Goal: Transaction & Acquisition: Book appointment/travel/reservation

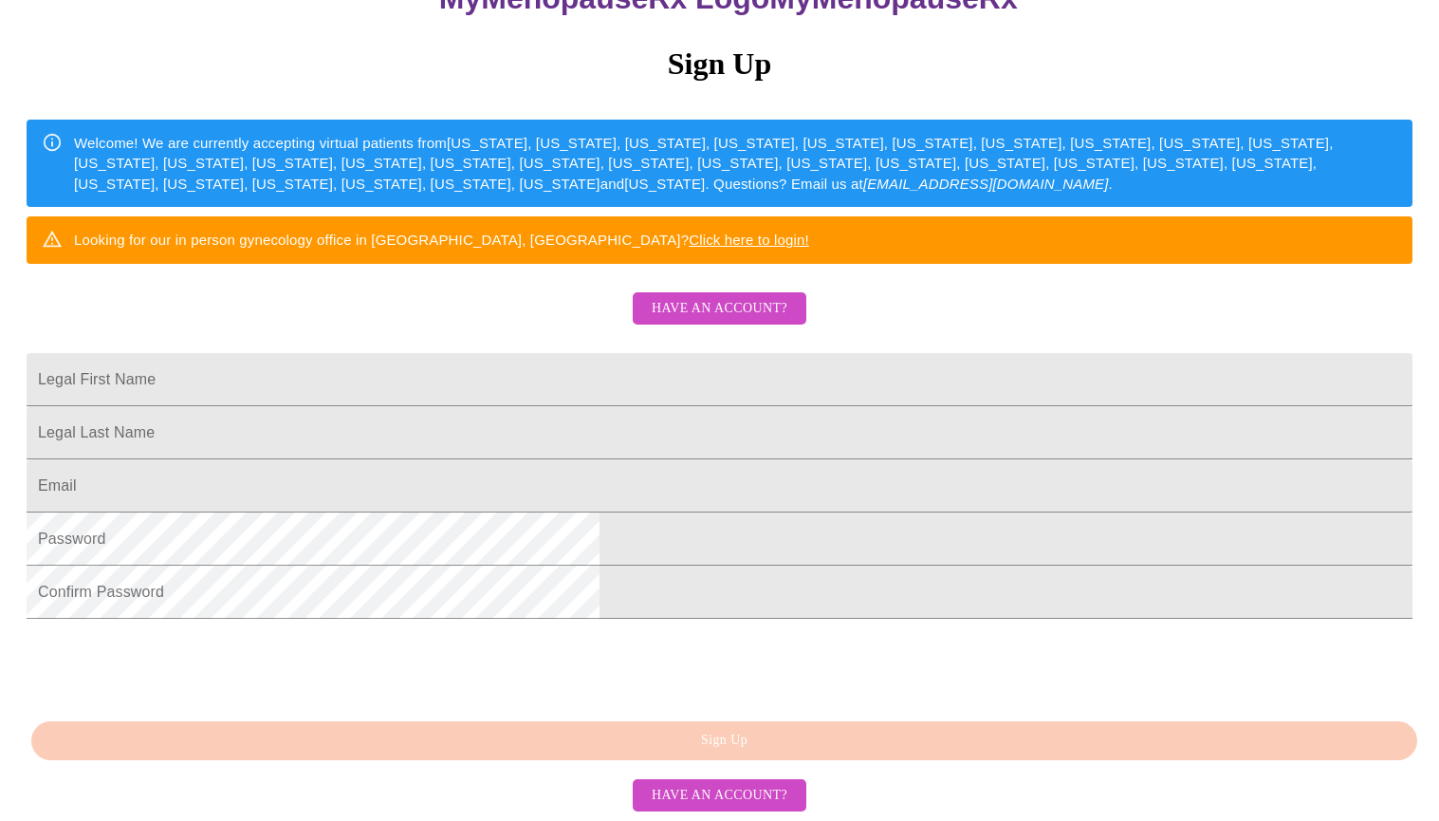
scroll to position [365, 0]
click at [695, 353] on input "Legal First Name" at bounding box center [720, 379] width 1386 height 53
type input "[PERSON_NAME]"
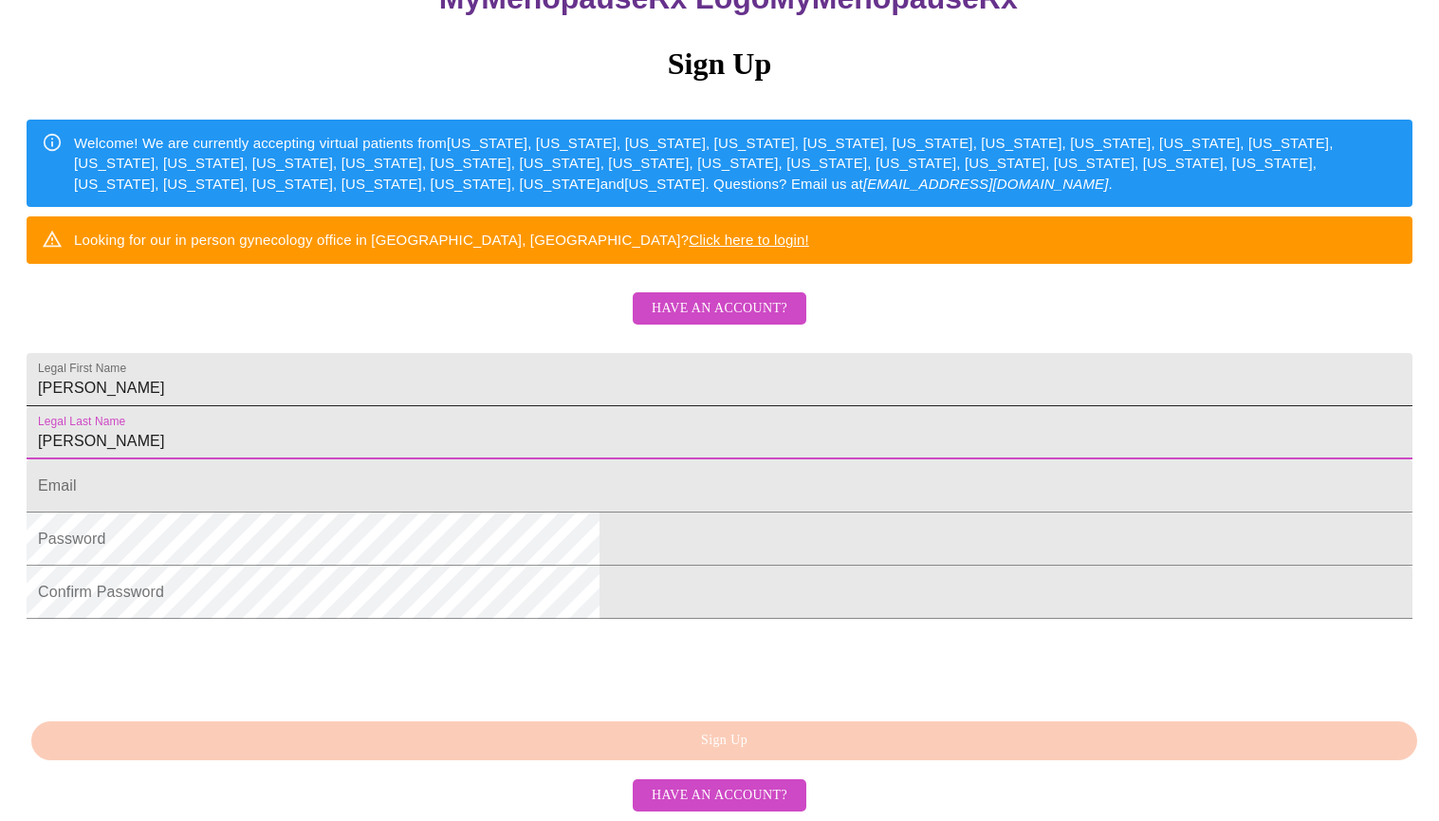
type input "[PERSON_NAME]"
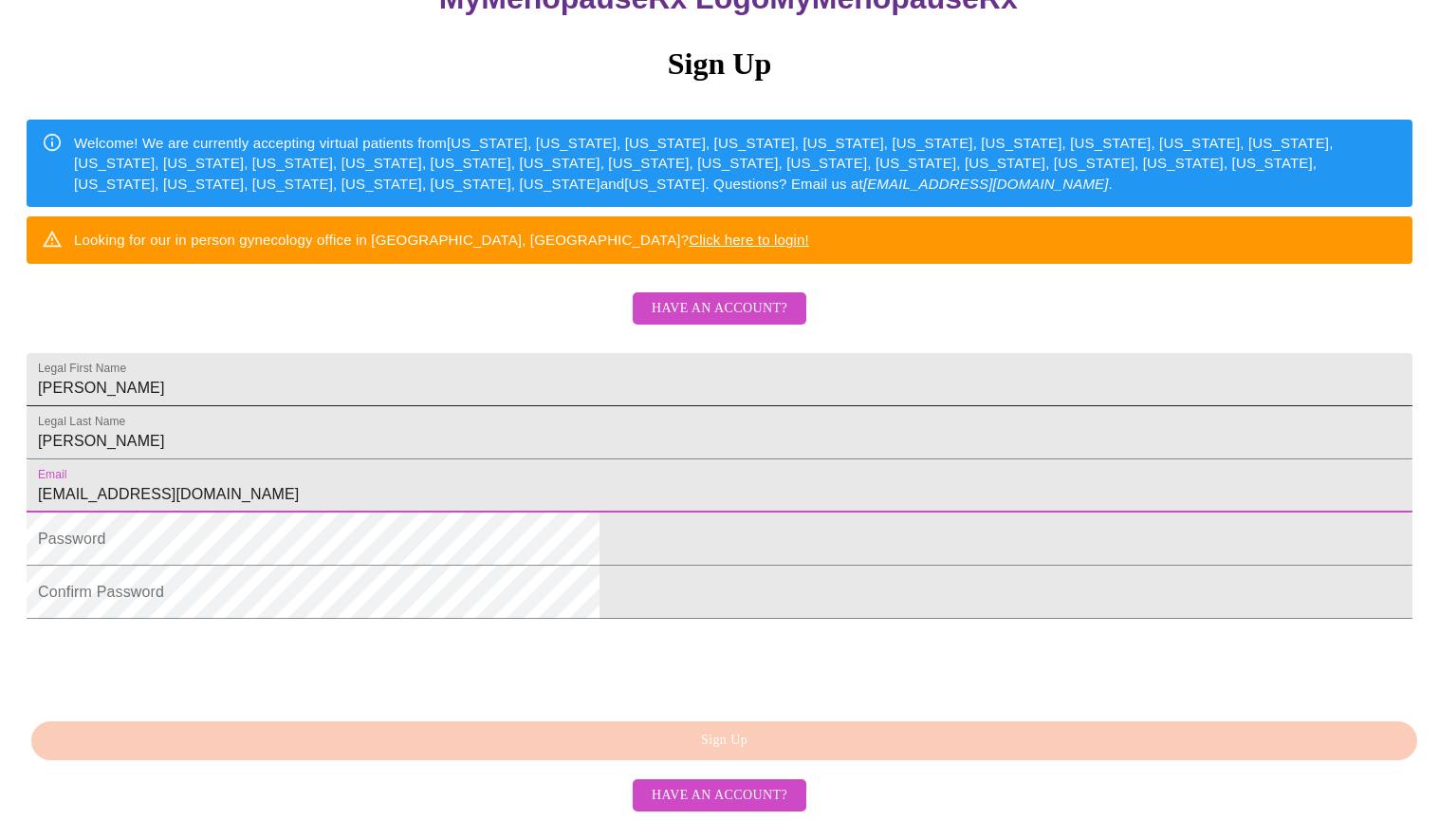
type input "[EMAIL_ADDRESS][DOMAIN_NAME]"
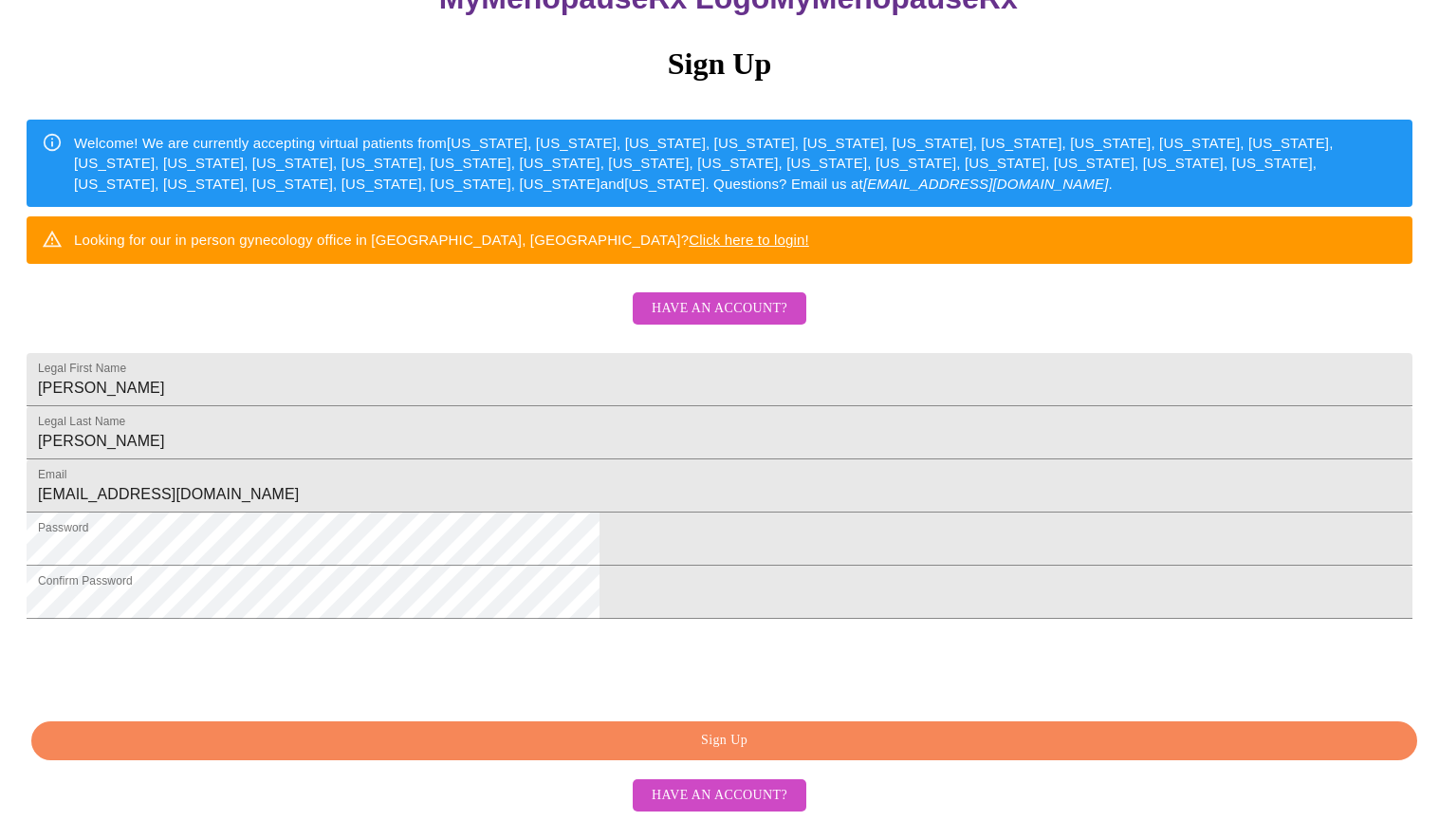
click at [524, 736] on span "Sign Up" at bounding box center [724, 741] width 1342 height 24
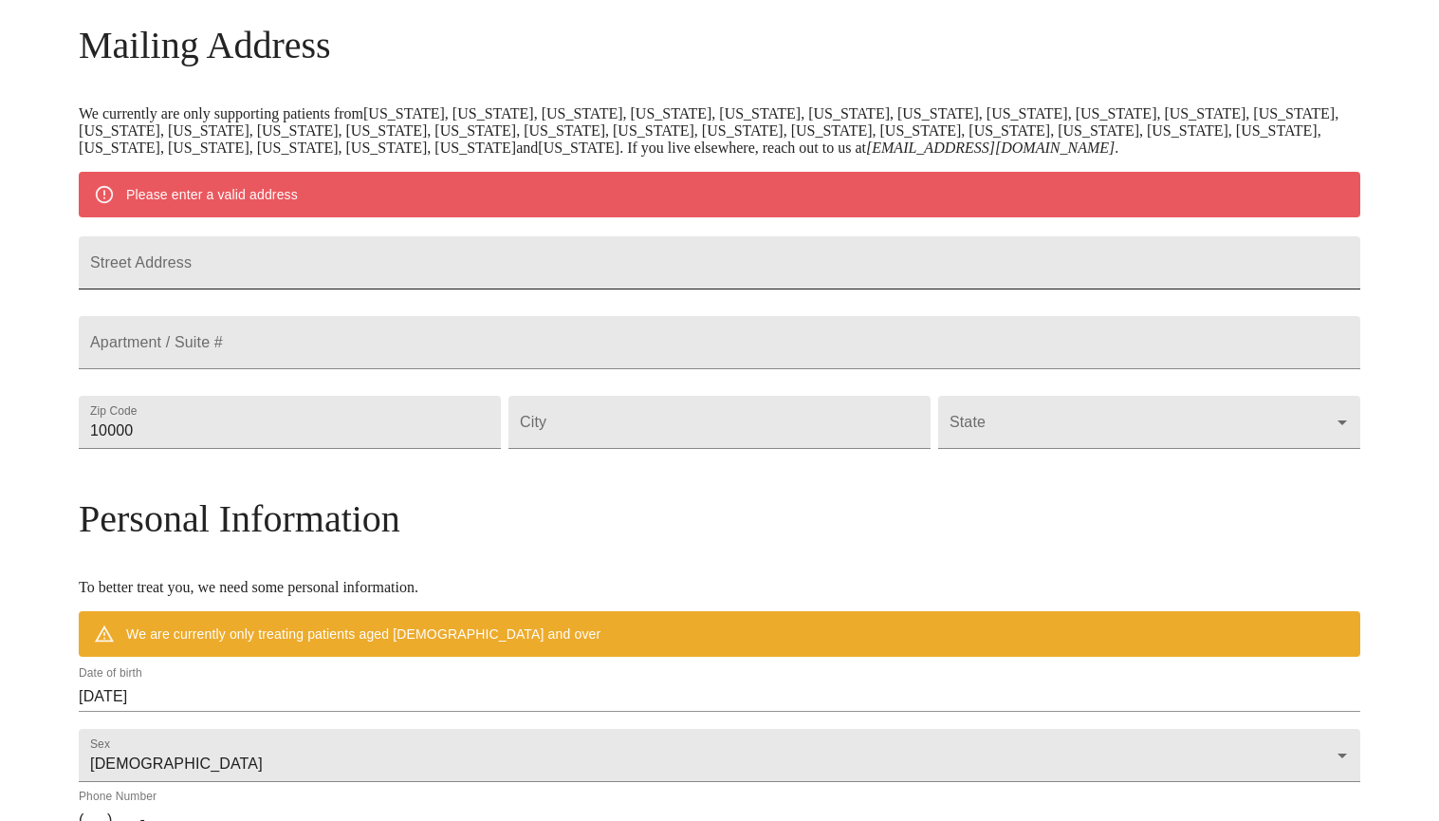
click at [409, 264] on input "Street Address" at bounding box center [720, 262] width 1282 height 53
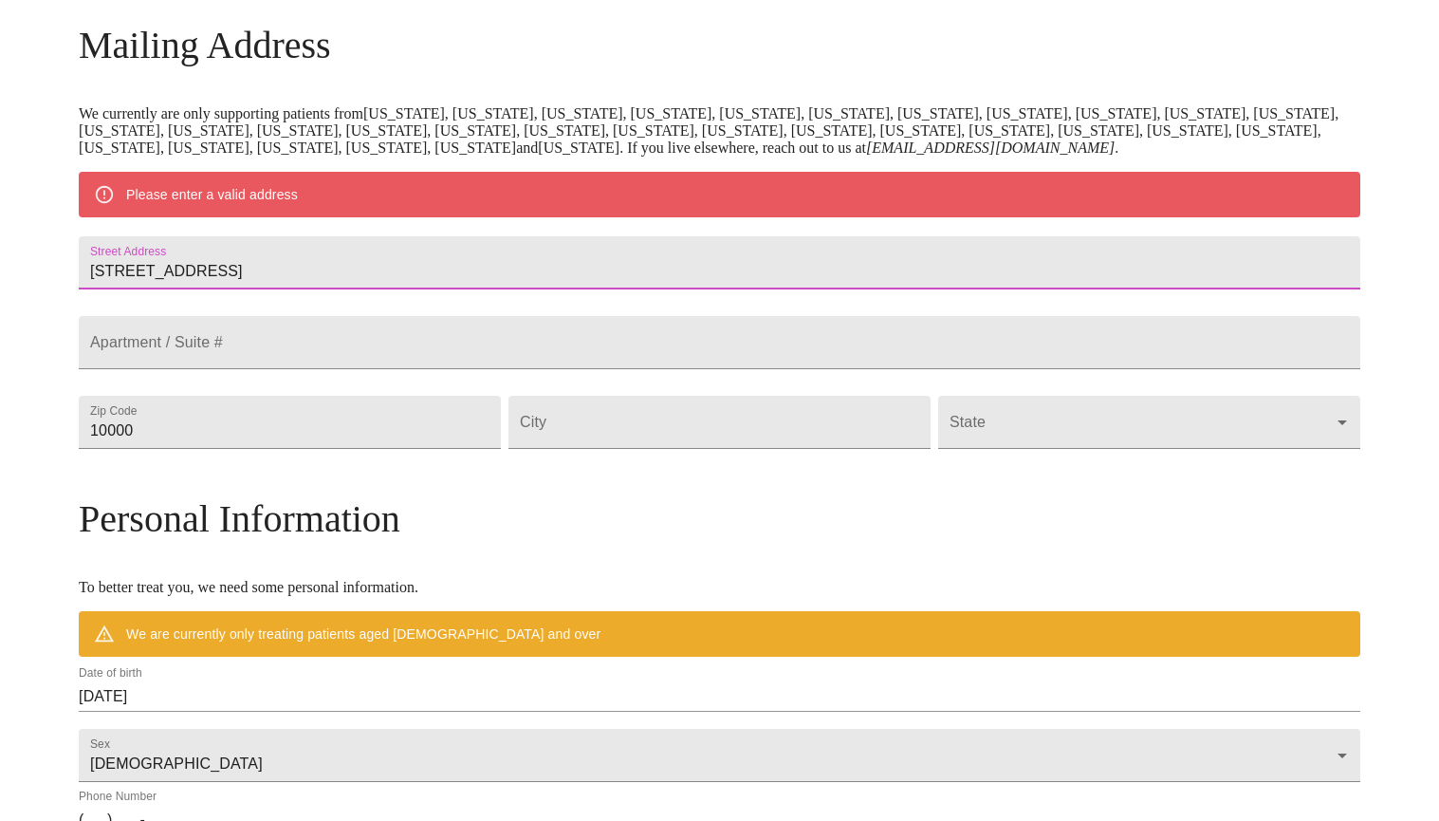
type input "[STREET_ADDRESS]"
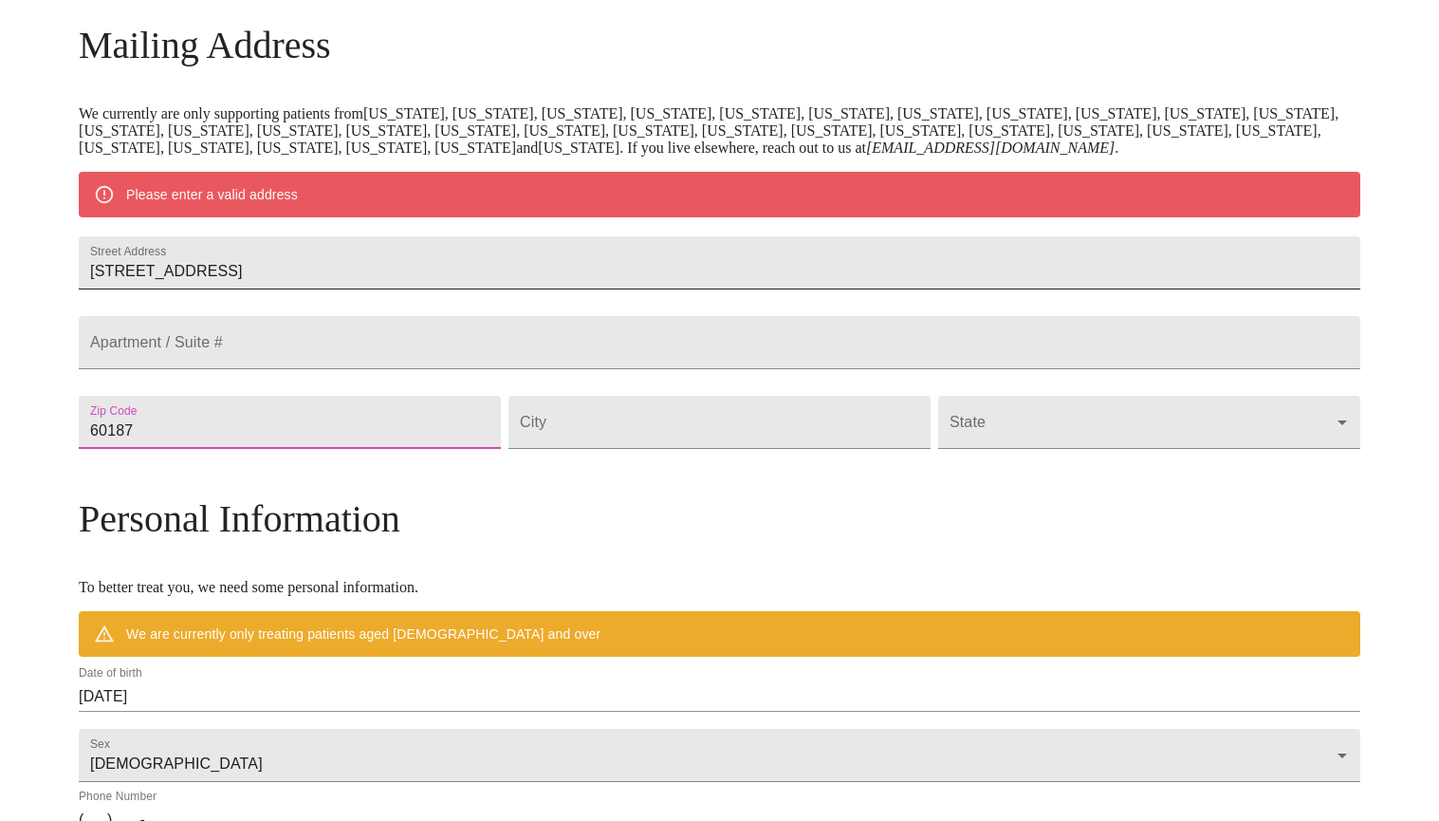
type input "60187"
type input "Wheaton"
click at [1183, 455] on body "MyMenopauseRx Welcome to MyMenopauseRx Since it's your first time here, you'll …" at bounding box center [720, 456] width 1424 height 1479
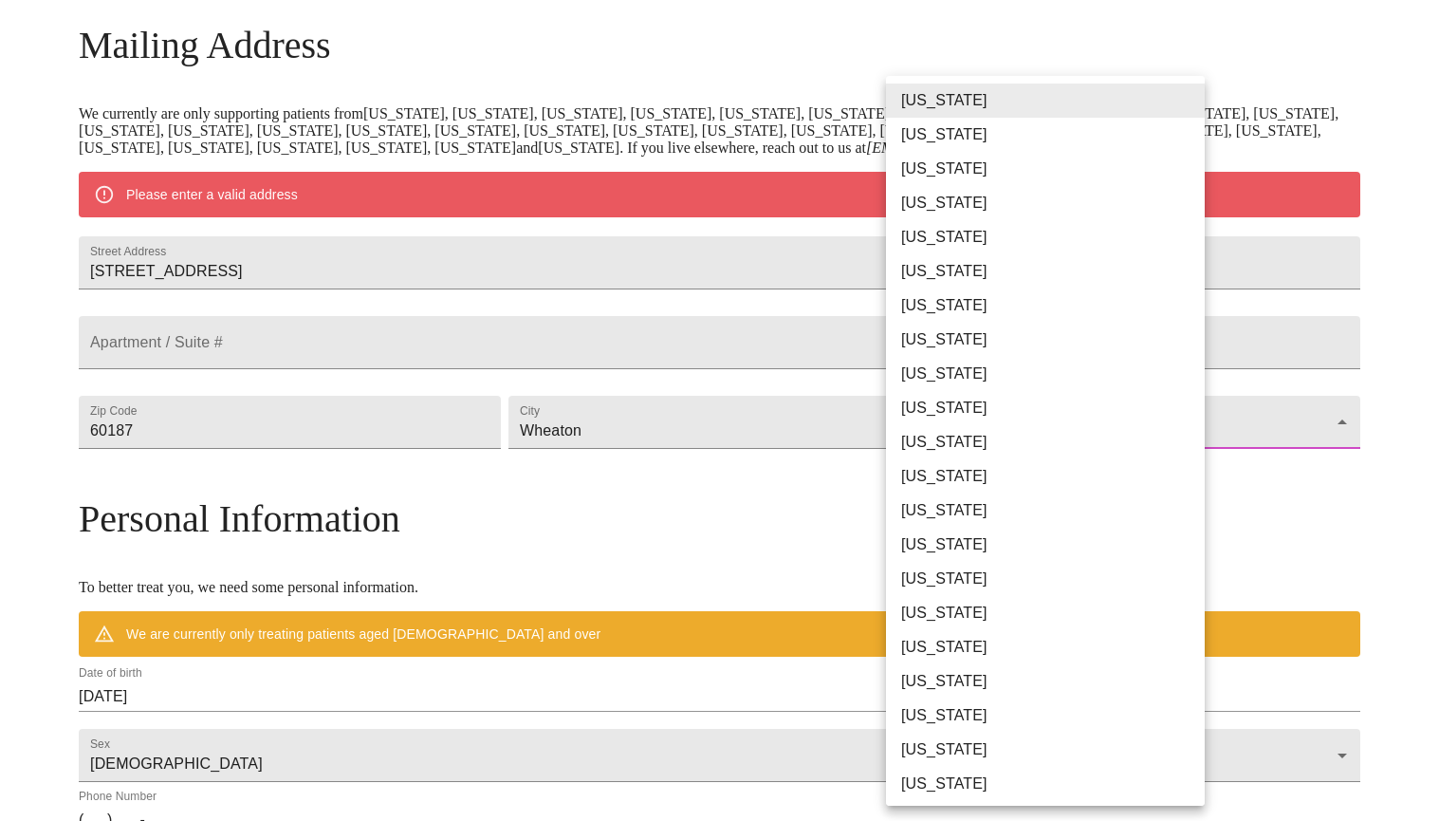
click at [979, 505] on li "[US_STATE]" at bounding box center [1045, 510] width 319 height 34
type input "[US_STATE]"
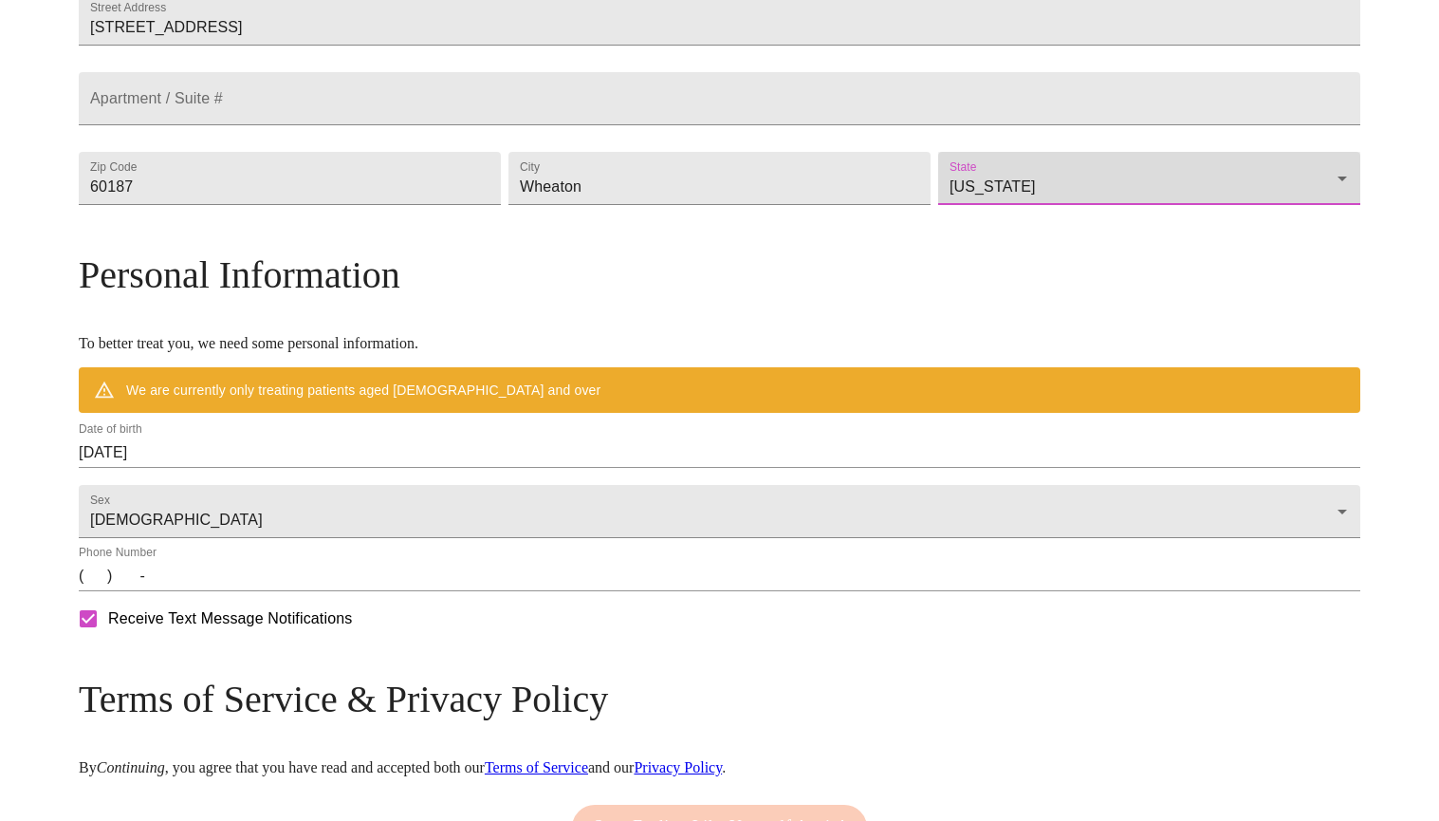
scroll to position [480, 0]
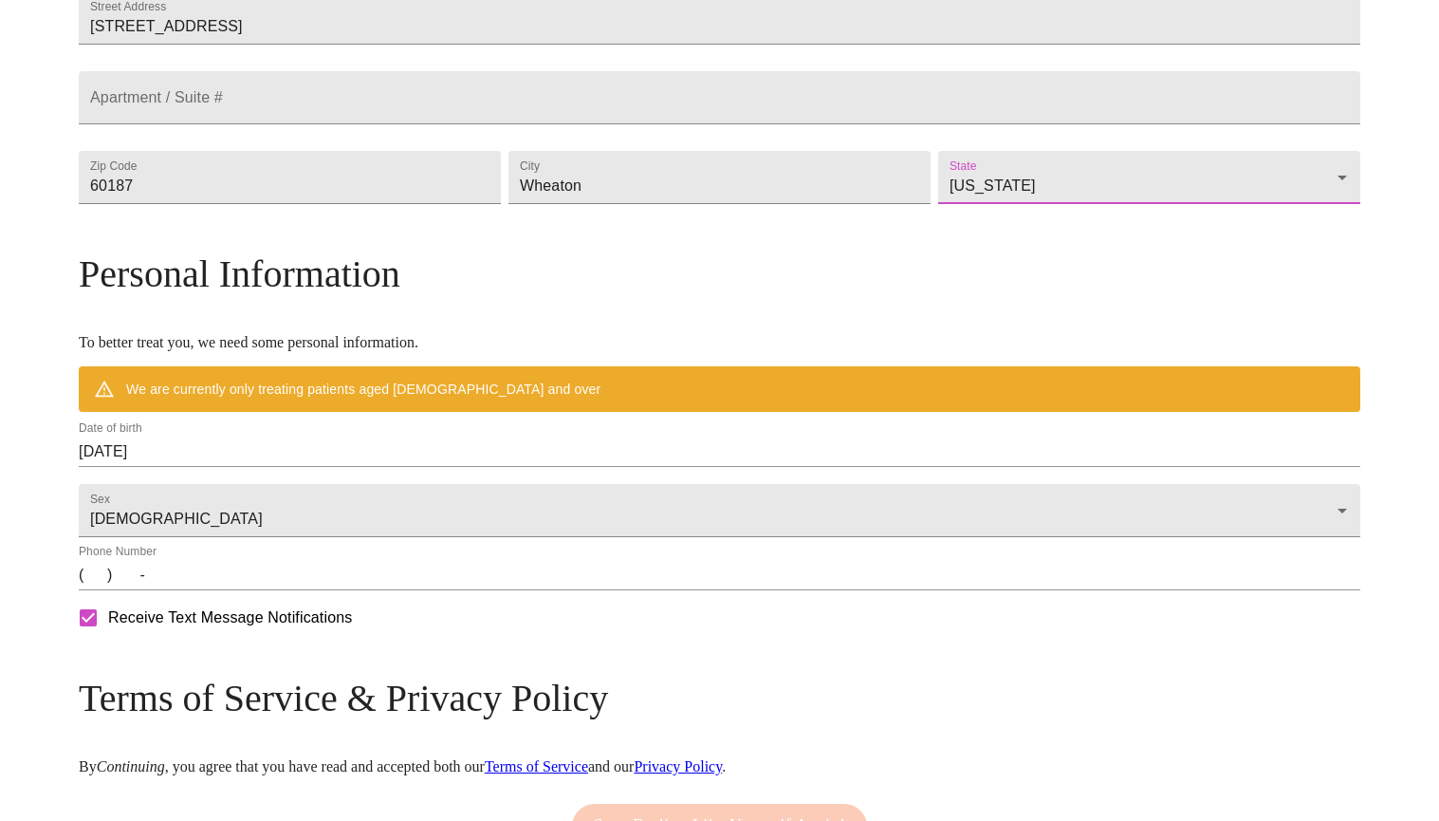
click at [392, 467] on input "[DATE]" at bounding box center [720, 451] width 1282 height 30
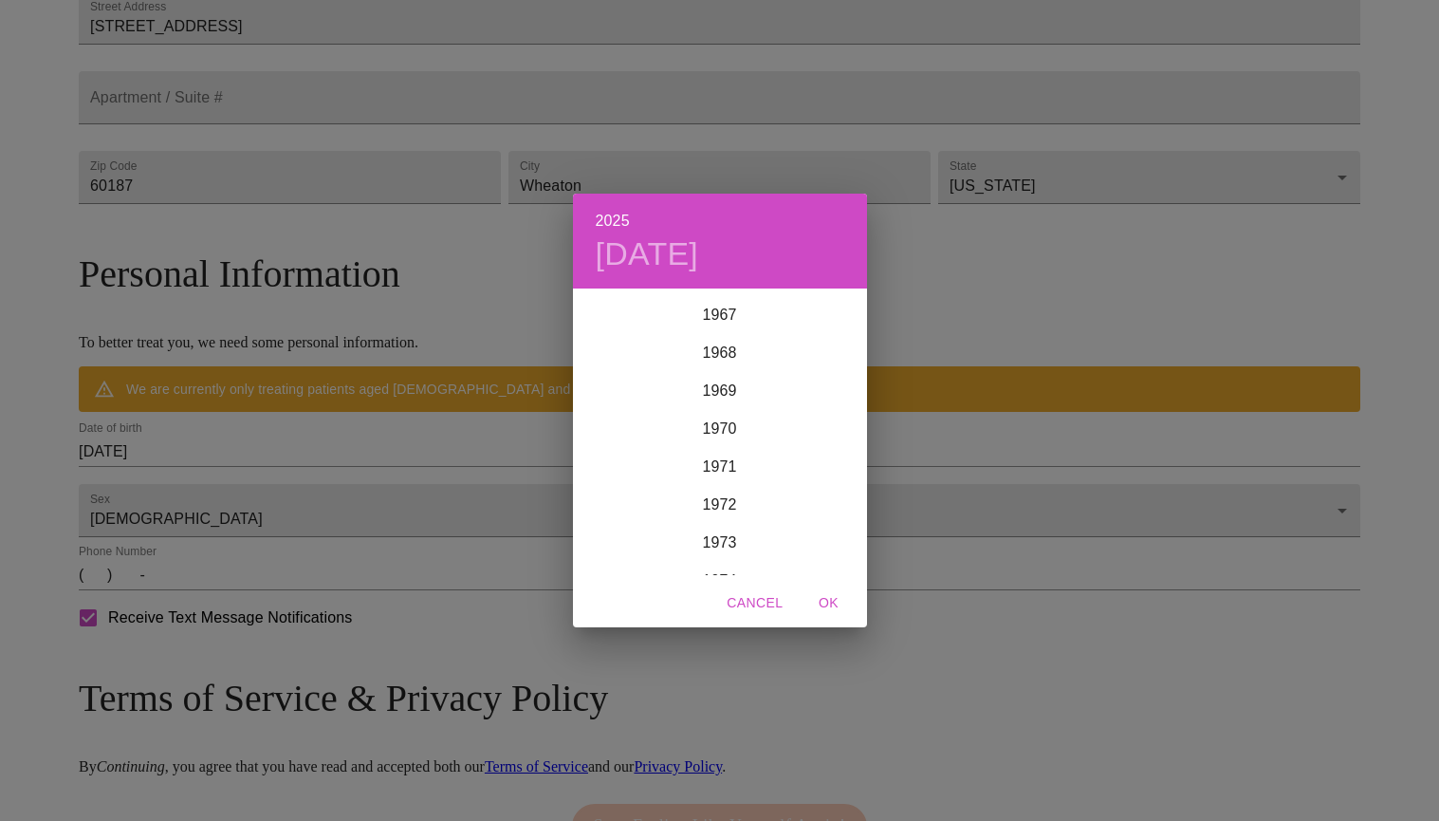
scroll to position [2602, 0]
click at [734, 474] on div "1972" at bounding box center [720, 477] width 294 height 38
click at [699, 256] on h4 "[DATE]" at bounding box center [647, 254] width 103 height 40
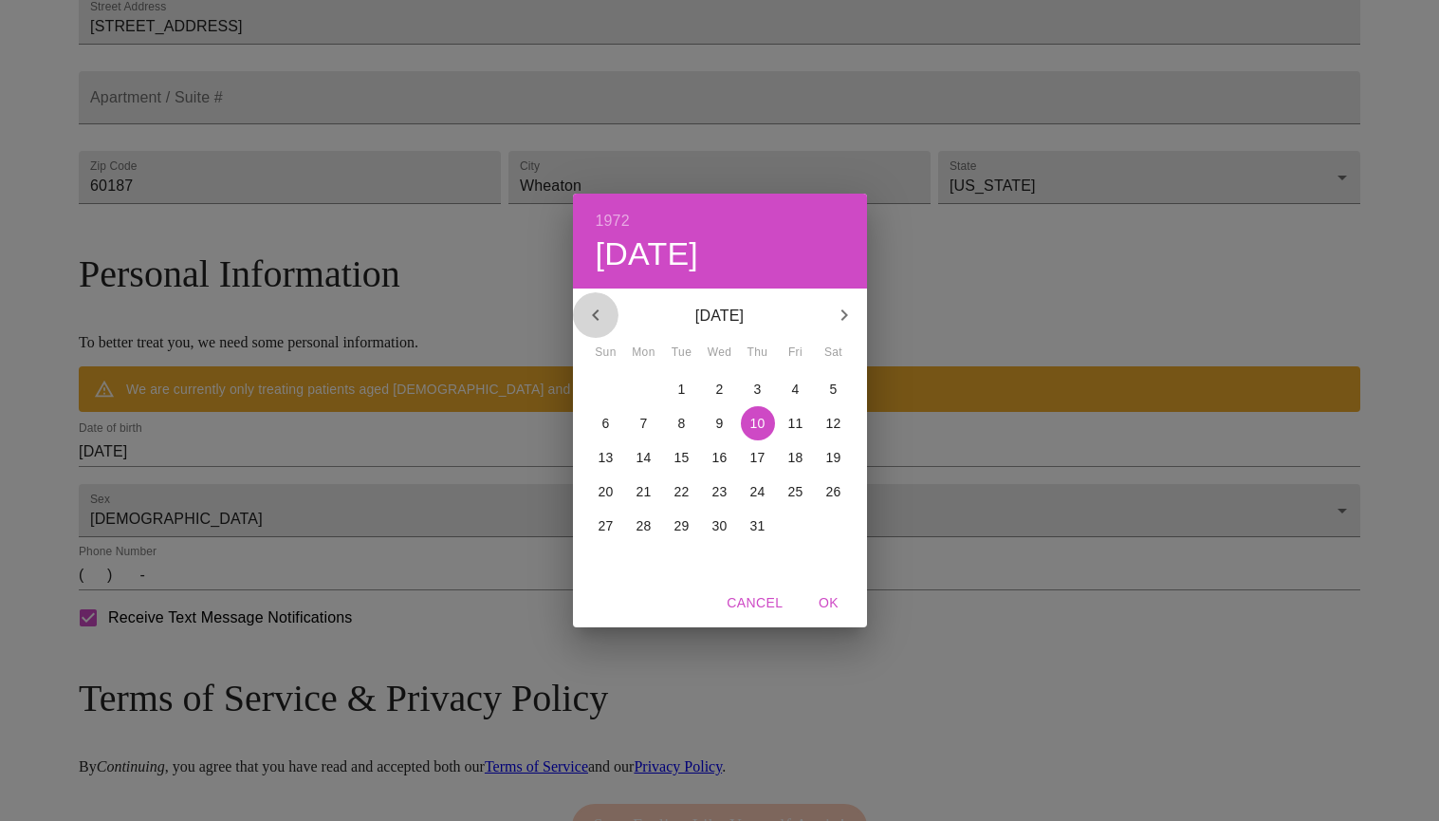
click at [595, 309] on icon "button" at bounding box center [595, 315] width 23 height 23
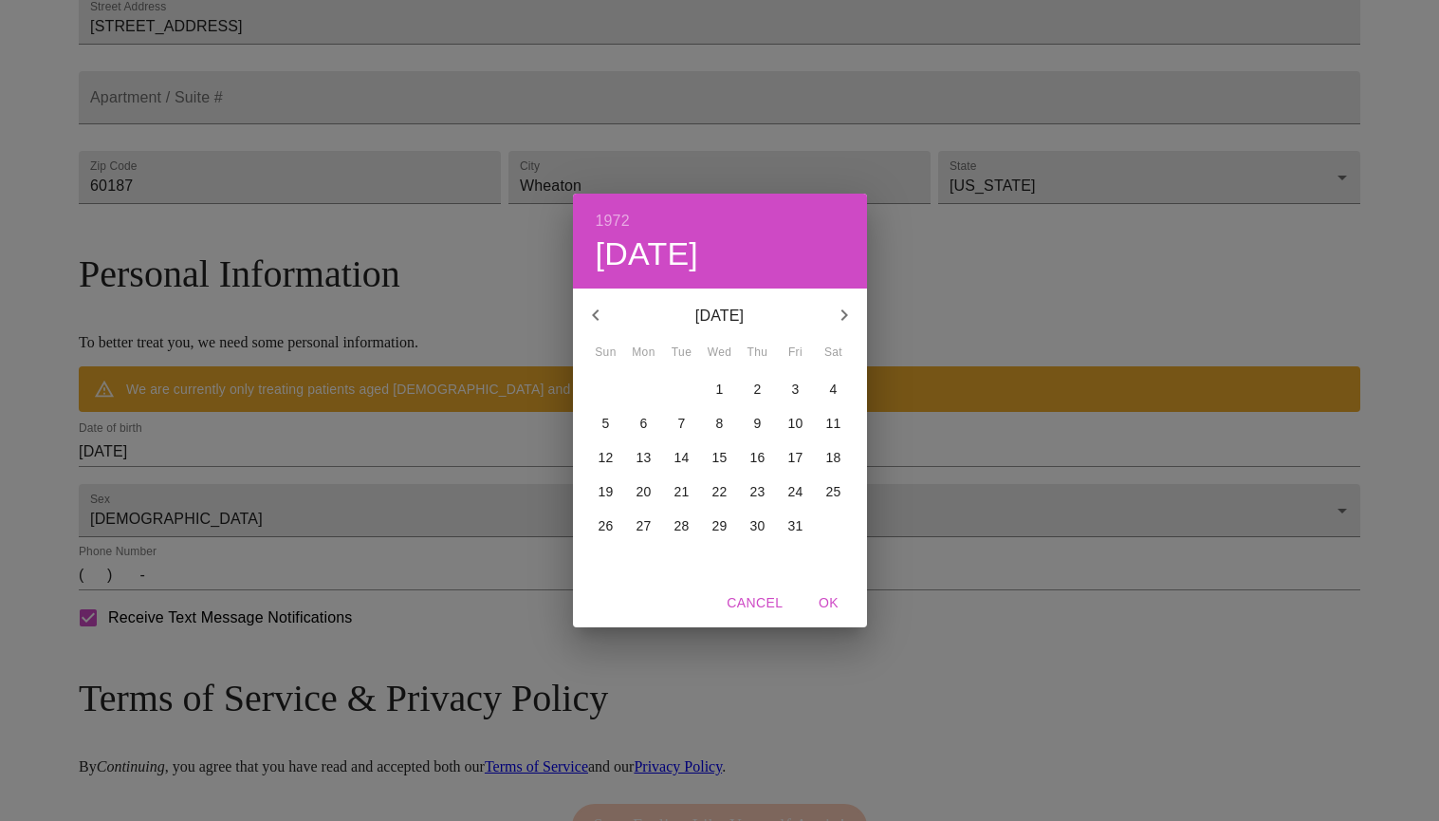
click at [640, 524] on p "27" at bounding box center [644, 525] width 15 height 19
click at [832, 597] on span "OK" at bounding box center [829, 603] width 46 height 24
type input "[DATE]"
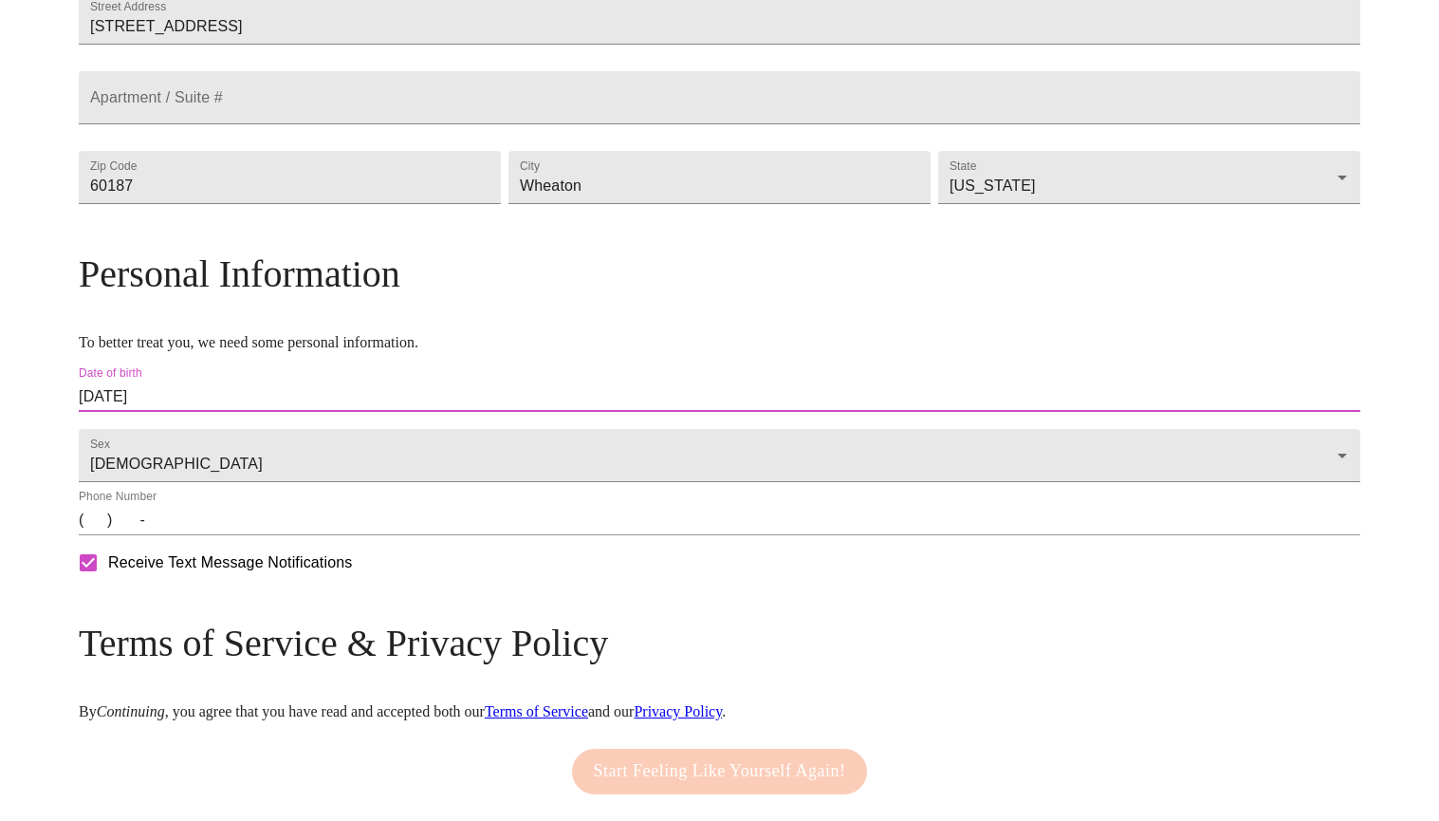
click at [437, 535] on div "Phone Number (   )    -" at bounding box center [720, 513] width 1282 height 46
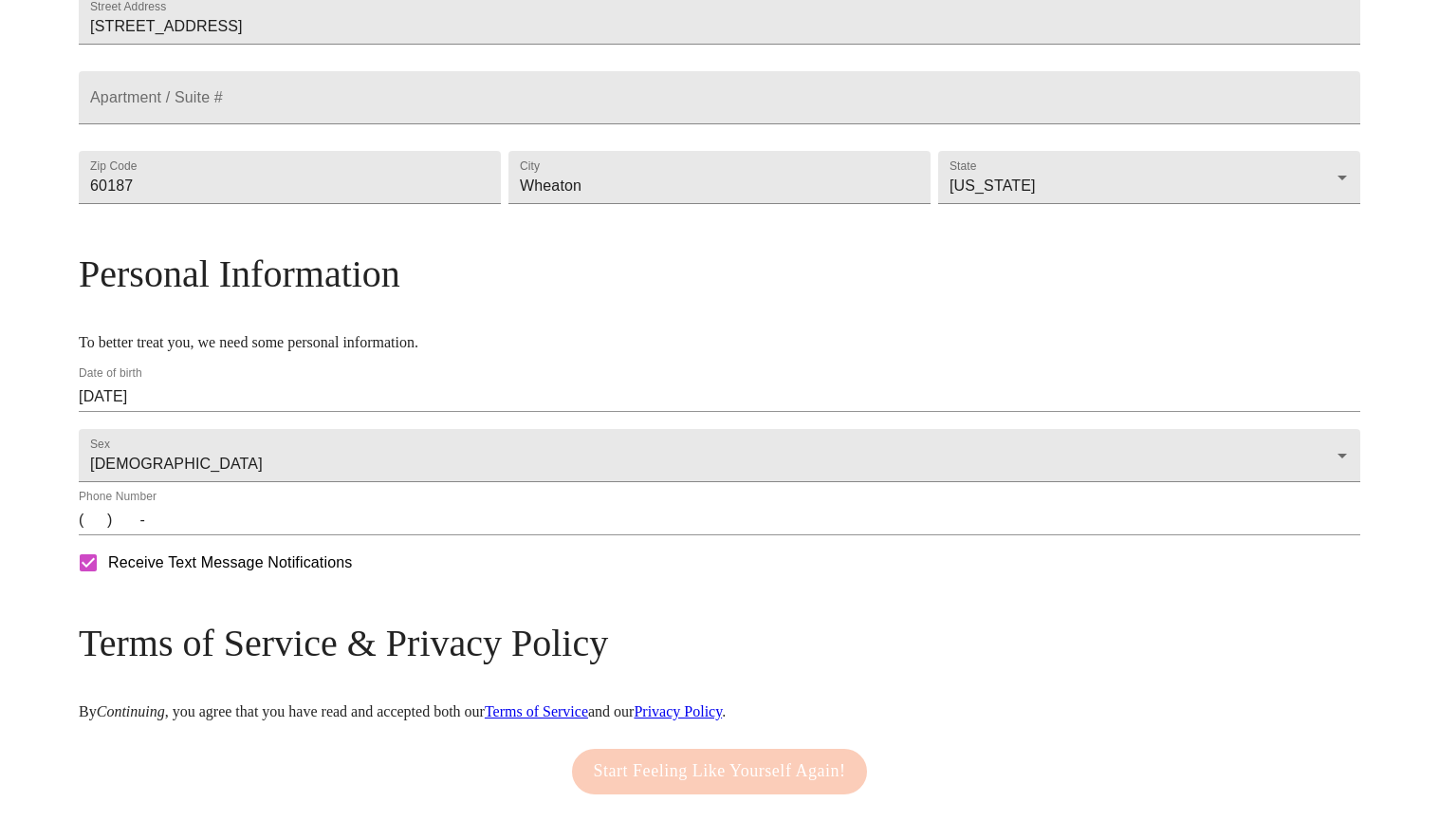
click at [253, 535] on input "(   )    -" at bounding box center [720, 520] width 1282 height 30
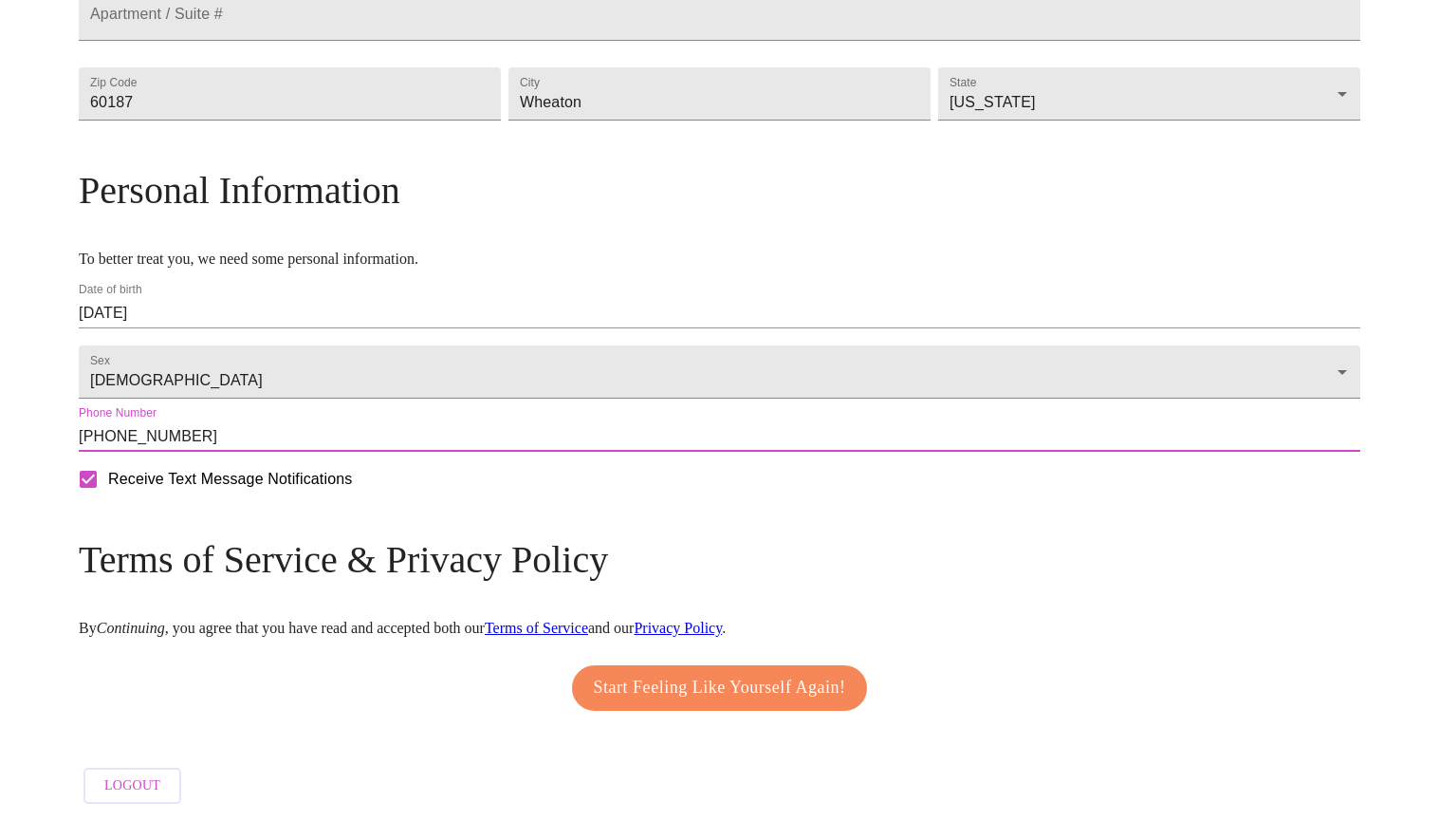
scroll to position [615, 0]
type input "[PHONE_NUMBER]"
click at [602, 675] on span "Start Feeling Like Yourself Again!" at bounding box center [720, 688] width 252 height 30
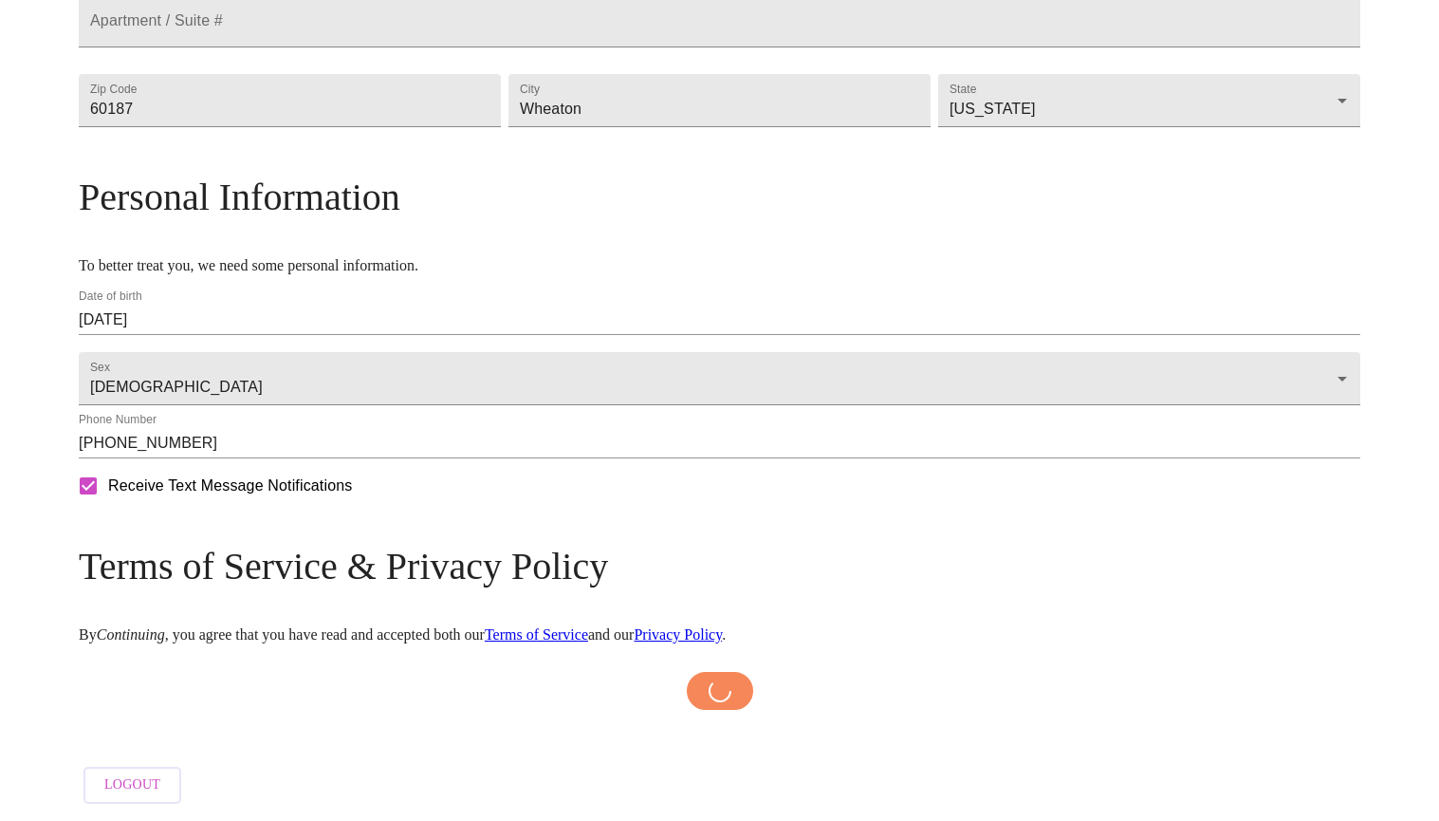
scroll to position [607, 0]
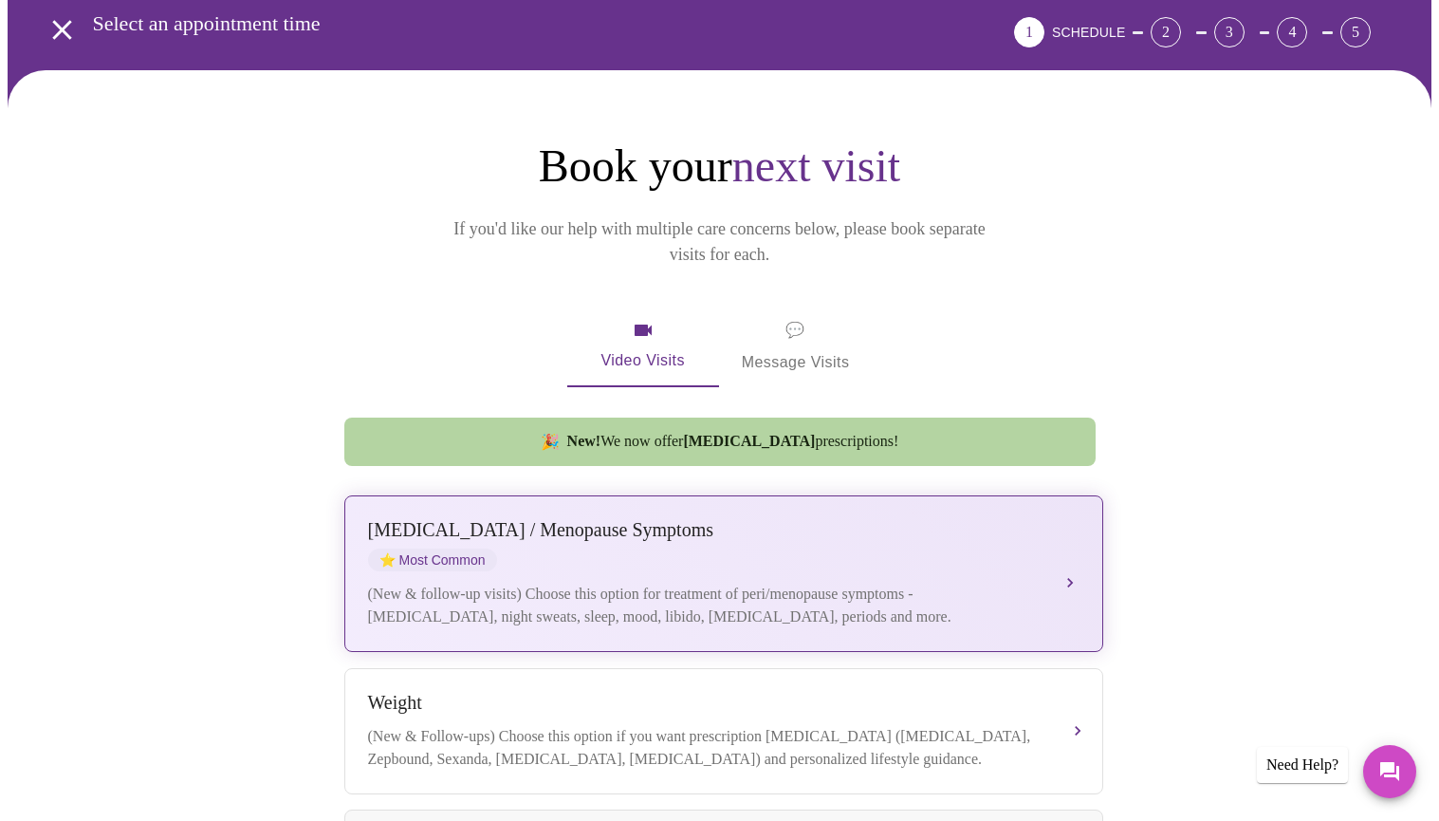
scroll to position [97, 0]
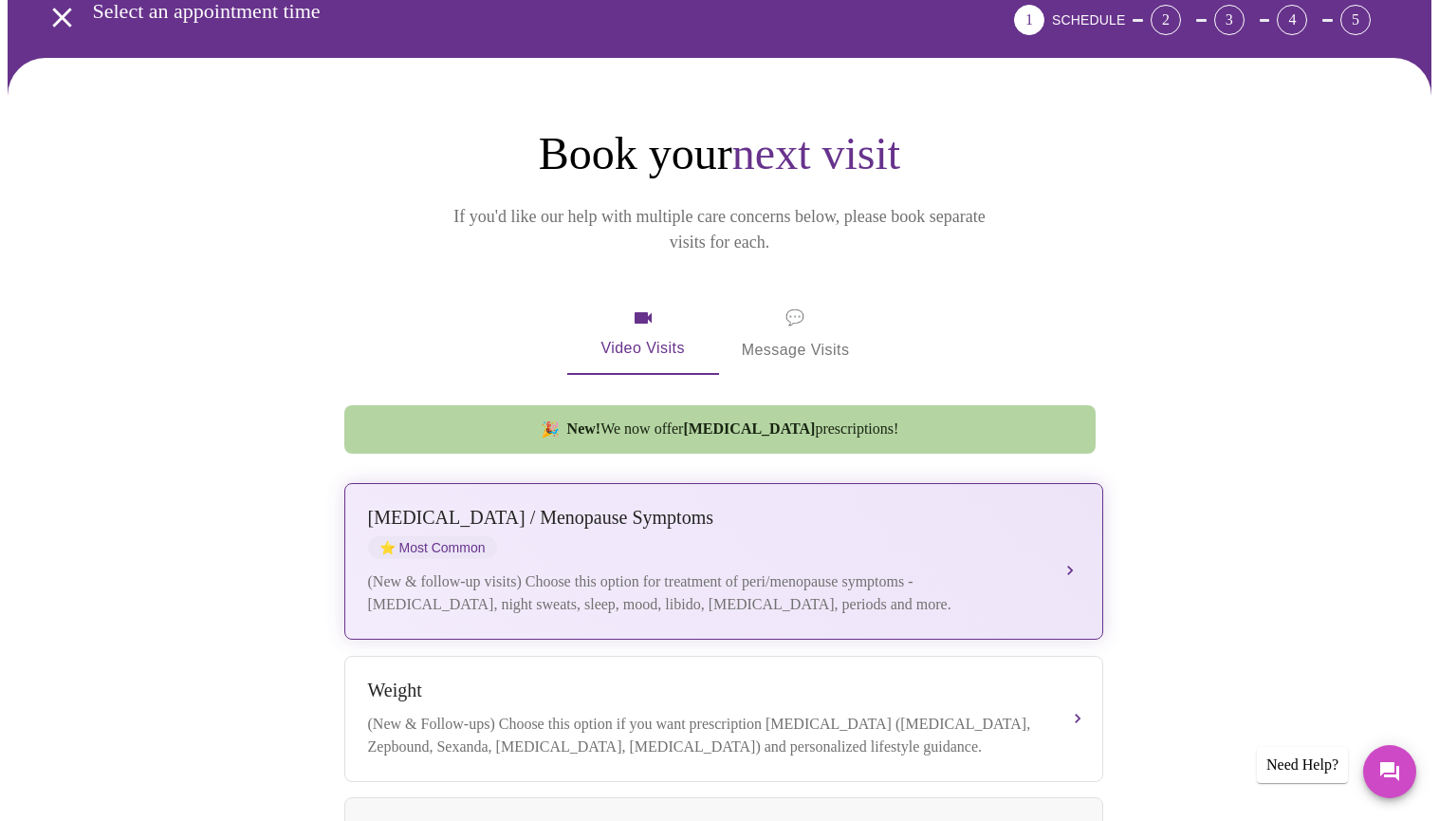
click at [1022, 507] on div "[MEDICAL_DATA] / Menopause Symptoms" at bounding box center [705, 518] width 674 height 22
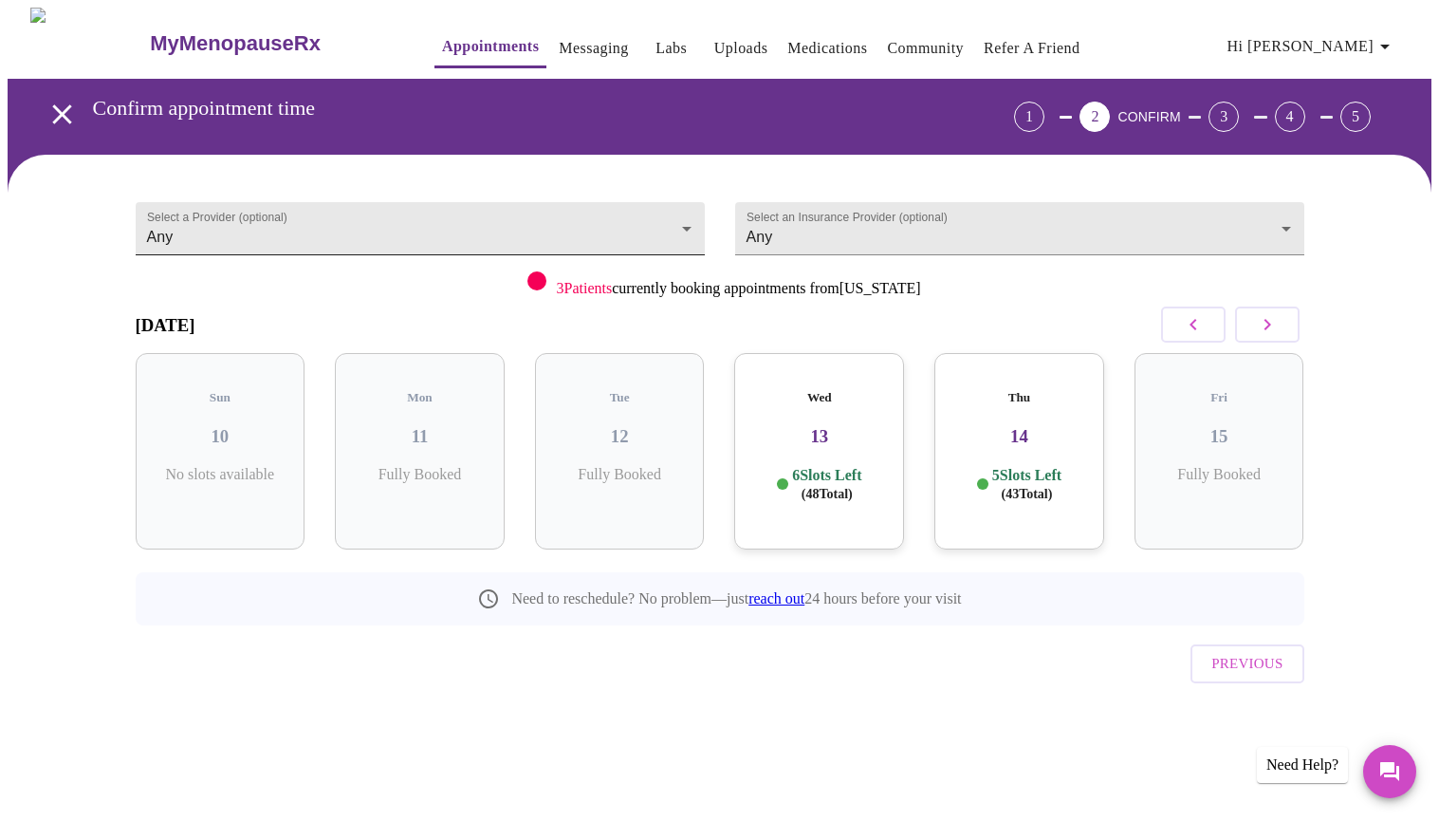
click at [687, 218] on body "MyMenopauseRx Appointments Messaging Labs Uploads Medications Community Refer a…" at bounding box center [720, 393] width 1424 height 770
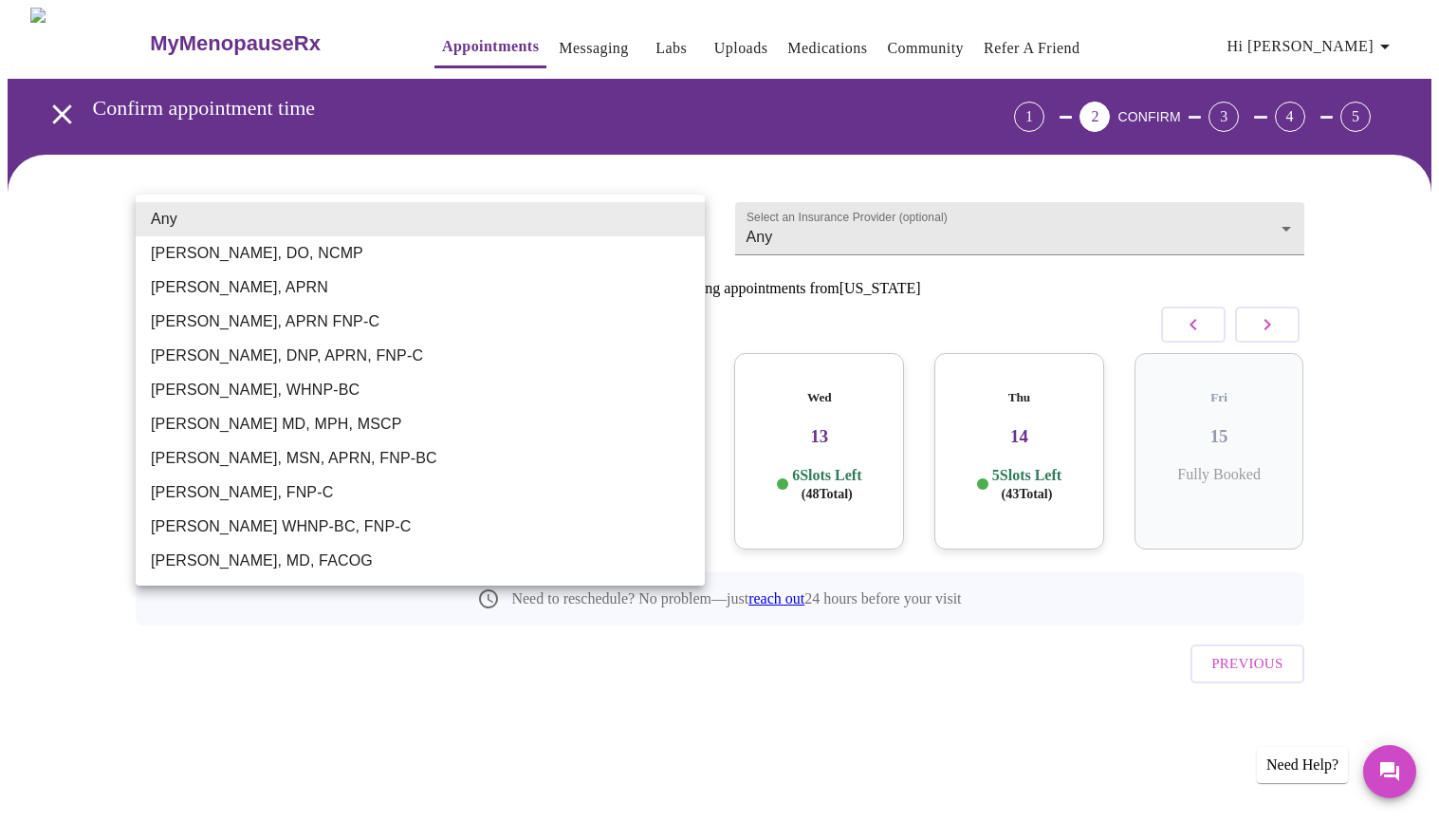
click at [594, 263] on li "[PERSON_NAME], DO, NCMP" at bounding box center [420, 253] width 569 height 34
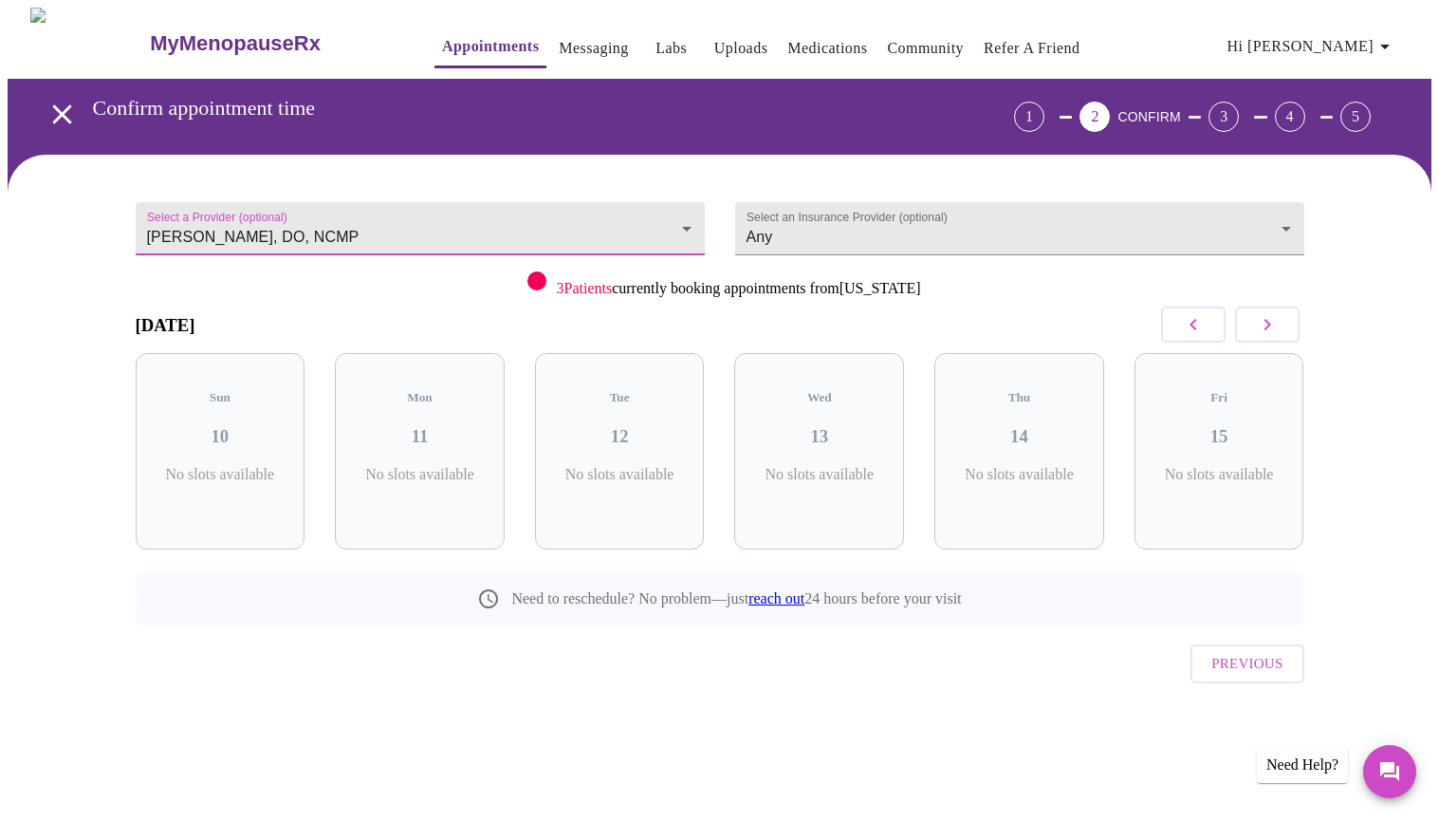
click at [1266, 322] on icon "button" at bounding box center [1267, 324] width 7 height 11
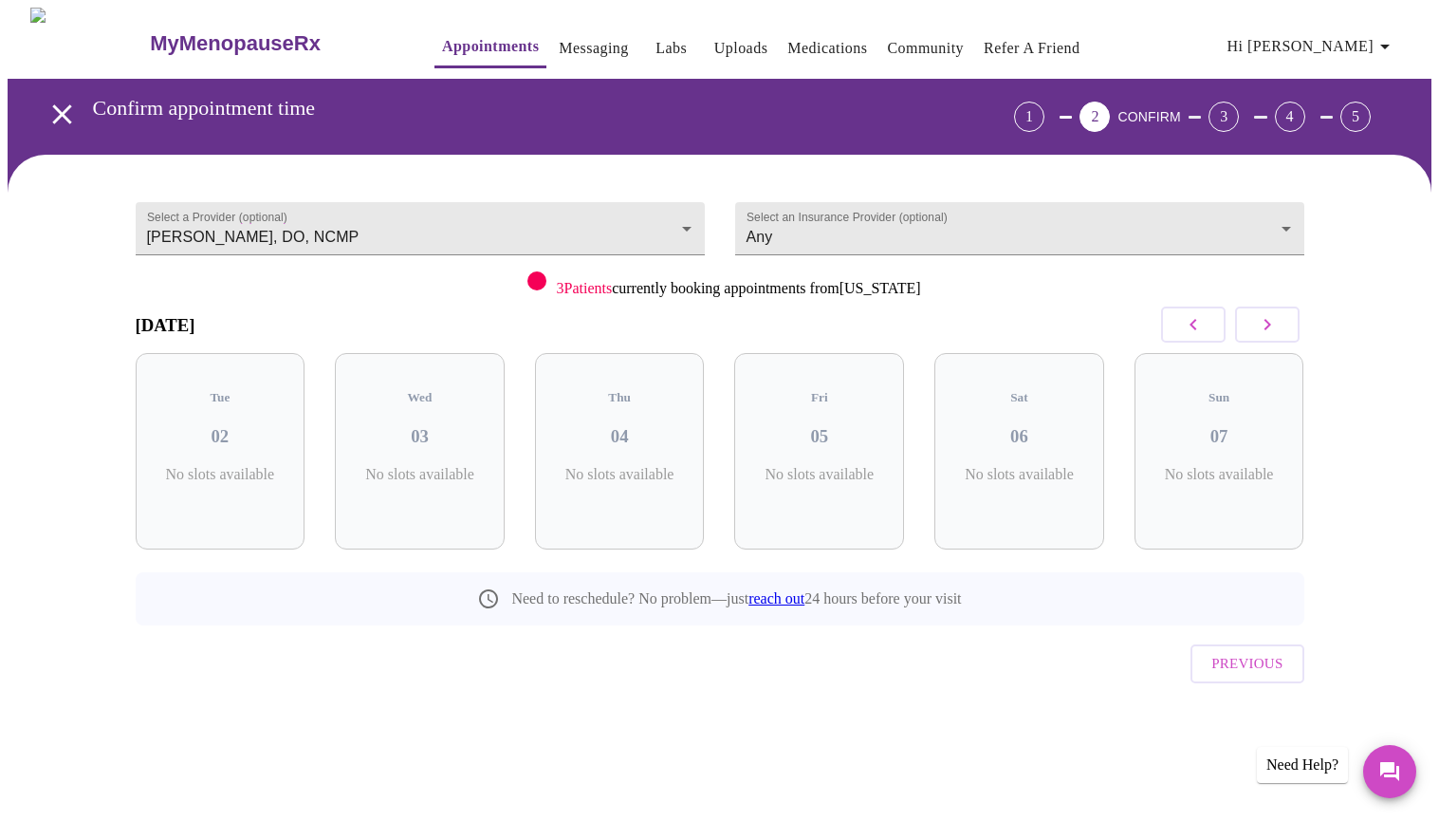
click at [1266, 322] on icon "button" at bounding box center [1267, 324] width 7 height 11
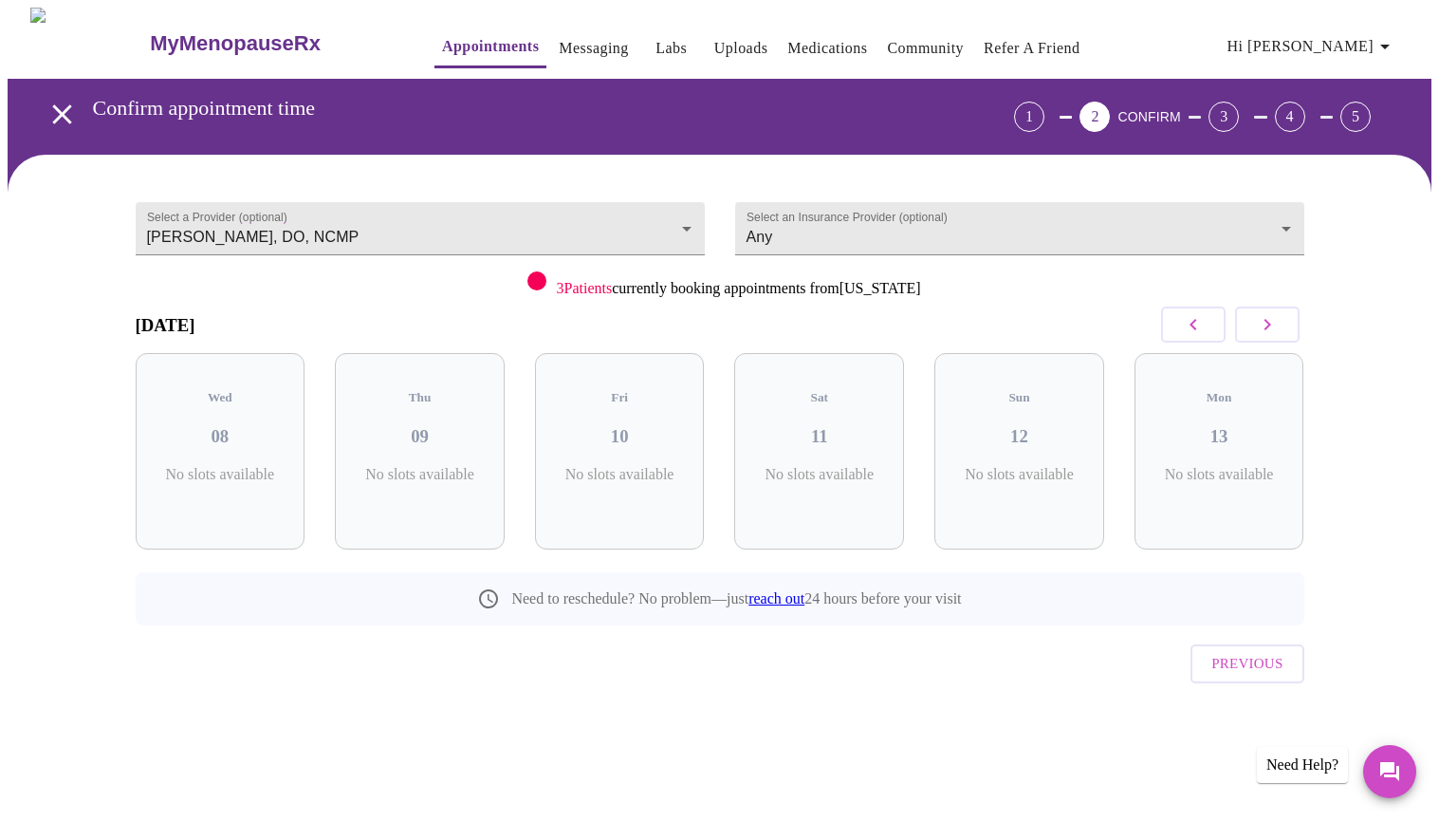
click at [1266, 322] on icon "button" at bounding box center [1267, 324] width 7 height 11
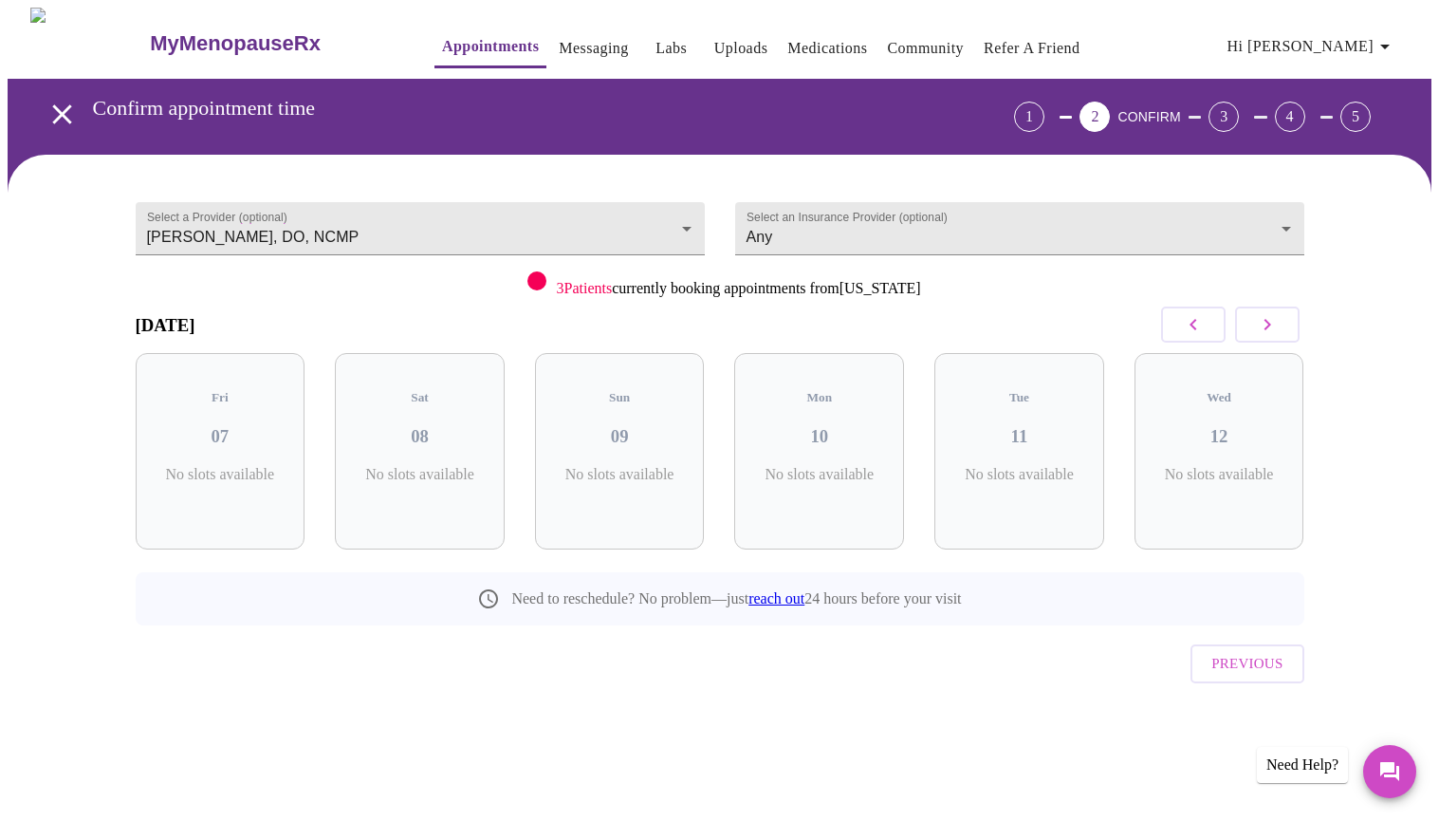
click at [1266, 322] on icon "button" at bounding box center [1267, 324] width 7 height 11
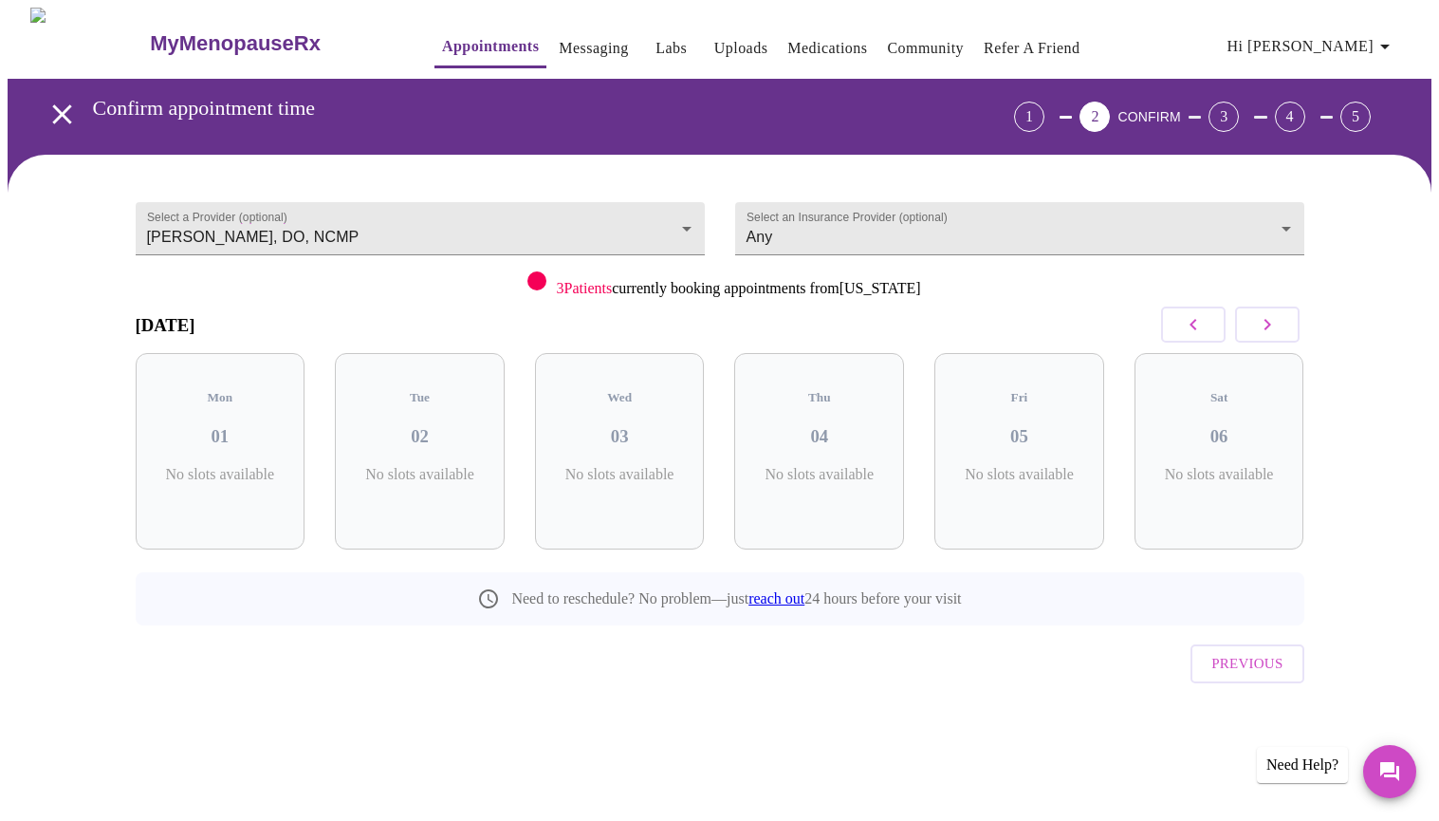
click at [1266, 322] on icon "button" at bounding box center [1267, 324] width 7 height 11
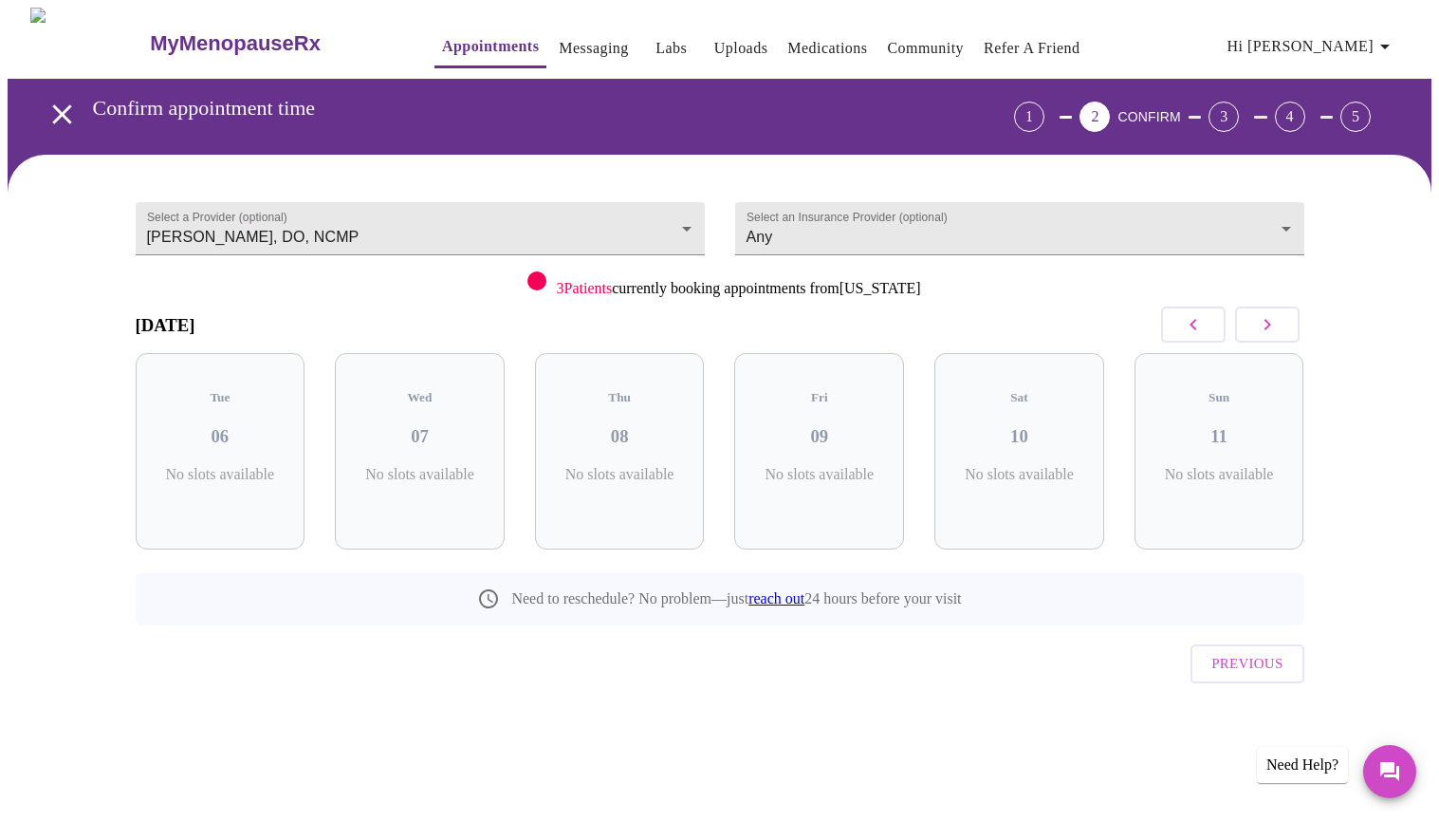
click at [1266, 322] on icon "button" at bounding box center [1267, 324] width 7 height 11
click at [679, 218] on body "MyMenopauseRx Appointments Messaging Labs Uploads Medications Community Refer a…" at bounding box center [720, 393] width 1424 height 770
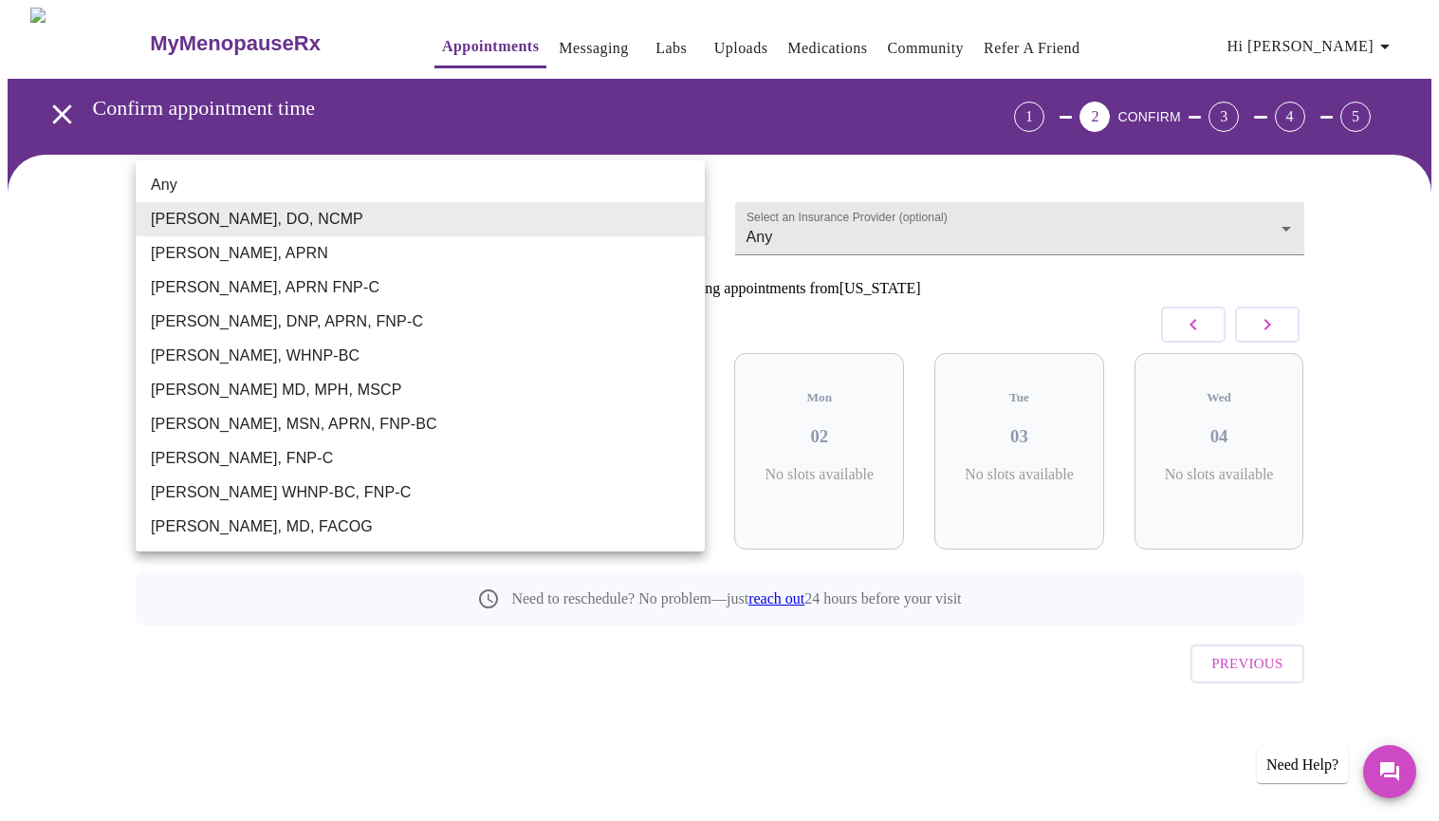
click at [669, 182] on li "Any" at bounding box center [420, 185] width 569 height 34
type input "Any"
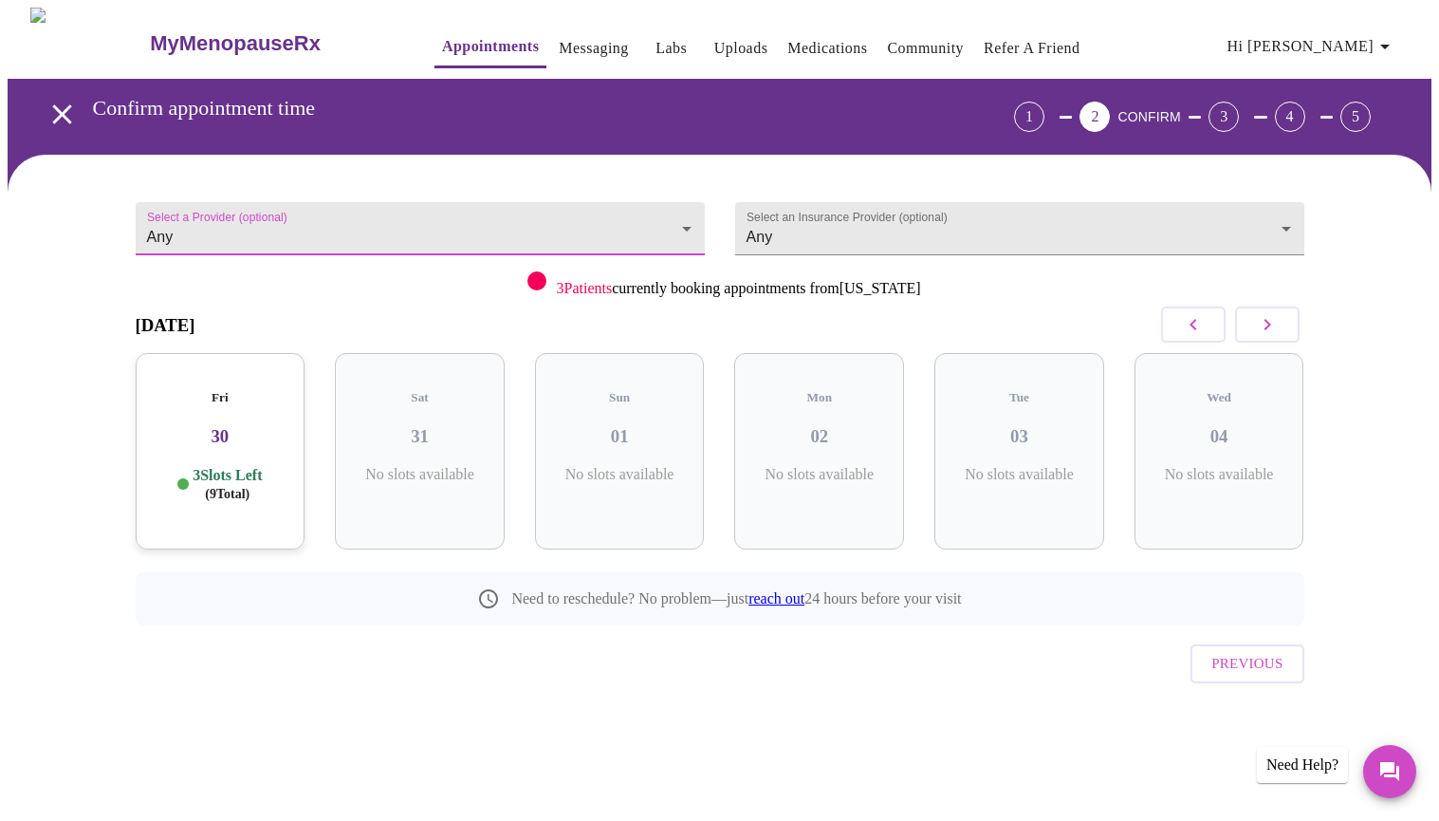
click at [1192, 329] on icon "button" at bounding box center [1193, 324] width 23 height 23
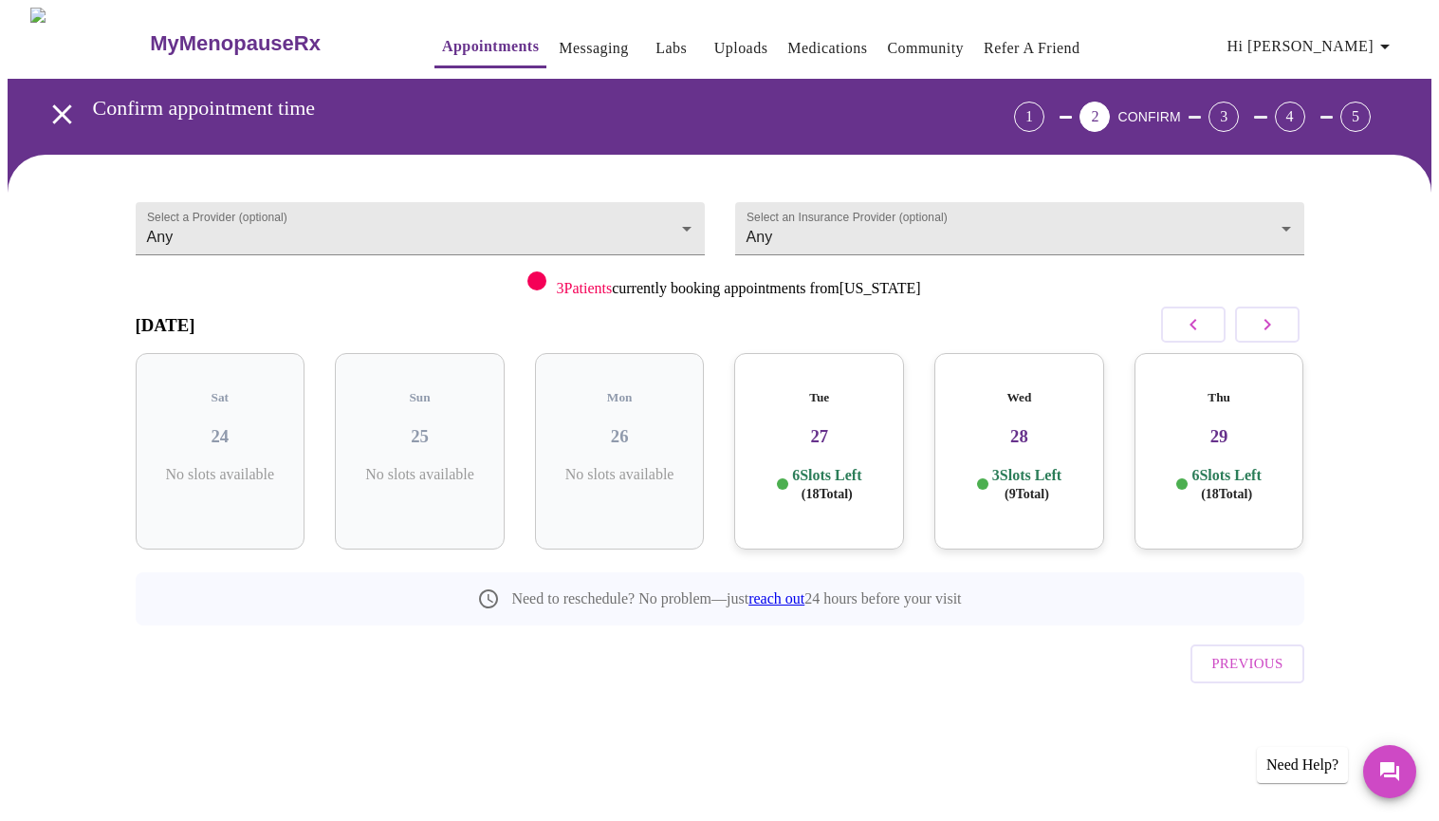
click at [1192, 329] on icon "button" at bounding box center [1193, 324] width 23 height 23
click at [1167, 390] on h5 "Fri" at bounding box center [1219, 397] width 139 height 15
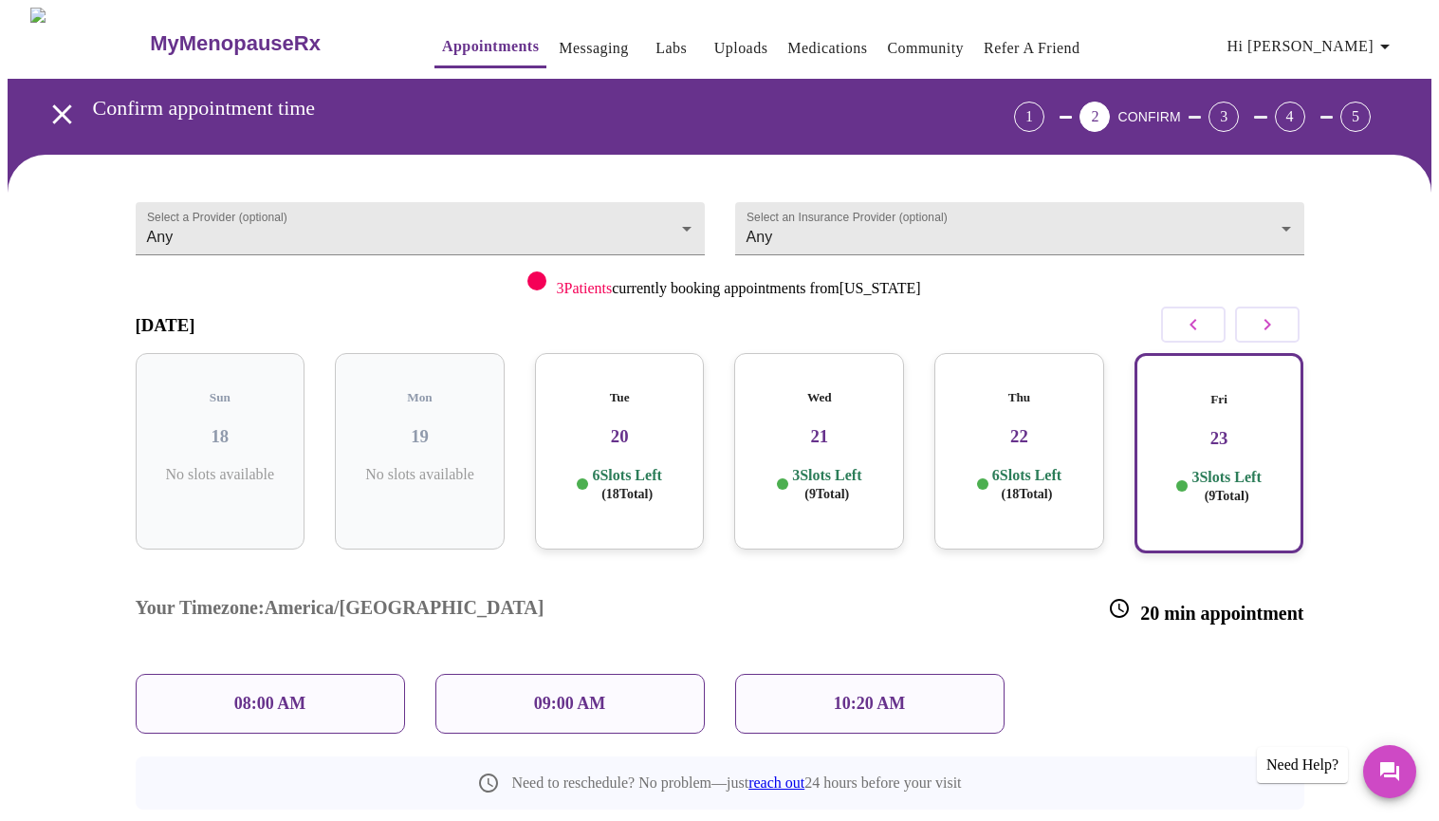
click at [313, 674] on div "08:00 AM" at bounding box center [270, 704] width 269 height 60
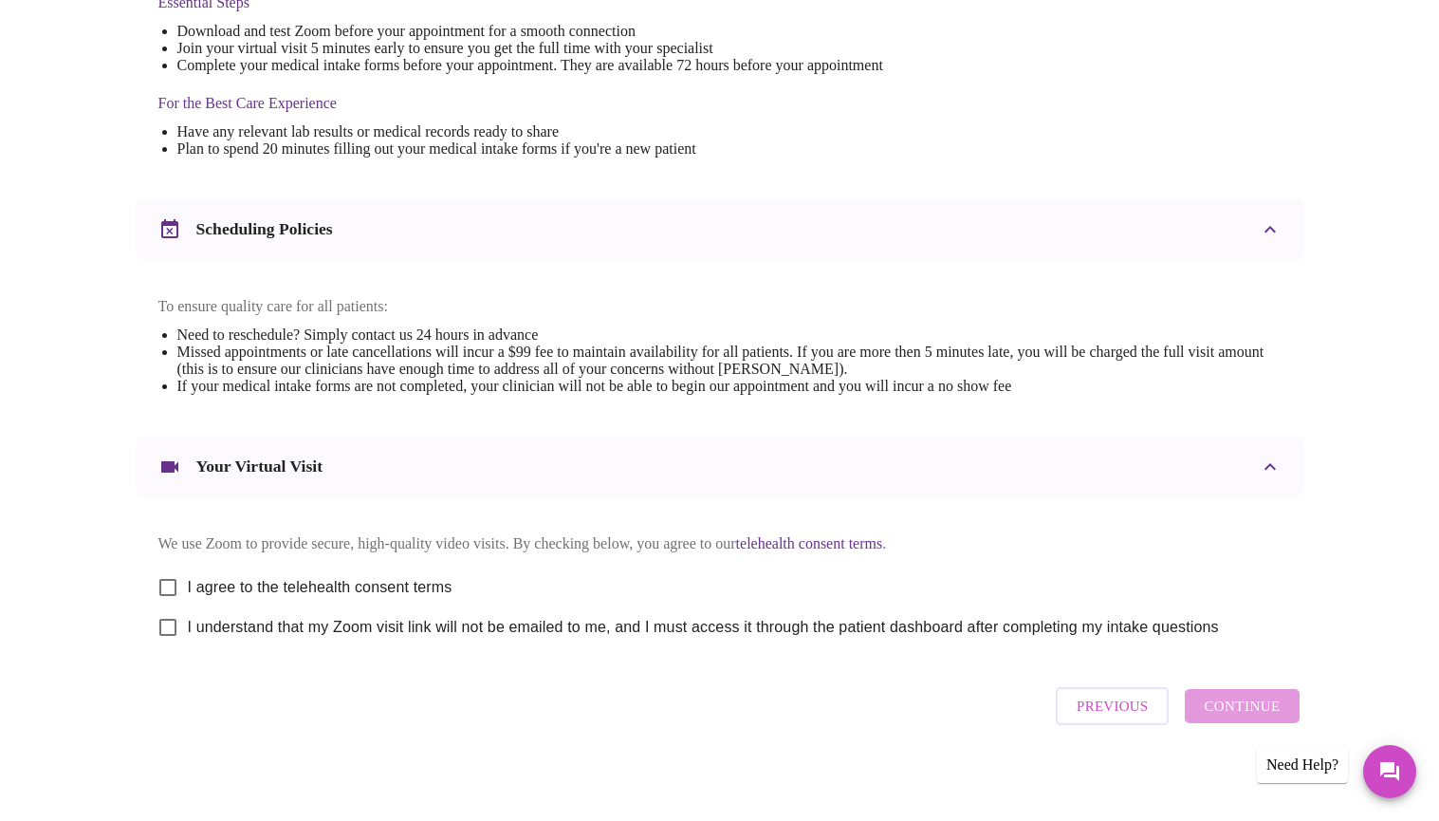
scroll to position [554, 0]
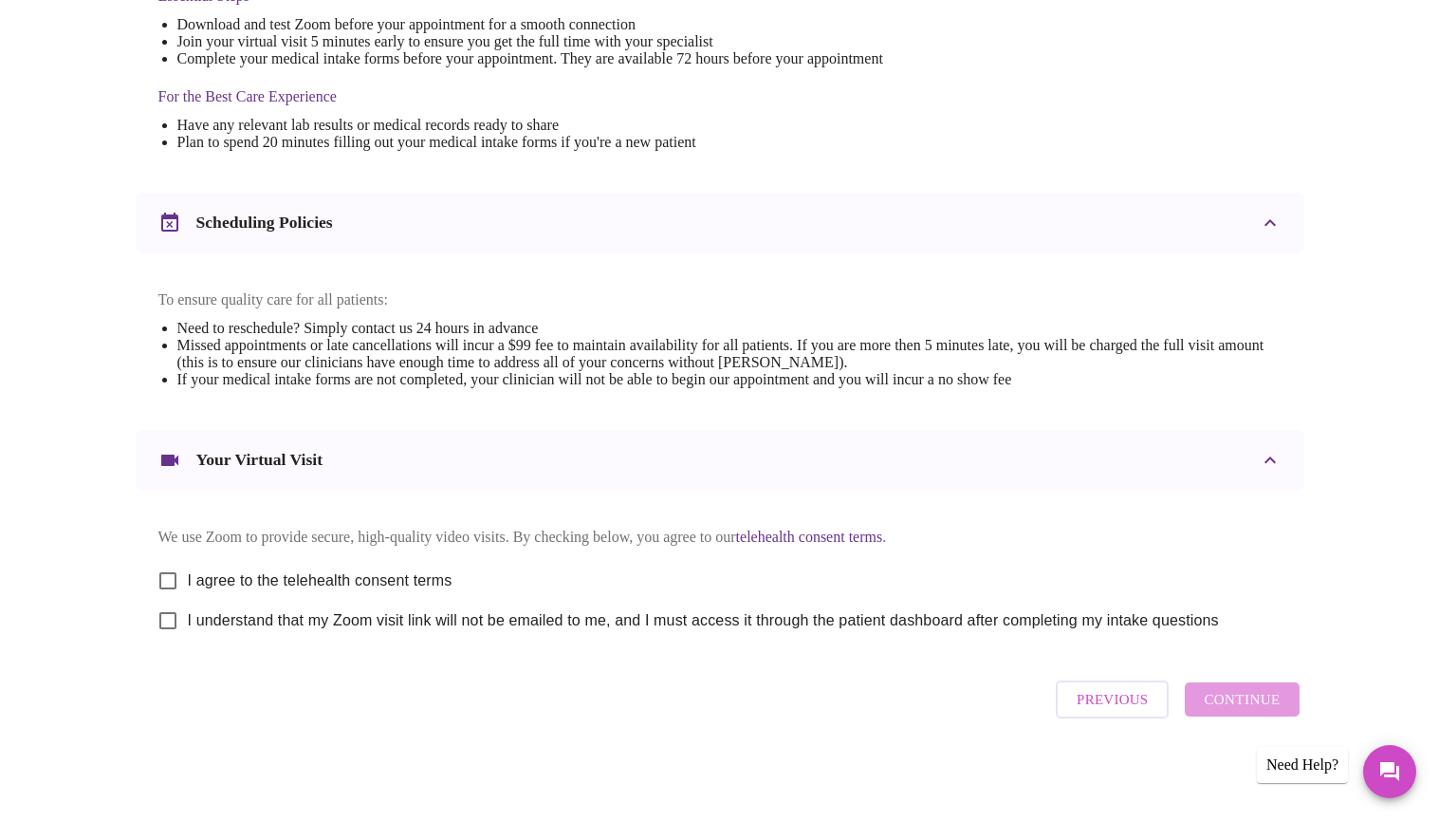
click at [166, 569] on input "I agree to the telehealth consent terms" at bounding box center [168, 581] width 40 height 40
checkbox input "true"
click at [170, 622] on input "I understand that my Zoom visit link will not be emailed to me, and I must acce…" at bounding box center [168, 621] width 40 height 40
checkbox input "true"
click at [1248, 701] on span "Continue" at bounding box center [1242, 699] width 76 height 25
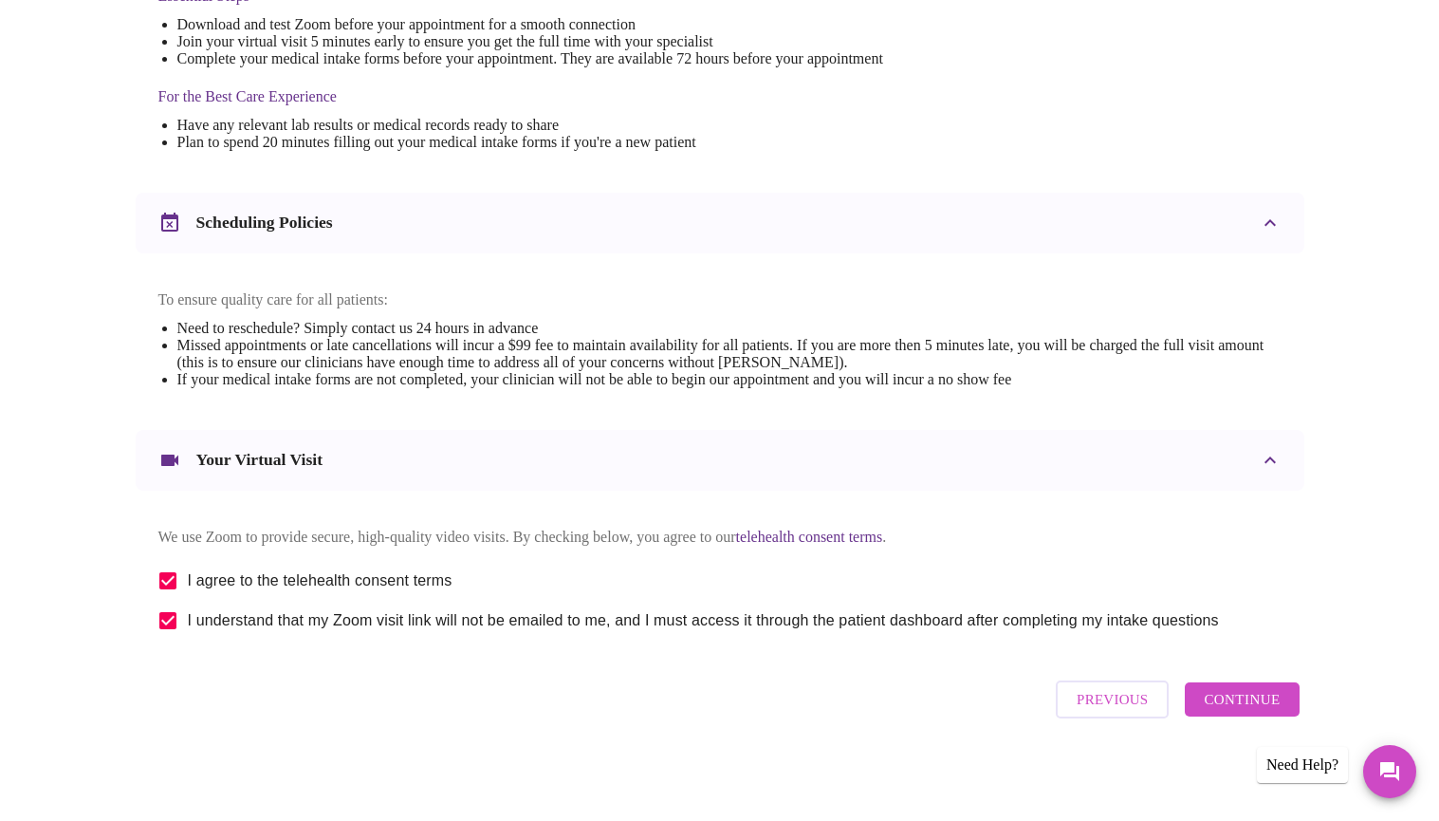
scroll to position [0, 0]
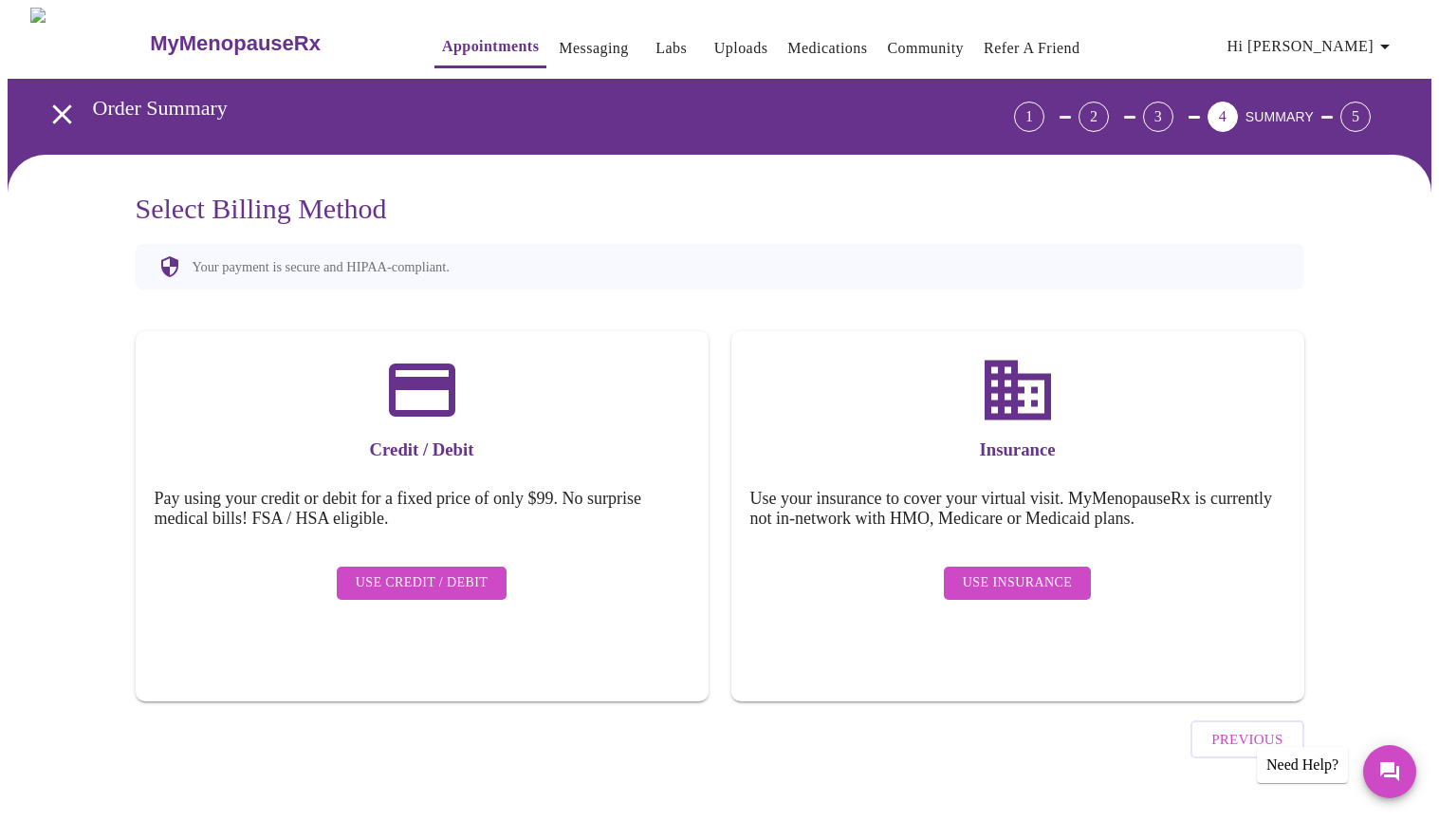
click at [480, 571] on span "Use Credit / Debit" at bounding box center [422, 583] width 133 height 24
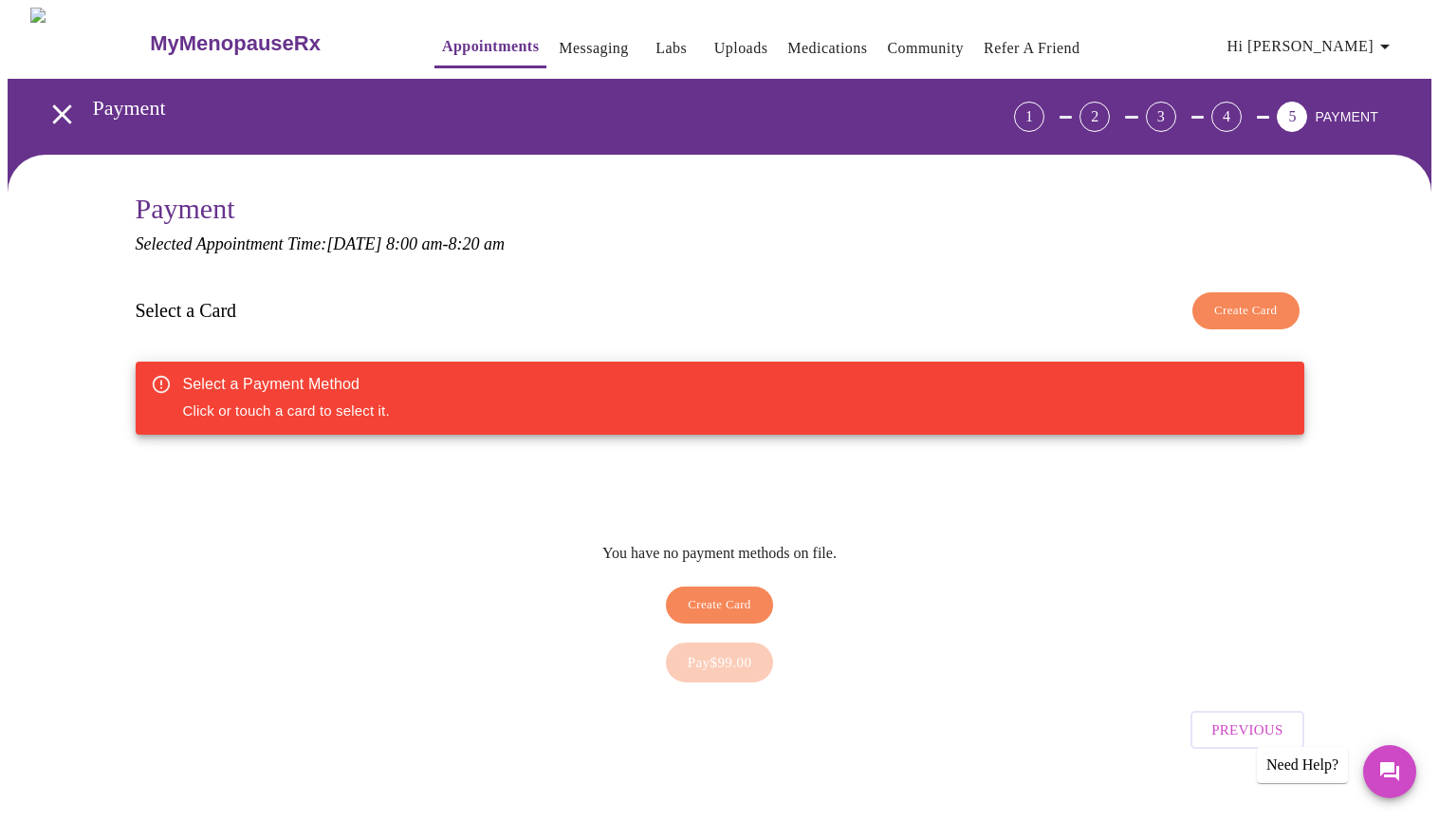
click at [731, 594] on span "Create Card" at bounding box center [720, 605] width 64 height 22
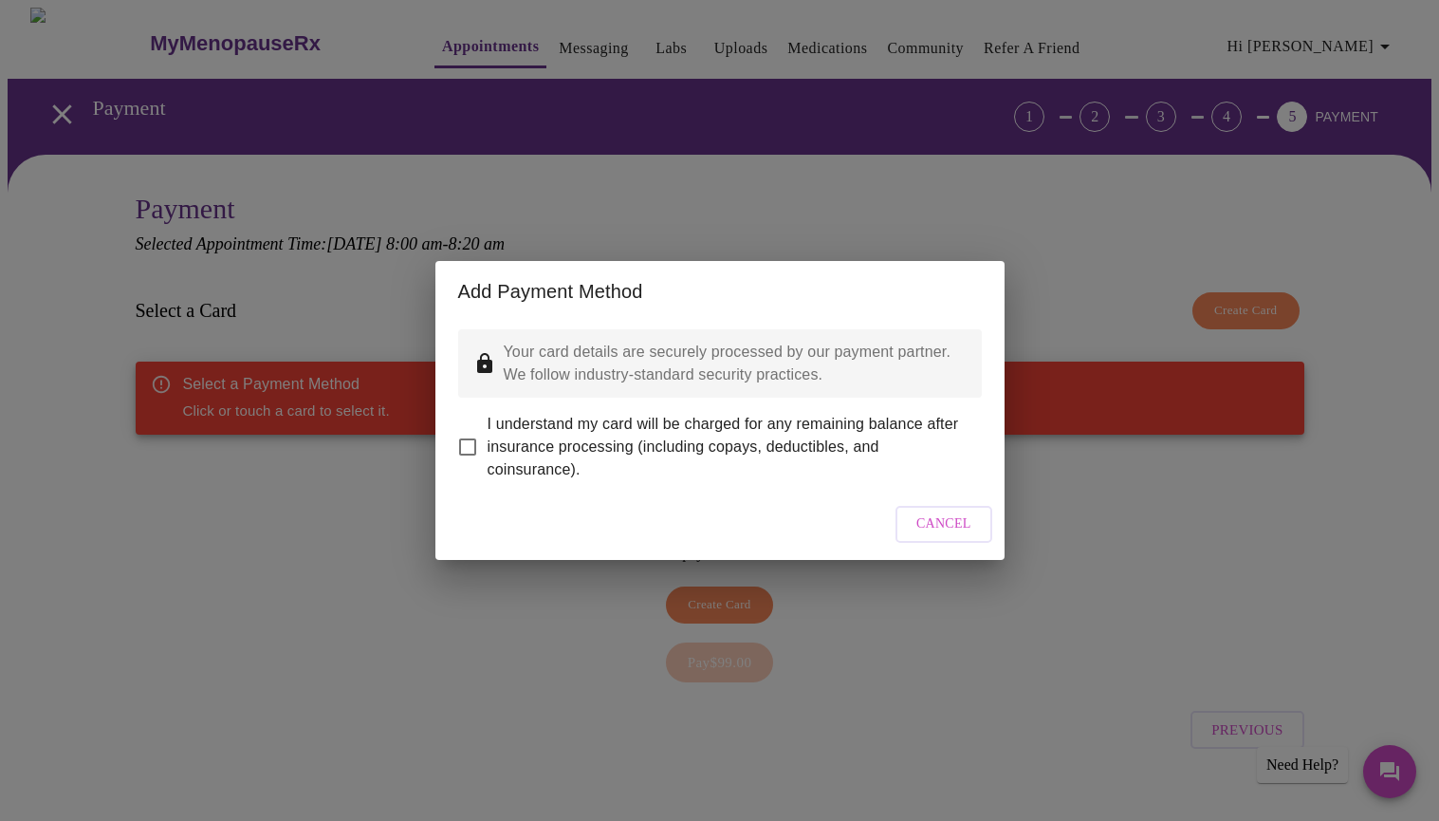
click at [463, 427] on input "I understand my card will be charged for any remaining balance after insurance …" at bounding box center [468, 447] width 40 height 40
checkbox input "true"
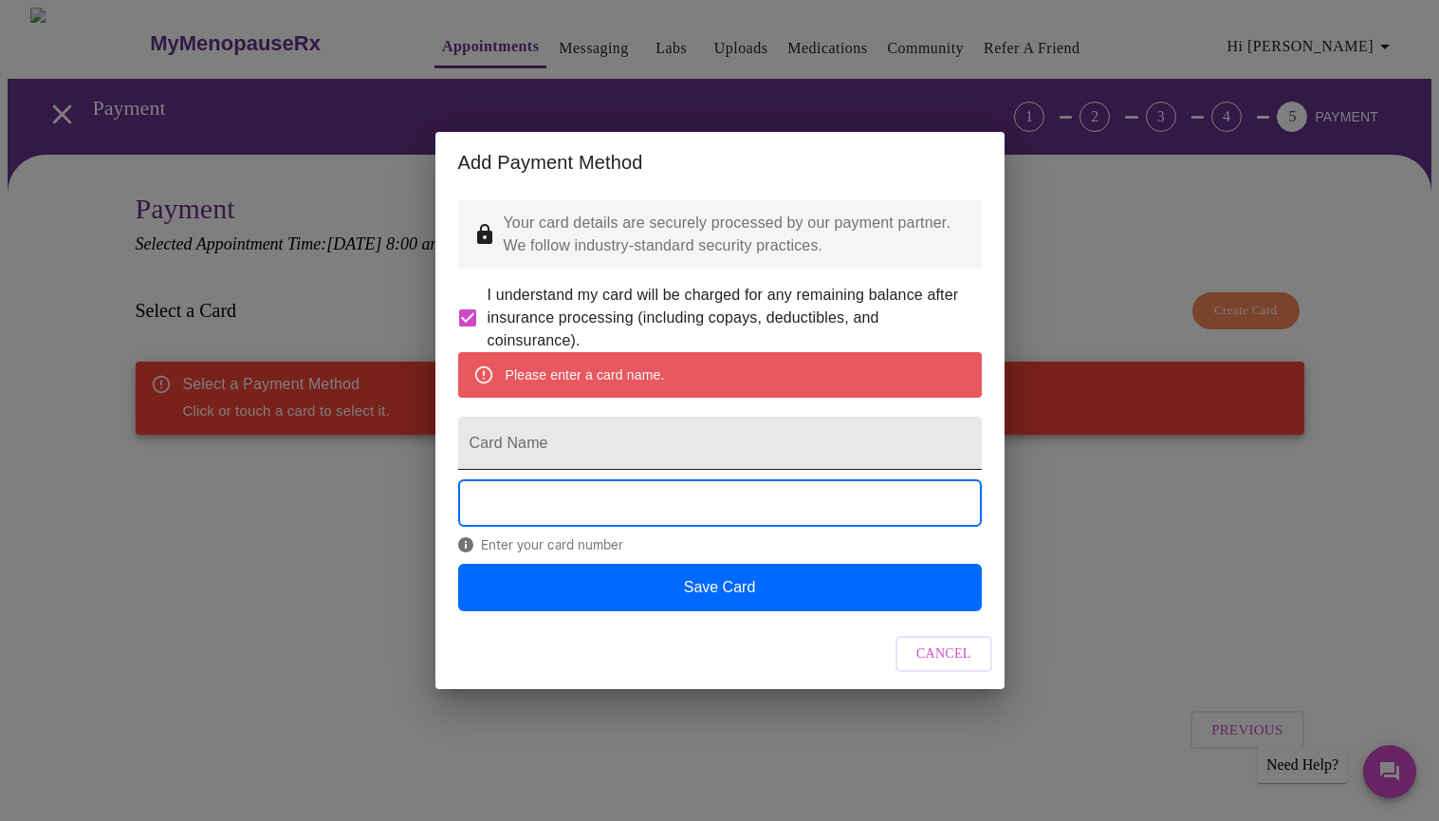
click at [715, 442] on input "Card Name" at bounding box center [720, 442] width 524 height 53
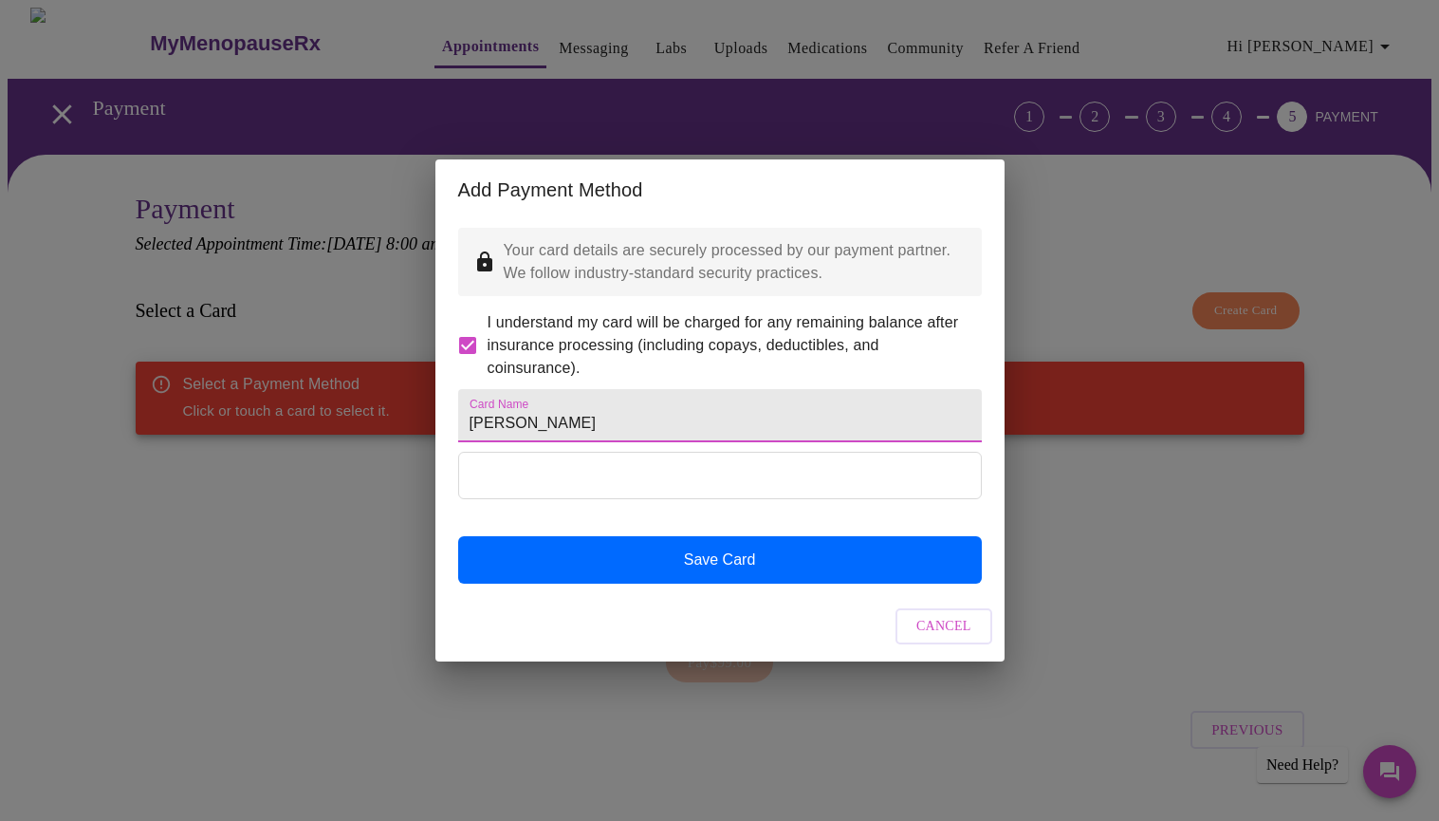
type input "[PERSON_NAME]"
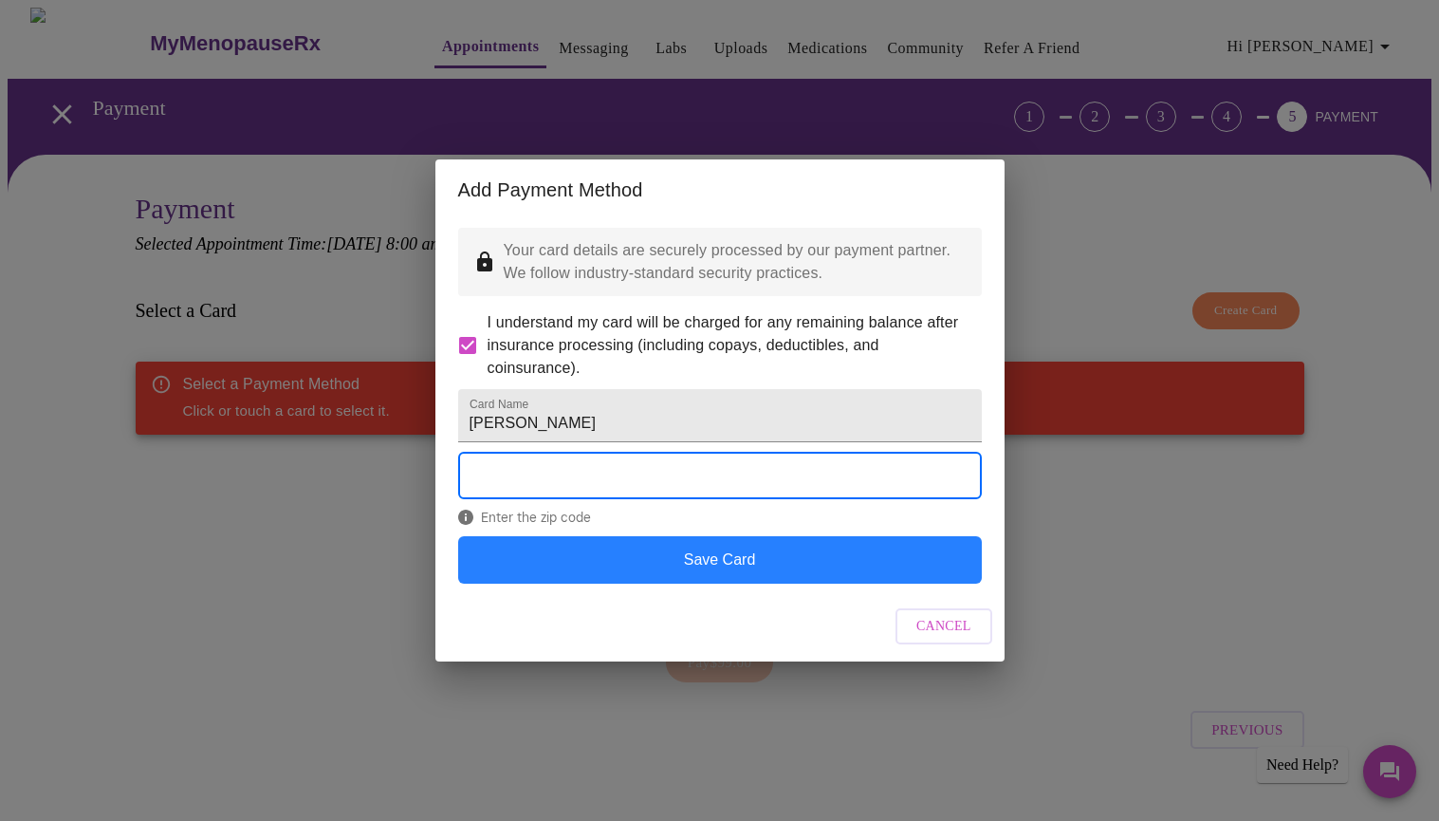
click at [683, 574] on button "Save Card" at bounding box center [720, 559] width 524 height 47
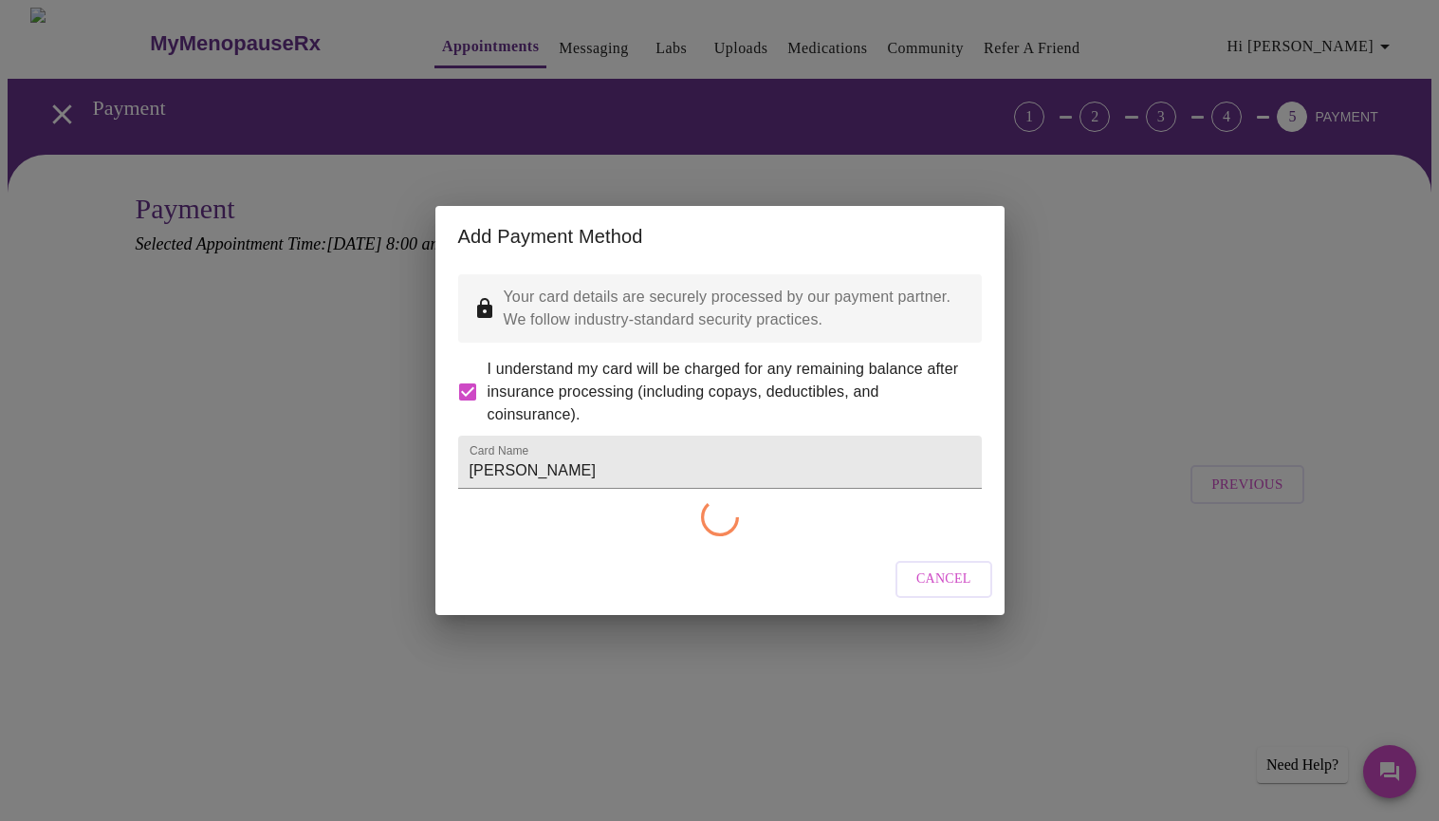
checkbox input "false"
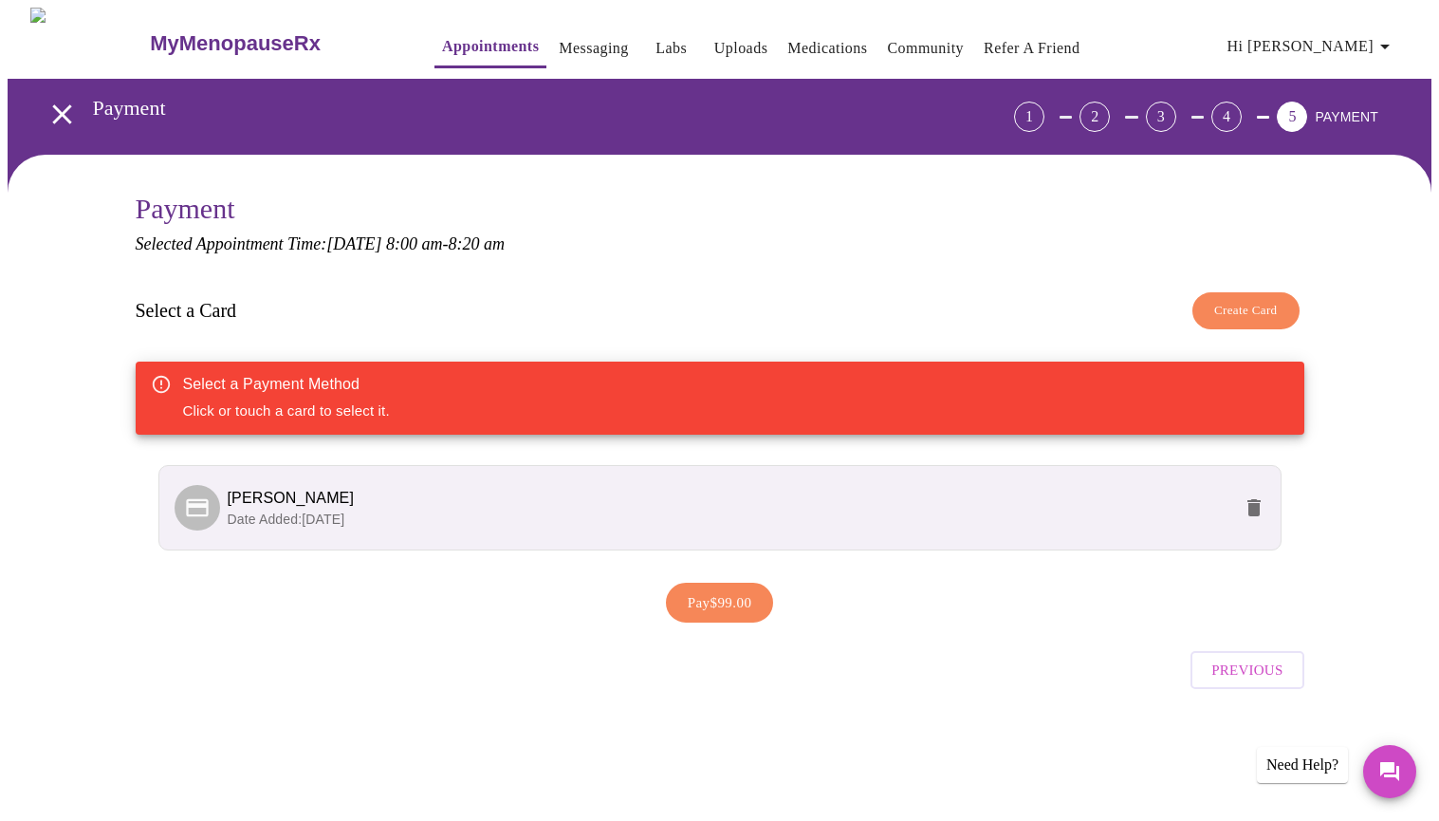
click at [695, 591] on span "Pay $99.00" at bounding box center [720, 602] width 65 height 25
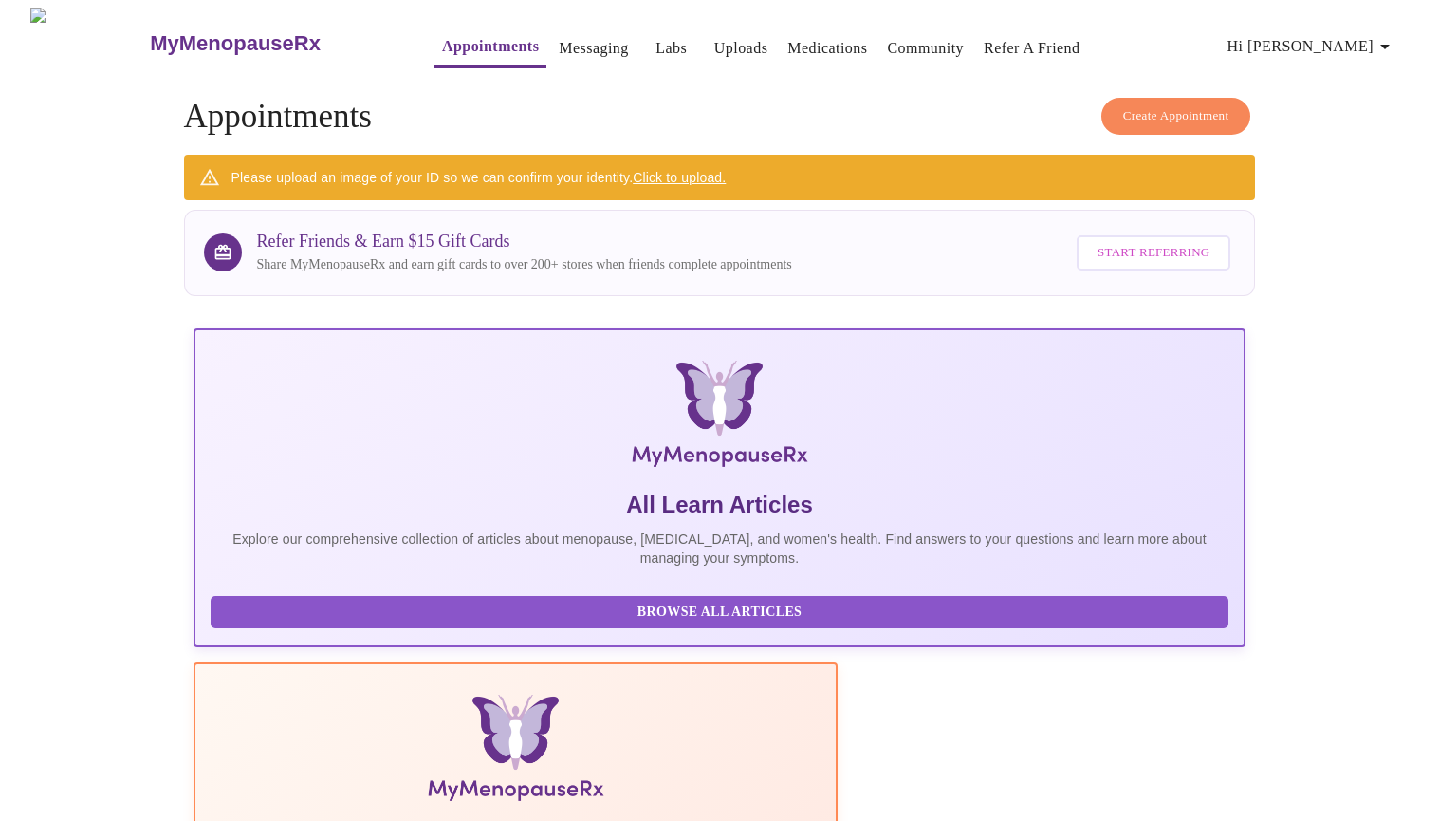
click at [717, 160] on div "Please upload an image of your ID so we can confirm your identity. Click to upl…" at bounding box center [478, 177] width 495 height 34
click at [704, 176] on link "Click to upload." at bounding box center [679, 177] width 93 height 15
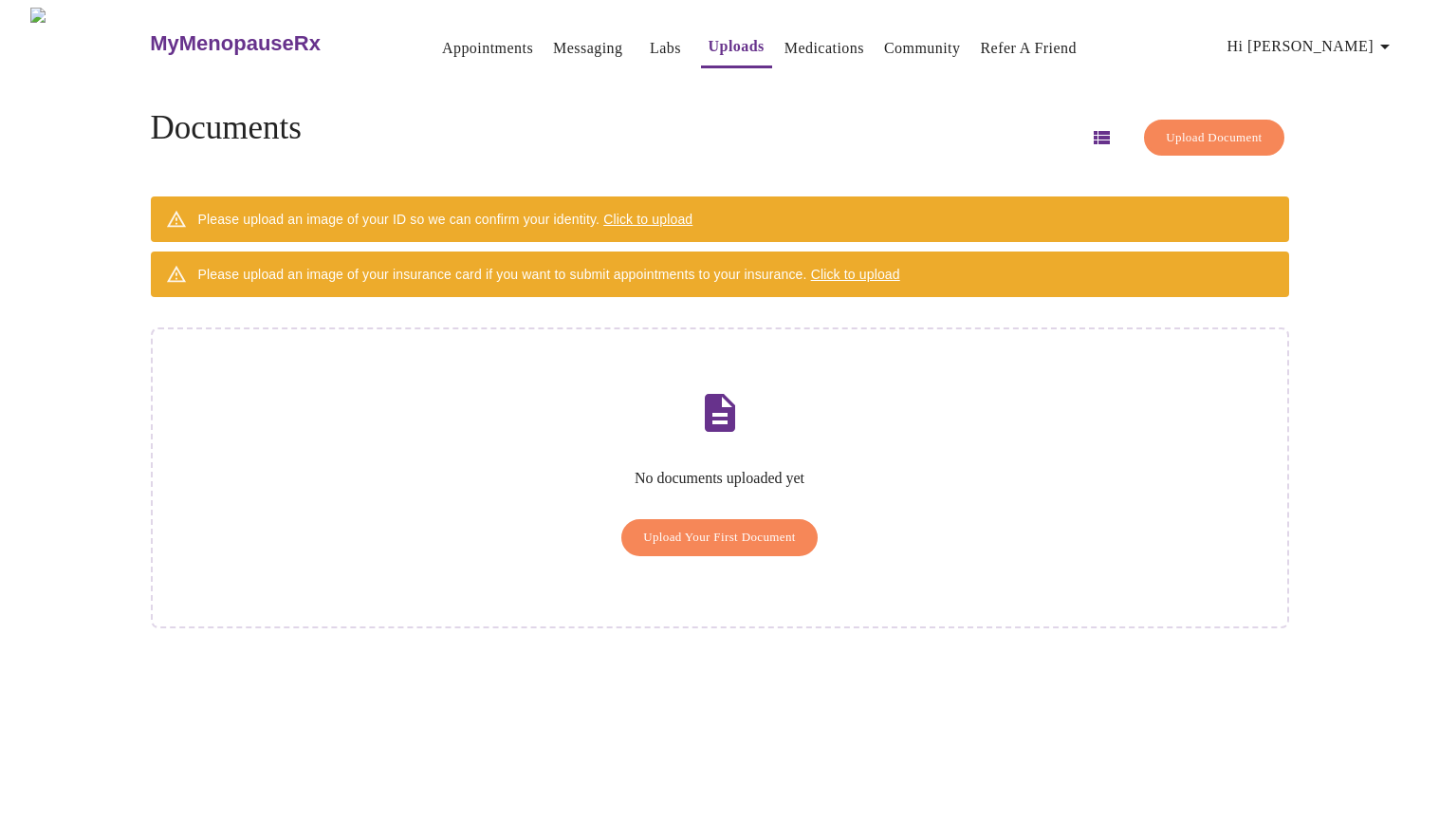
click at [693, 213] on span "Click to upload" at bounding box center [647, 219] width 89 height 15
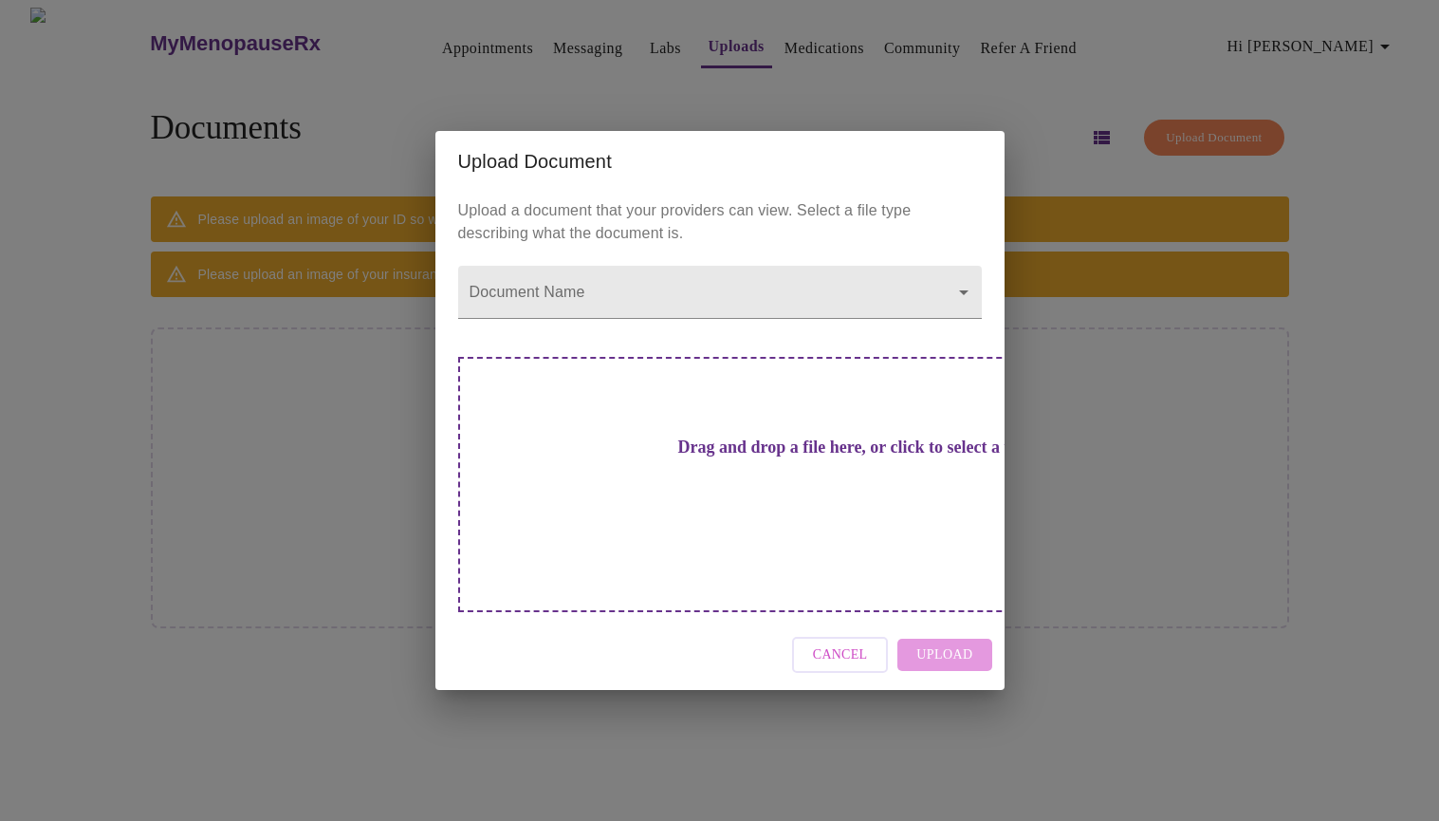
click at [699, 192] on div "Upload Document" at bounding box center [719, 161] width 569 height 61
click at [960, 324] on body "MyMenopauseRx Appointments Messaging Labs Uploads Medications Community Refer a…" at bounding box center [720, 418] width 1424 height 821
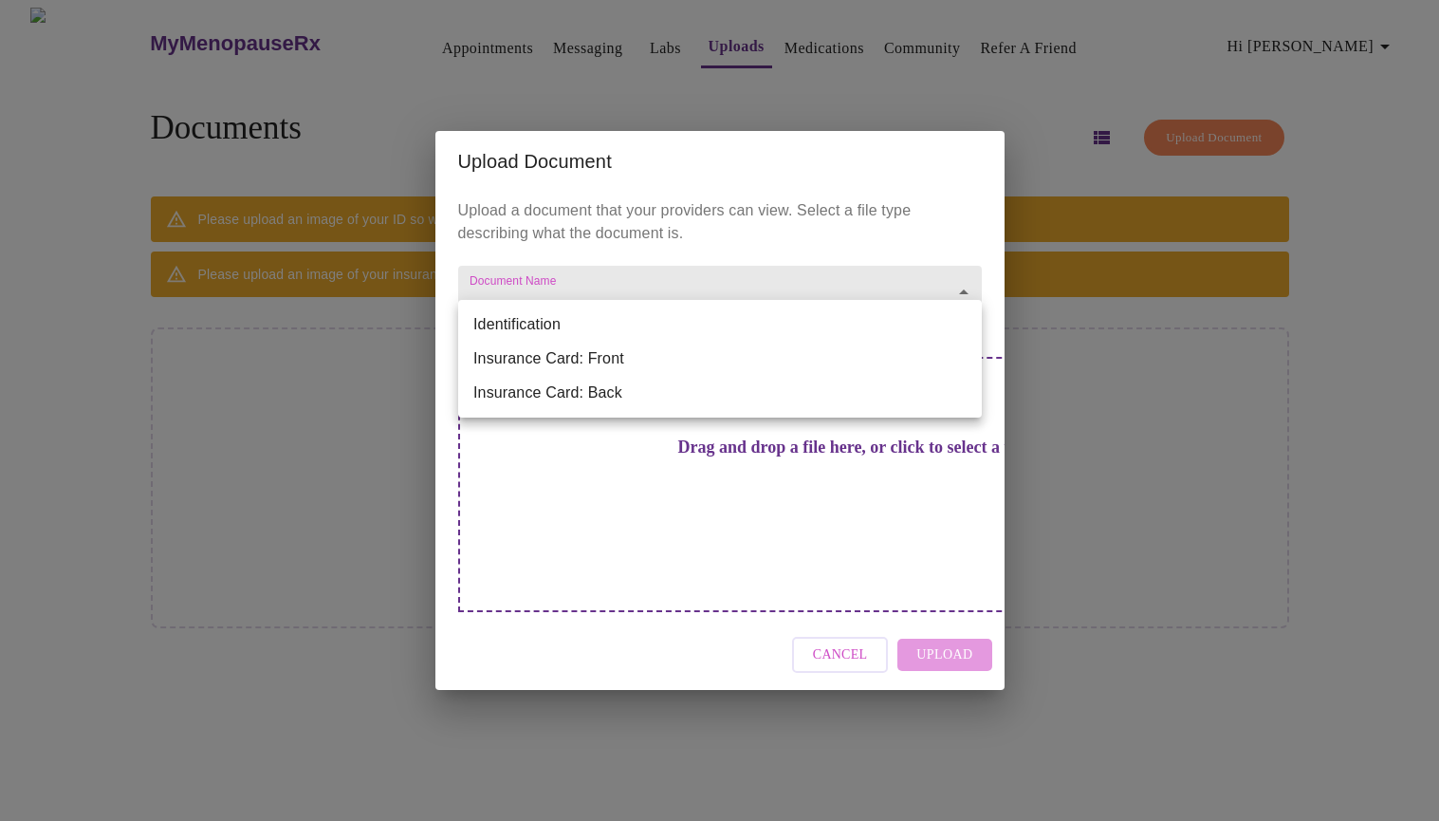
click at [697, 322] on li "Identification" at bounding box center [720, 324] width 524 height 34
type input "Identification"
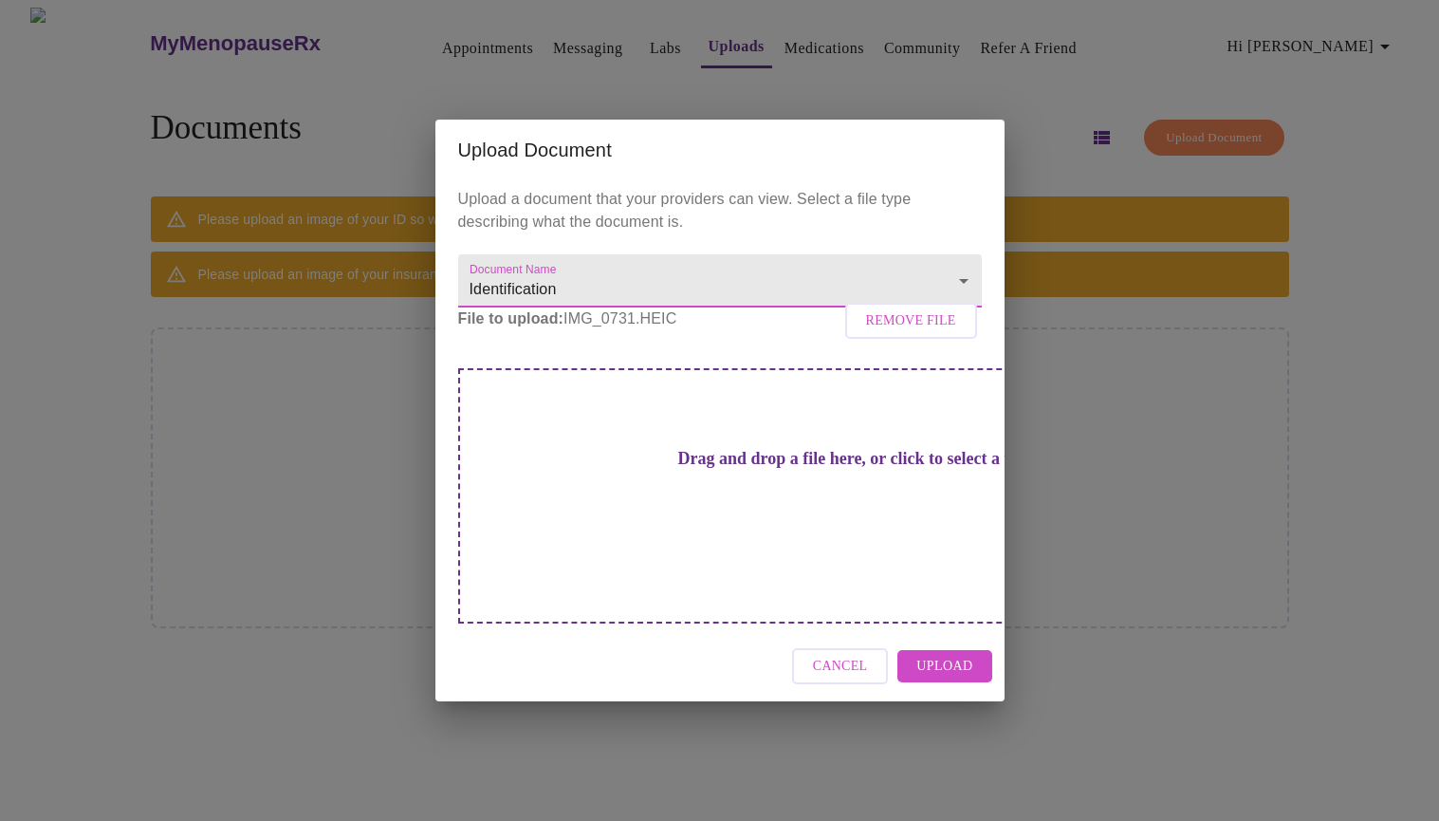
click at [925, 655] on span "Upload" at bounding box center [944, 667] width 56 height 24
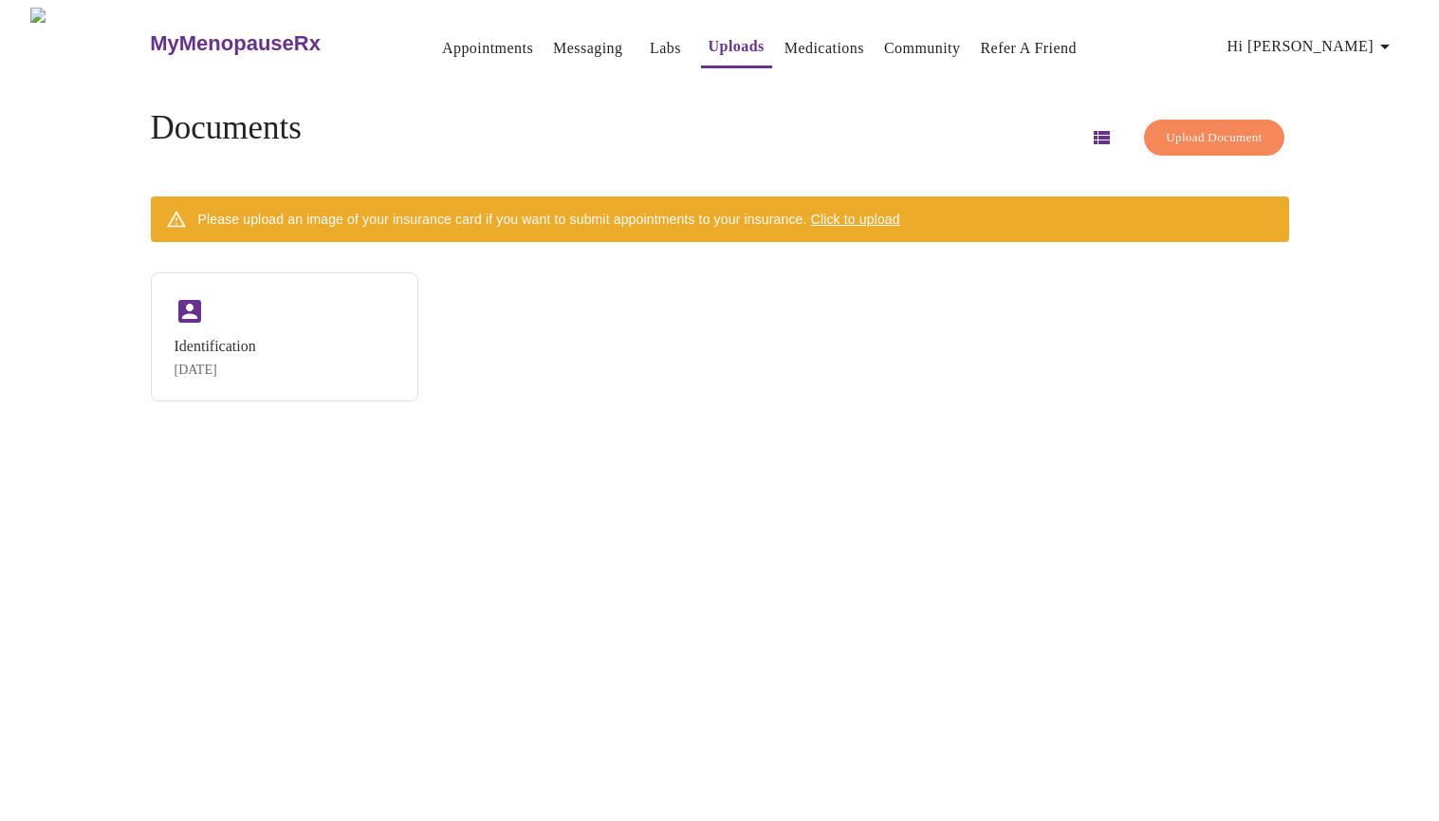
click at [889, 212] on span "Click to upload" at bounding box center [855, 219] width 89 height 15
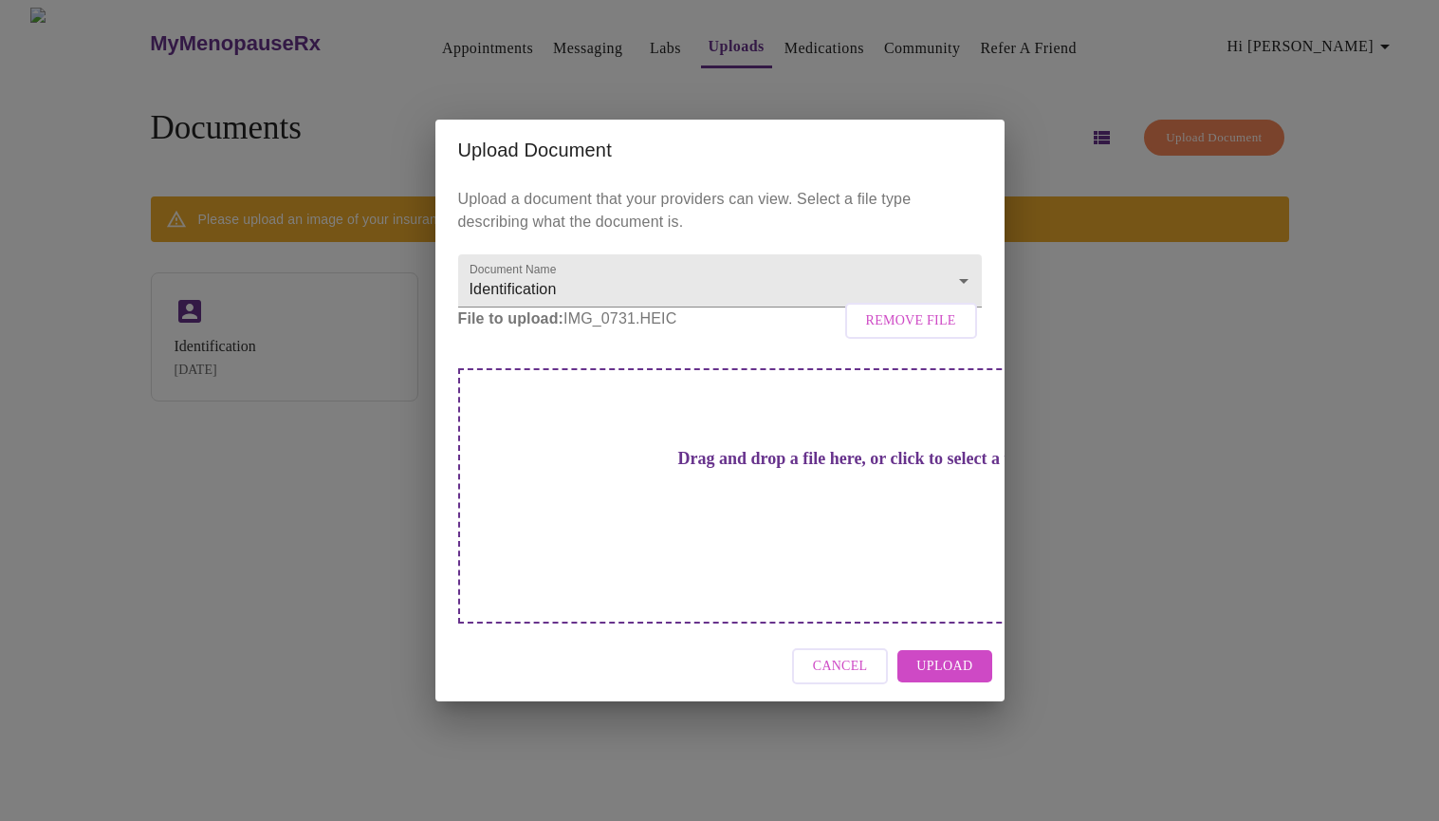
click at [953, 655] on span "Upload" at bounding box center [944, 667] width 56 height 24
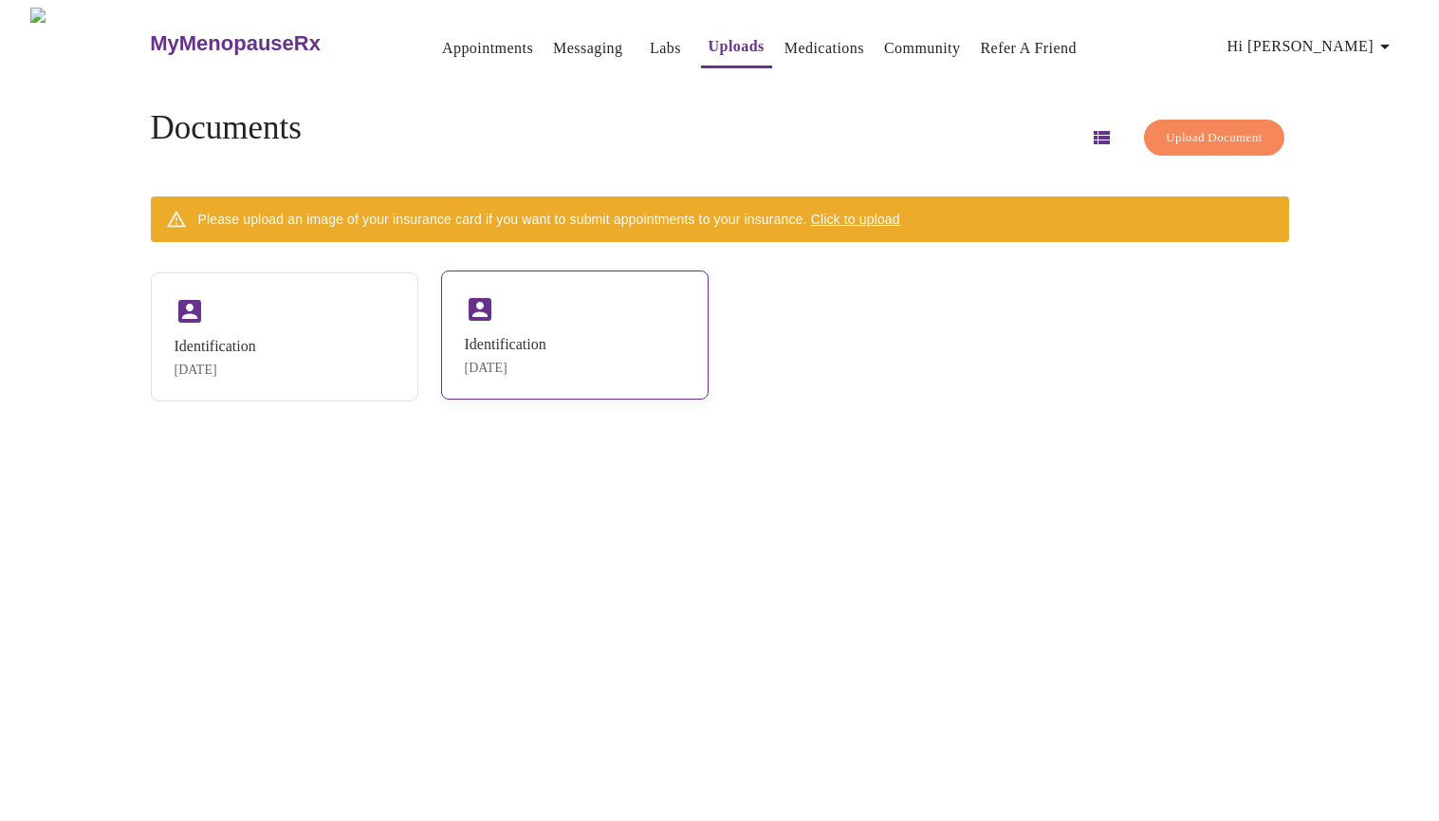
click at [594, 310] on div "Identification [DATE]" at bounding box center [575, 334] width 268 height 129
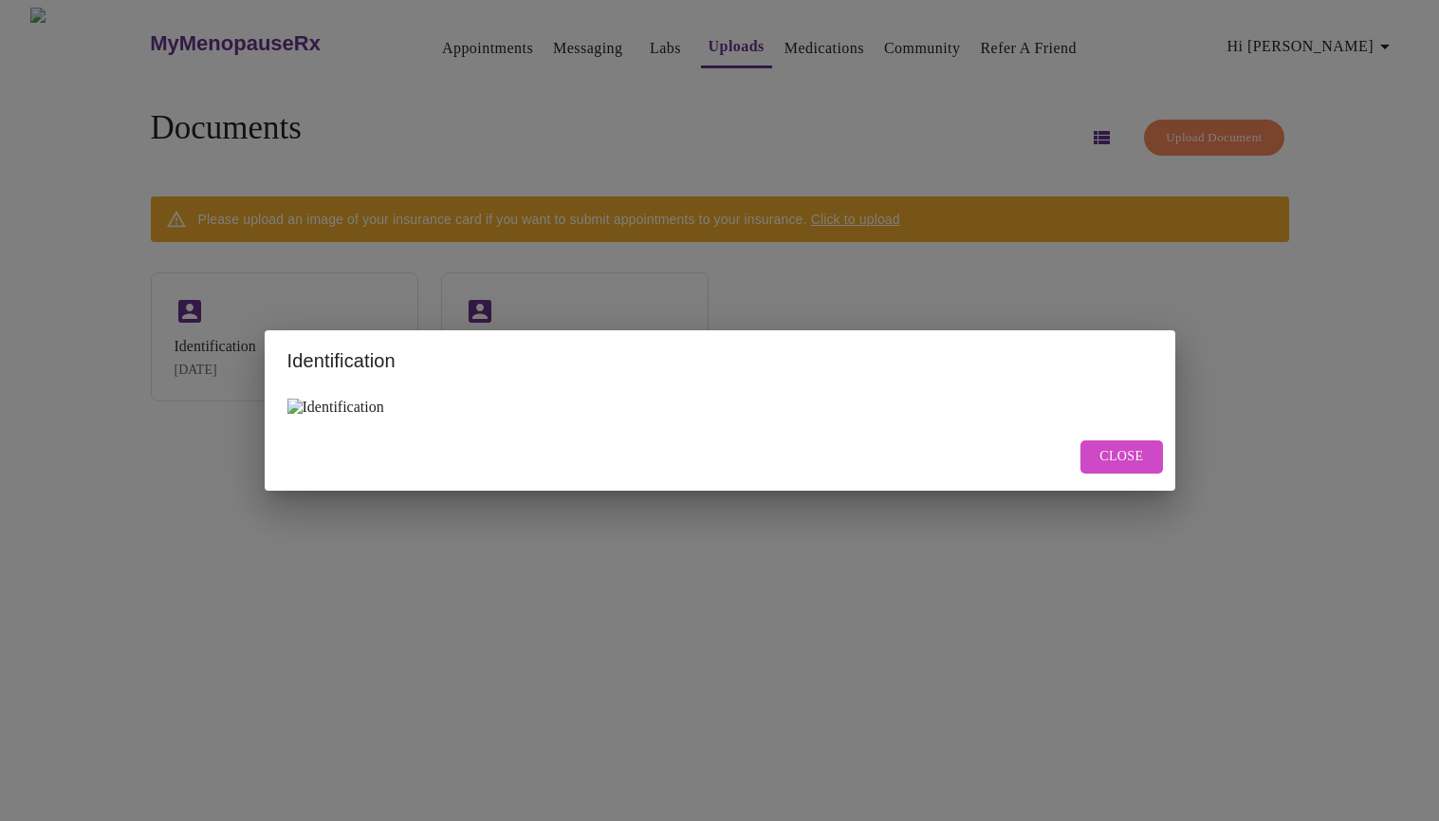
click at [1131, 461] on span "Close" at bounding box center [1122, 457] width 44 height 24
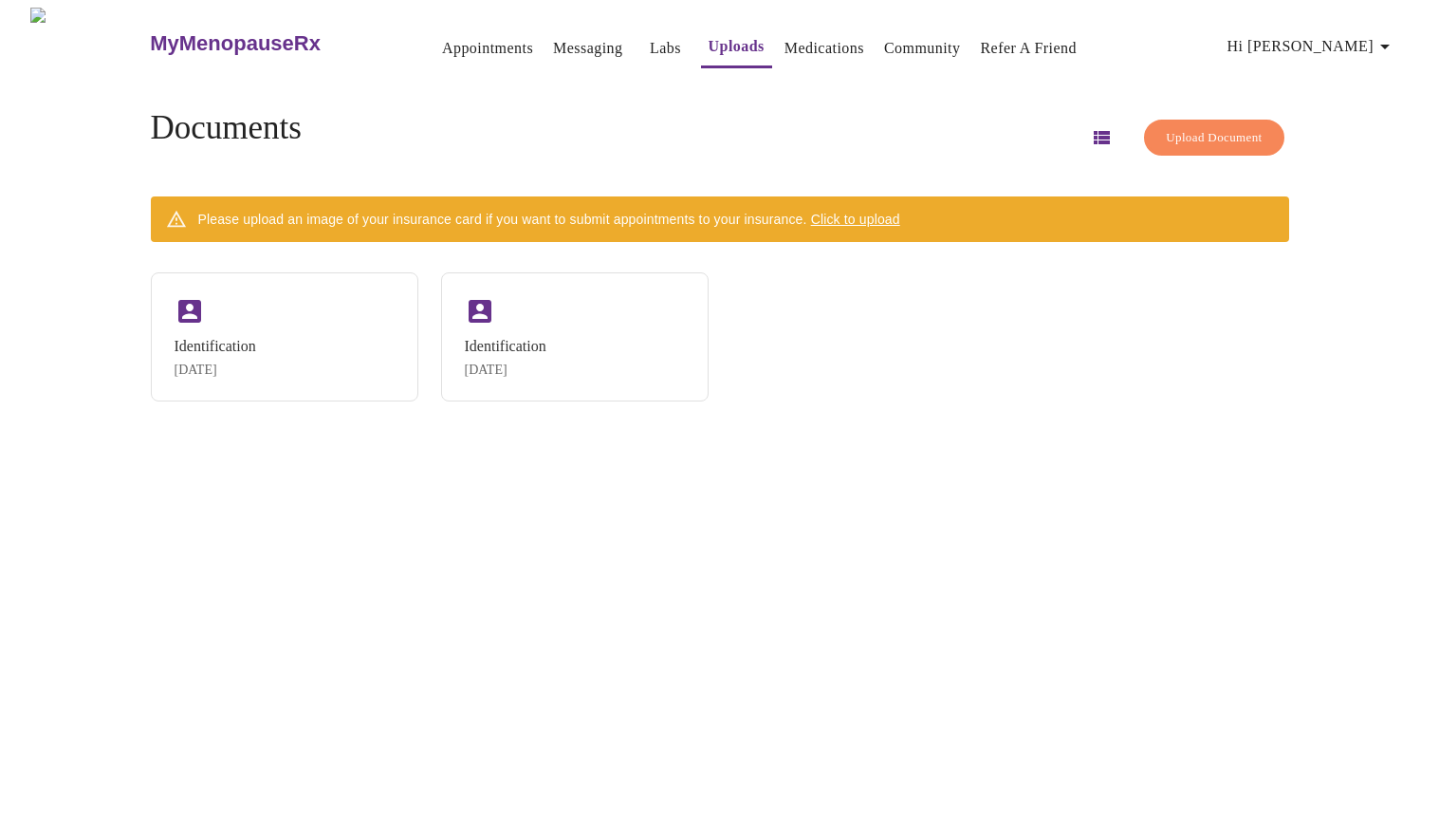
click at [1191, 401] on div "Identification [DATE] Identification [DATE]" at bounding box center [720, 336] width 1138 height 129
click at [801, 39] on link "Medications" at bounding box center [825, 48] width 80 height 27
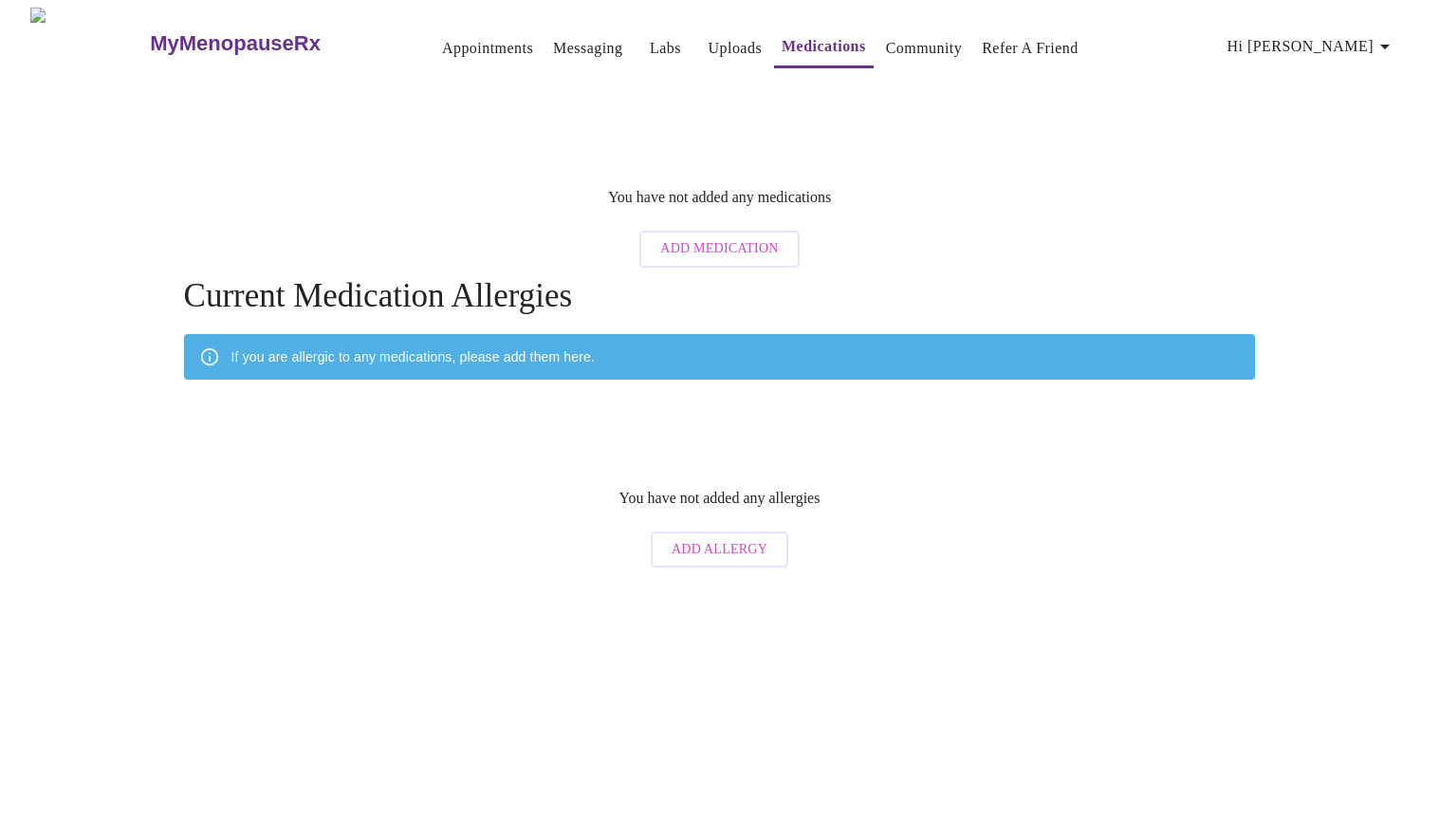
click at [1360, 485] on div "MyMenopauseRx Appointments Messaging Labs Uploads Medications Community Refer a…" at bounding box center [720, 292] width 1424 height 569
click at [718, 237] on span "Add Medication" at bounding box center [719, 249] width 118 height 24
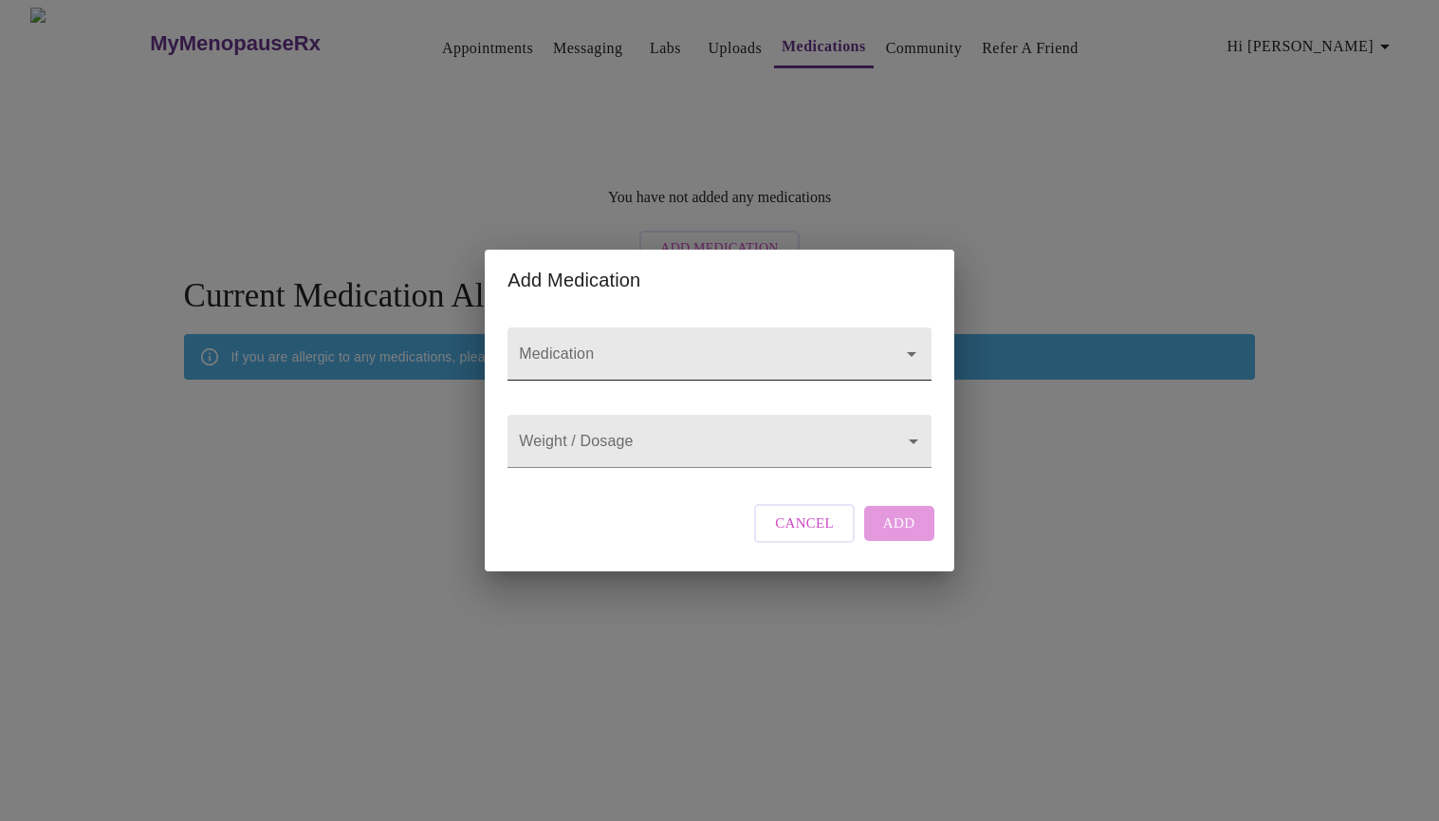
click at [906, 342] on icon "Open" at bounding box center [911, 353] width 23 height 23
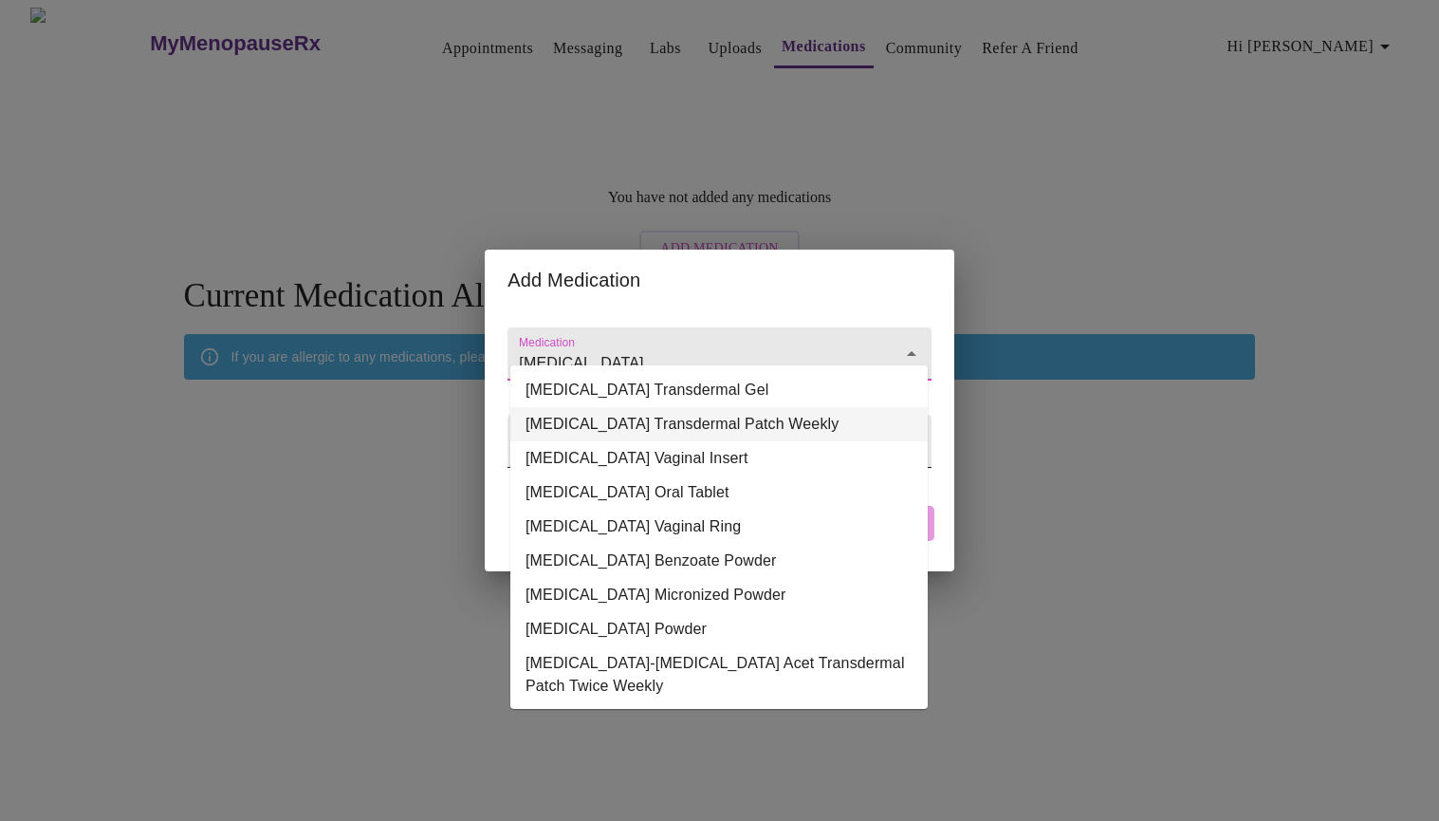
click at [911, 437] on li "[MEDICAL_DATA] Transdermal Patch Weekly" at bounding box center [718, 424] width 417 height 34
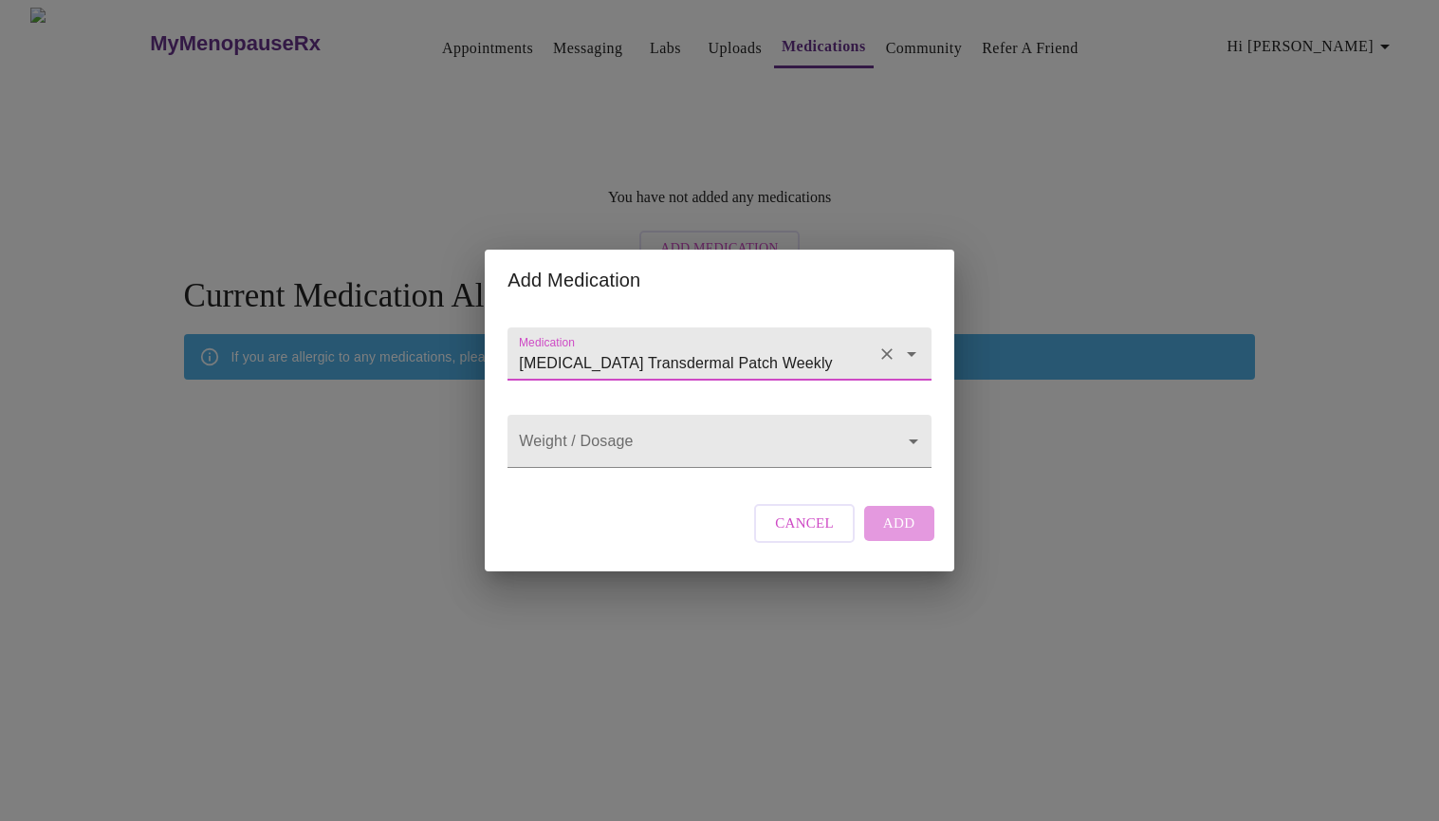
click at [908, 352] on icon "Open" at bounding box center [911, 354] width 9 height 5
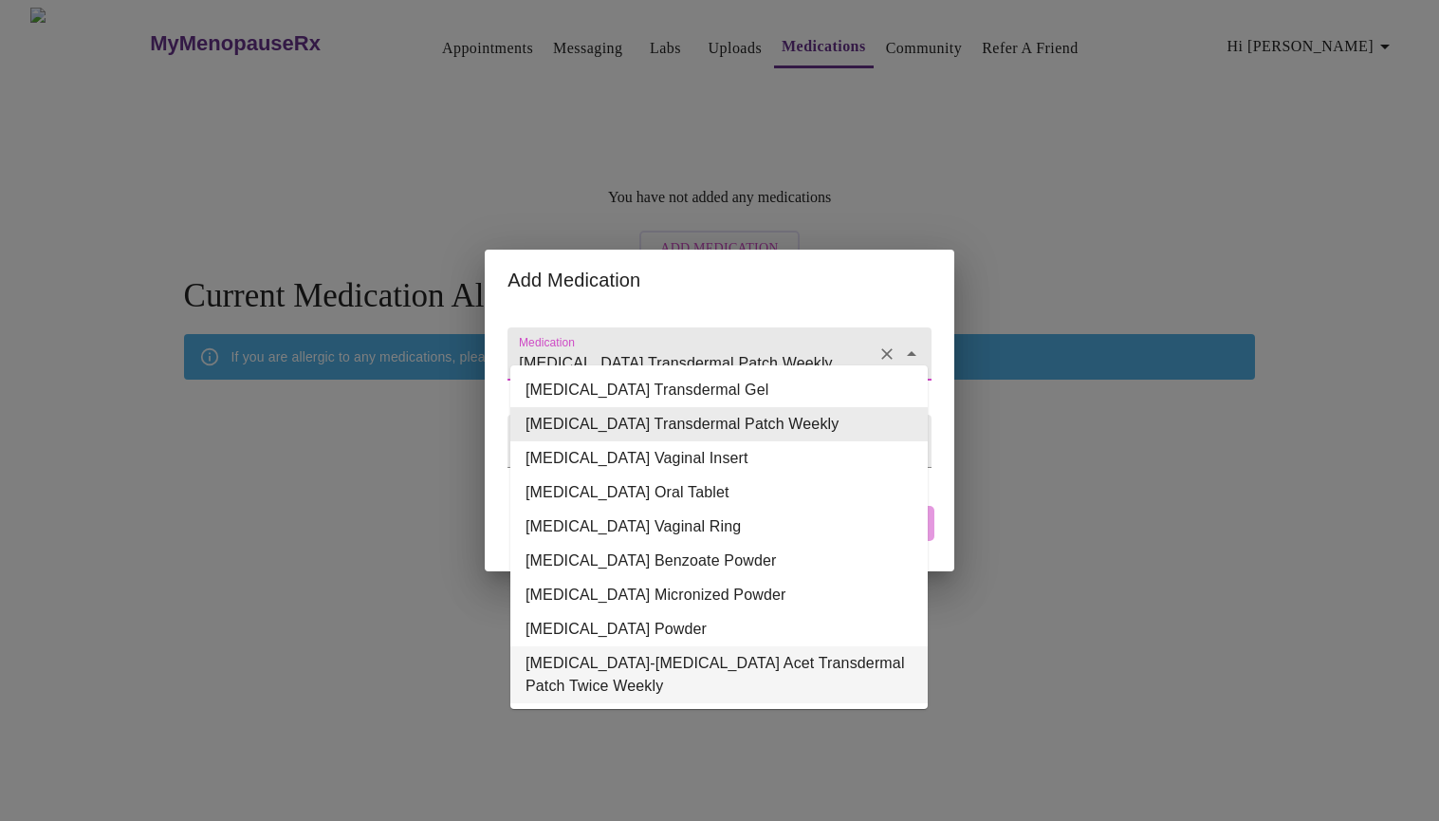
click at [863, 658] on li "[MEDICAL_DATA]-[MEDICAL_DATA] Acet Transdermal Patch Twice Weekly" at bounding box center [718, 674] width 417 height 57
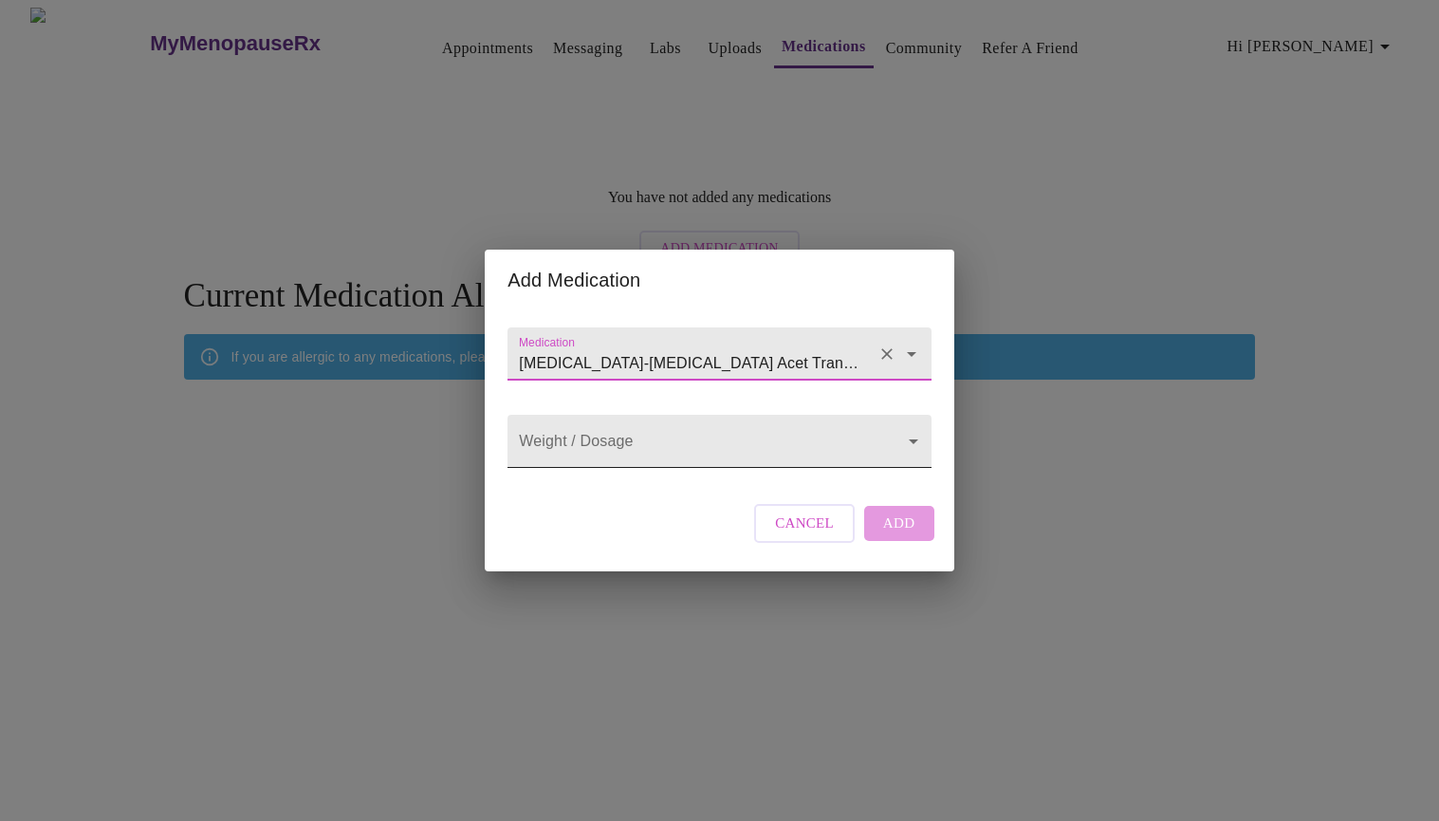
click at [906, 439] on body "MyMenopauseRx Appointments Messaging Labs Uploads Medications Community Refer a…" at bounding box center [720, 292] width 1424 height 569
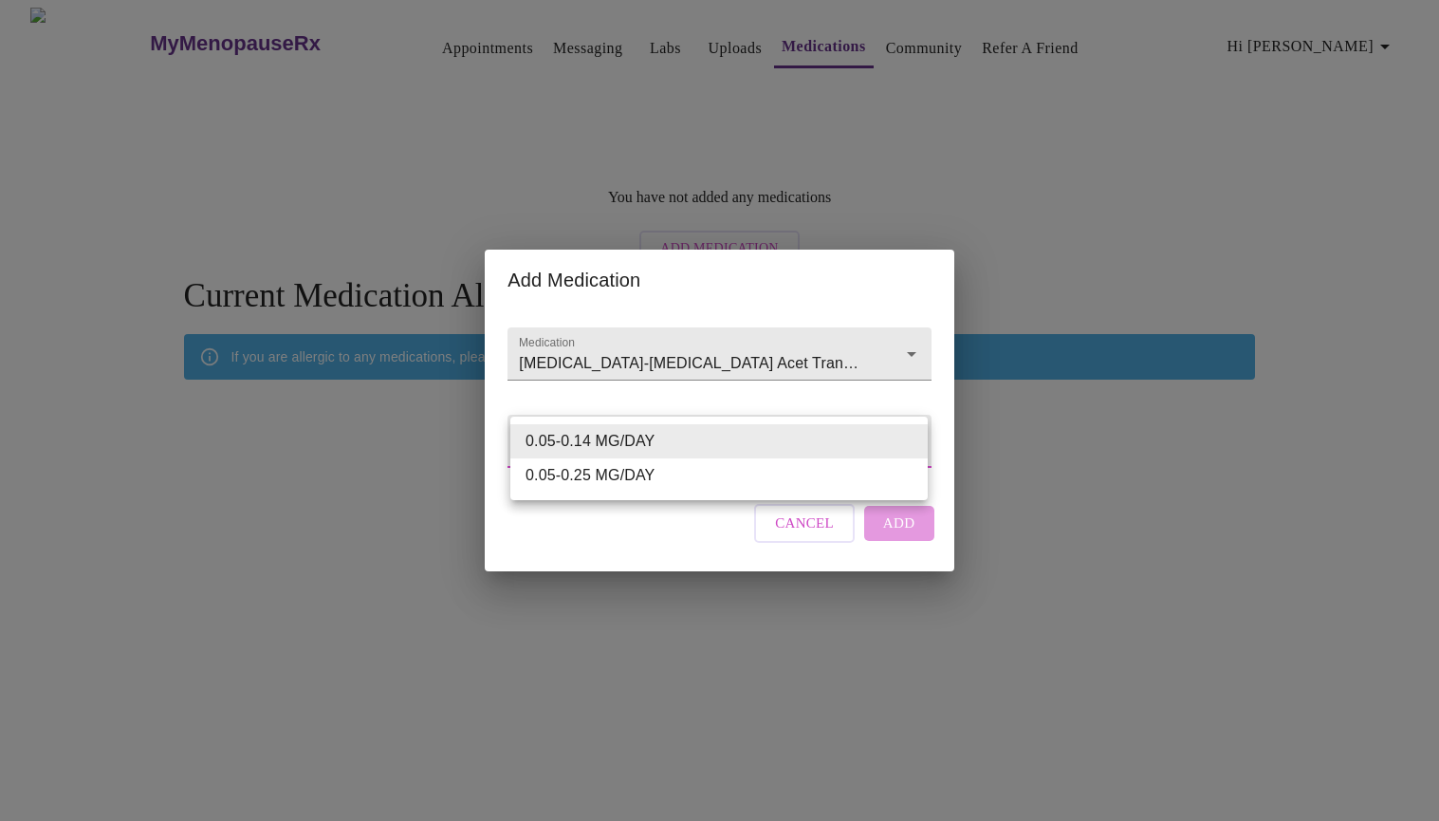
click at [909, 328] on div at bounding box center [719, 410] width 1439 height 821
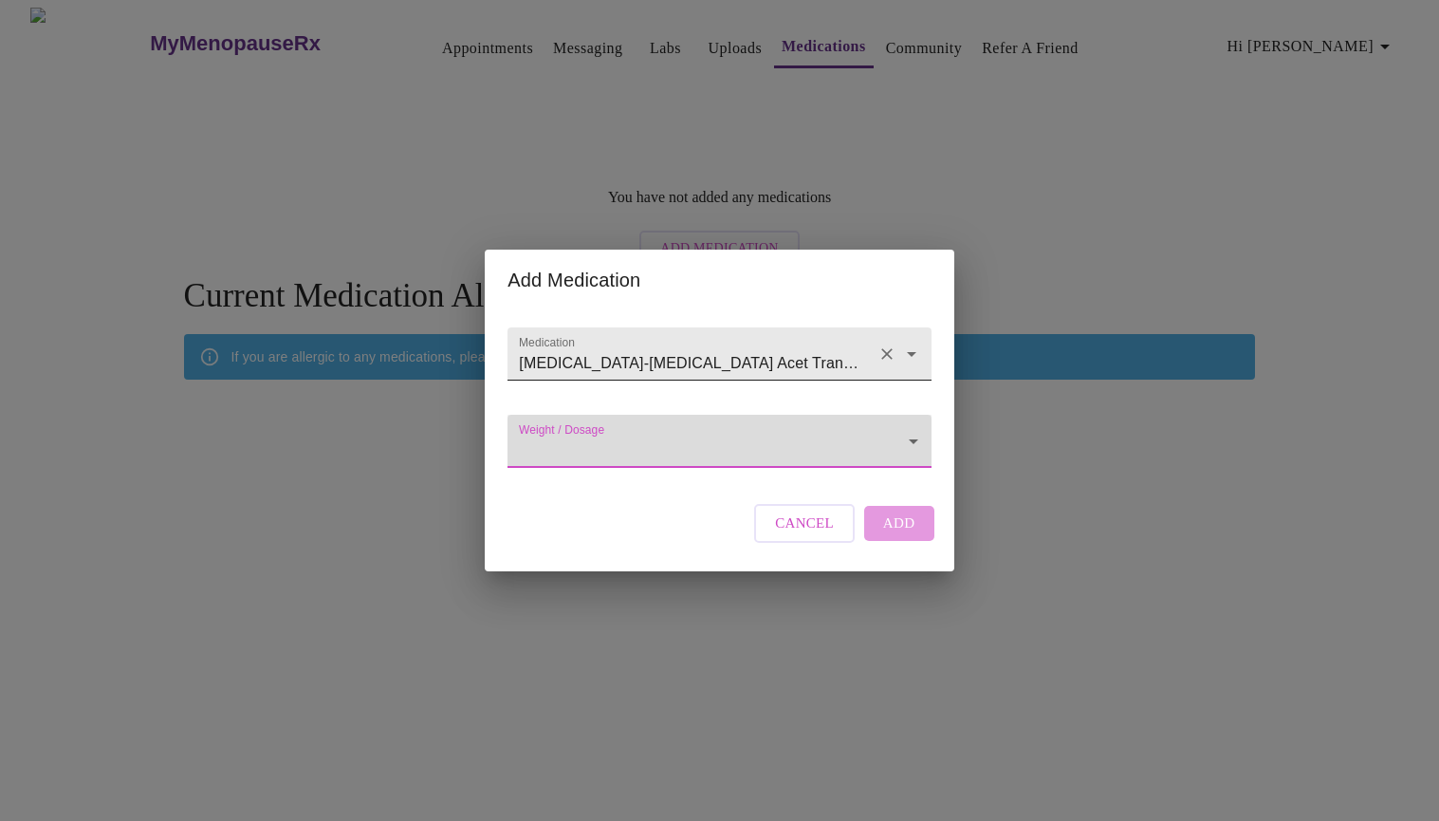
click at [911, 352] on icon "Open" at bounding box center [911, 354] width 9 height 5
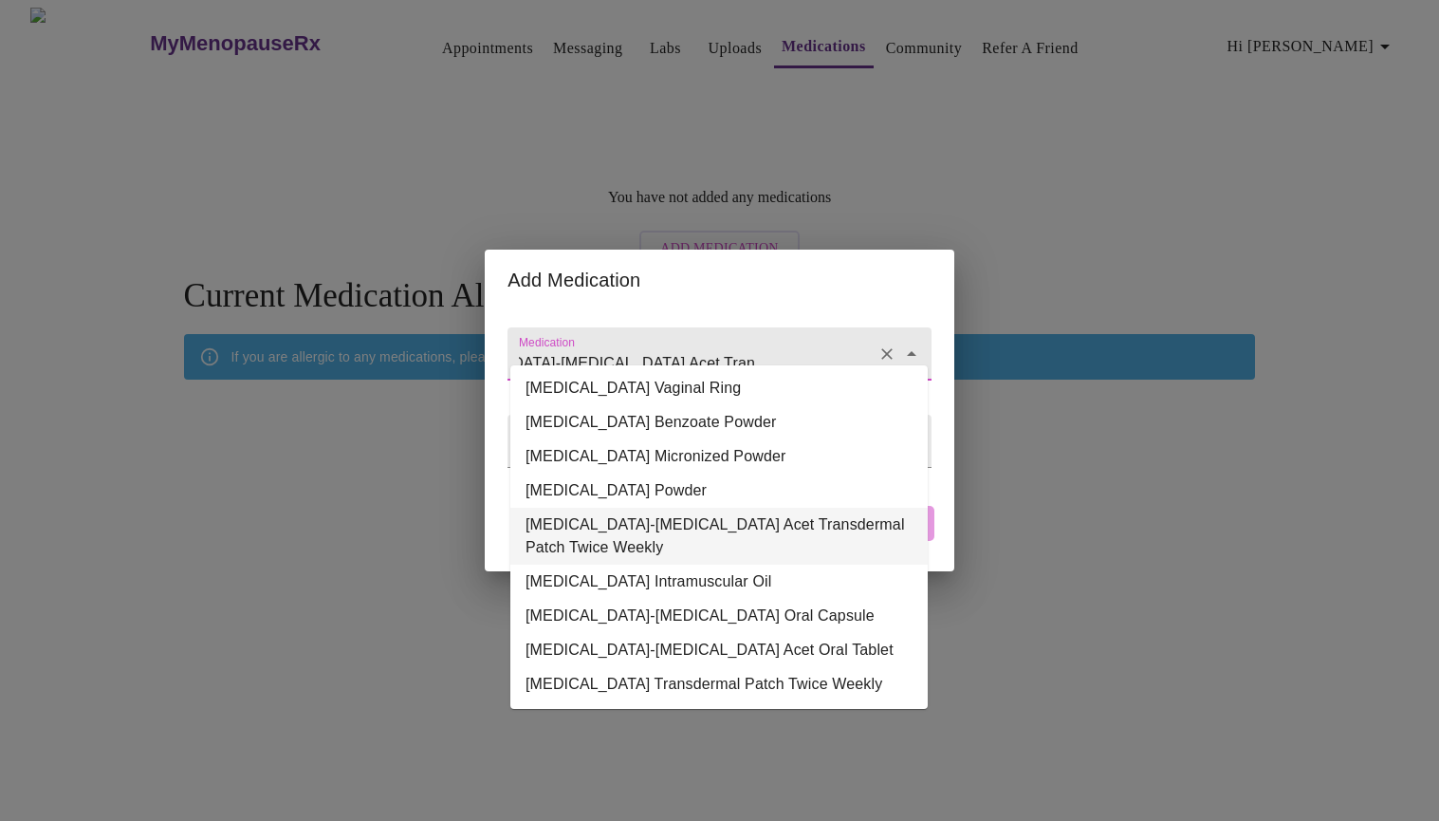
scroll to position [154, 0]
click at [802, 673] on li "[MEDICAL_DATA] Transdermal Patch Twice Weekly" at bounding box center [718, 684] width 417 height 34
type input "[MEDICAL_DATA] Transdermal Patch Twice Weekly"
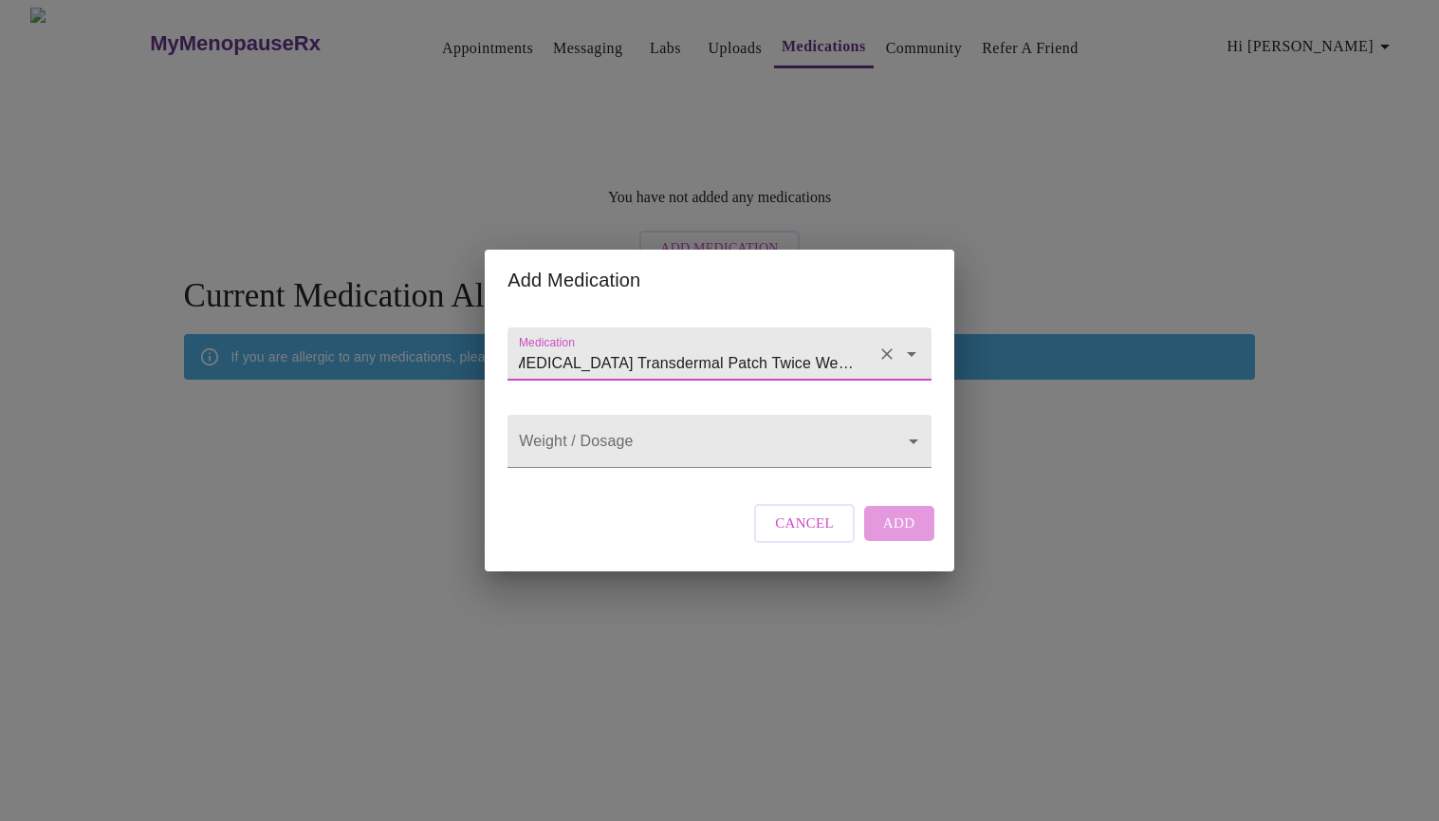
scroll to position [0, 0]
click at [913, 439] on body "MyMenopauseRx Appointments Messaging Labs Uploads Medications Community Refer a…" at bounding box center [720, 292] width 1424 height 569
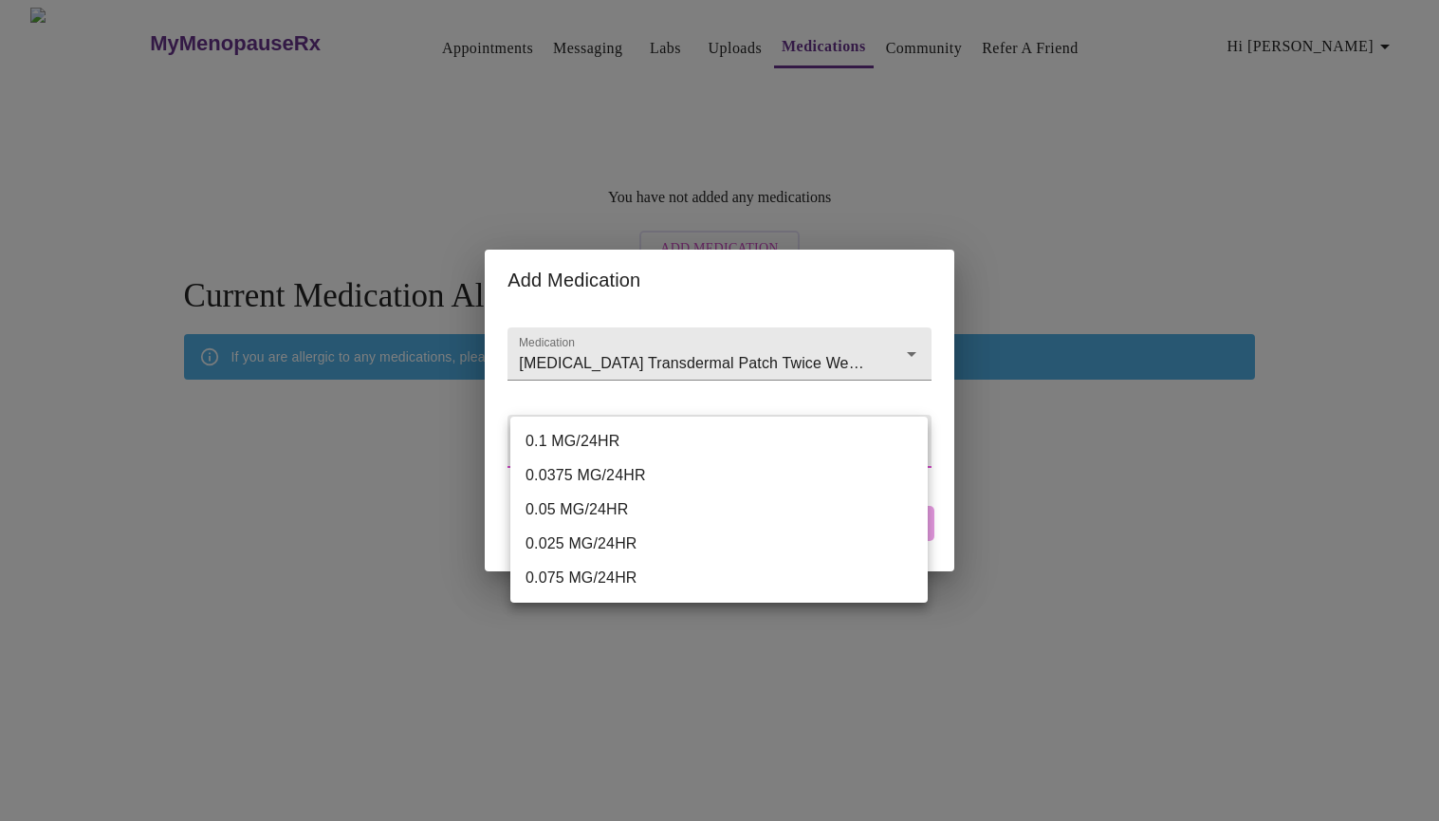
click at [712, 477] on li "0.0375 MG/24HR" at bounding box center [718, 475] width 417 height 34
type input "0.0375 MG/24HR"
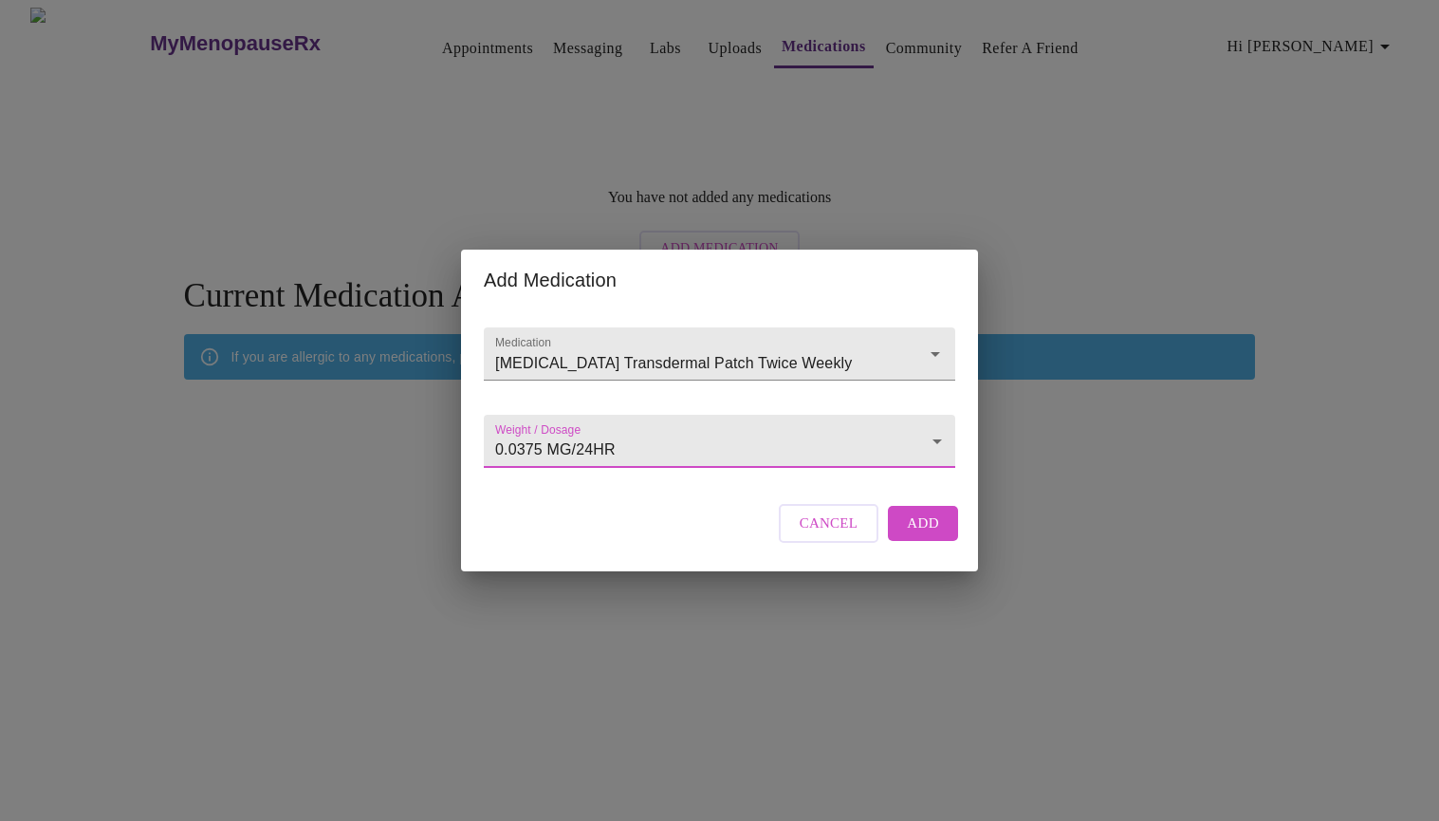
click at [926, 535] on span "Add" at bounding box center [923, 522] width 32 height 25
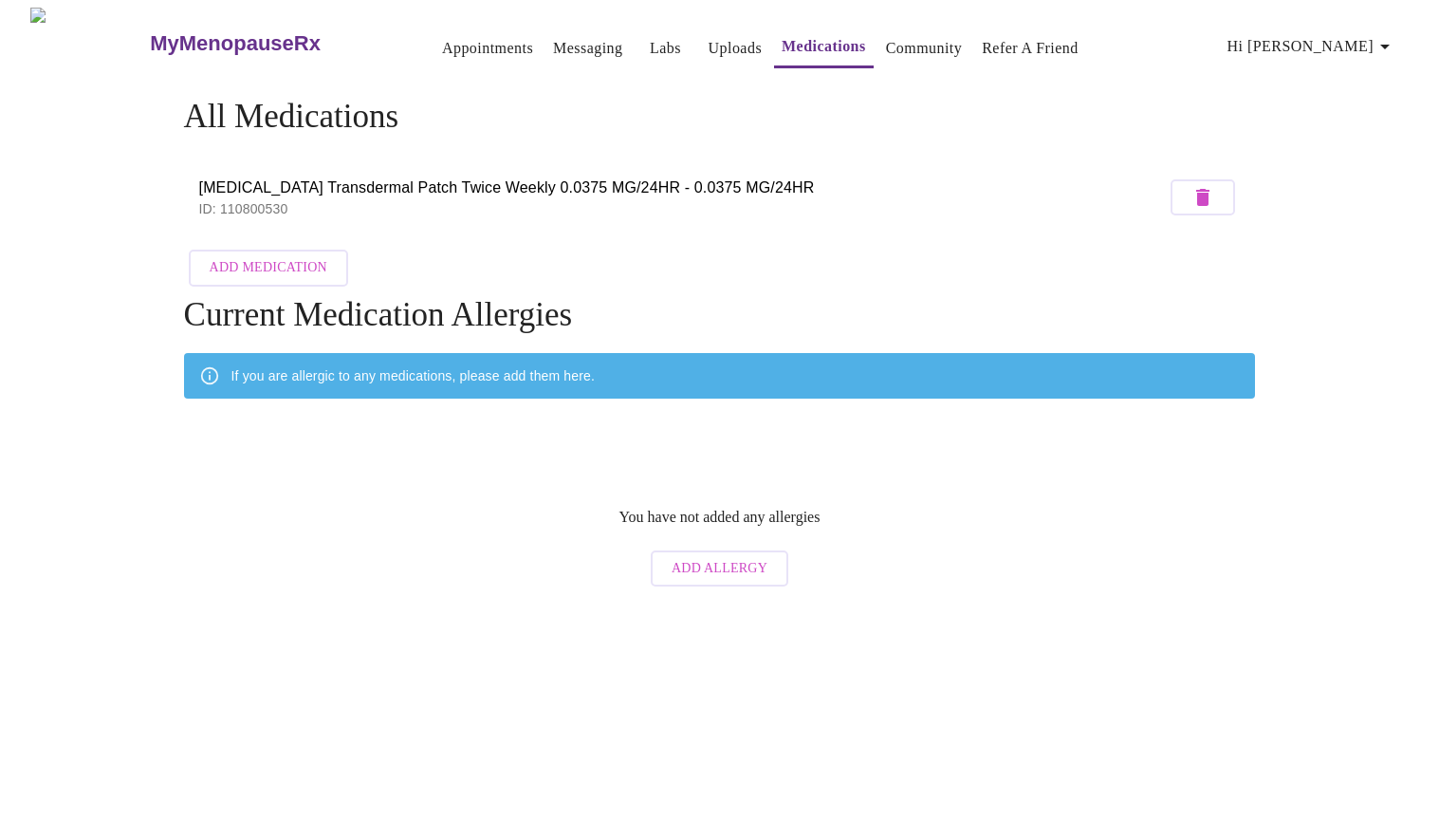
click at [274, 267] on span "Add Medication" at bounding box center [269, 268] width 118 height 24
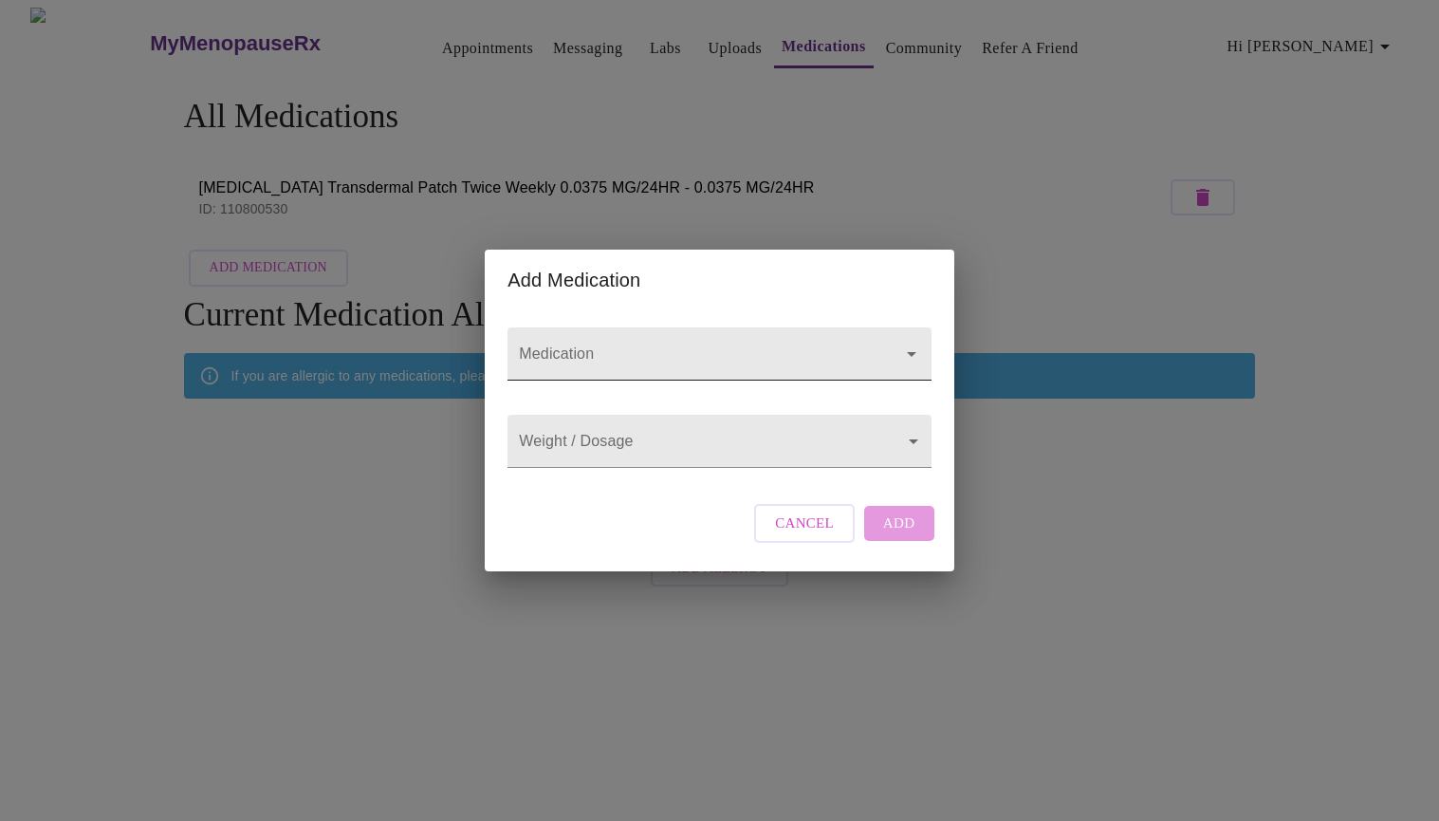
click at [798, 345] on input "Medication" at bounding box center [692, 362] width 354 height 35
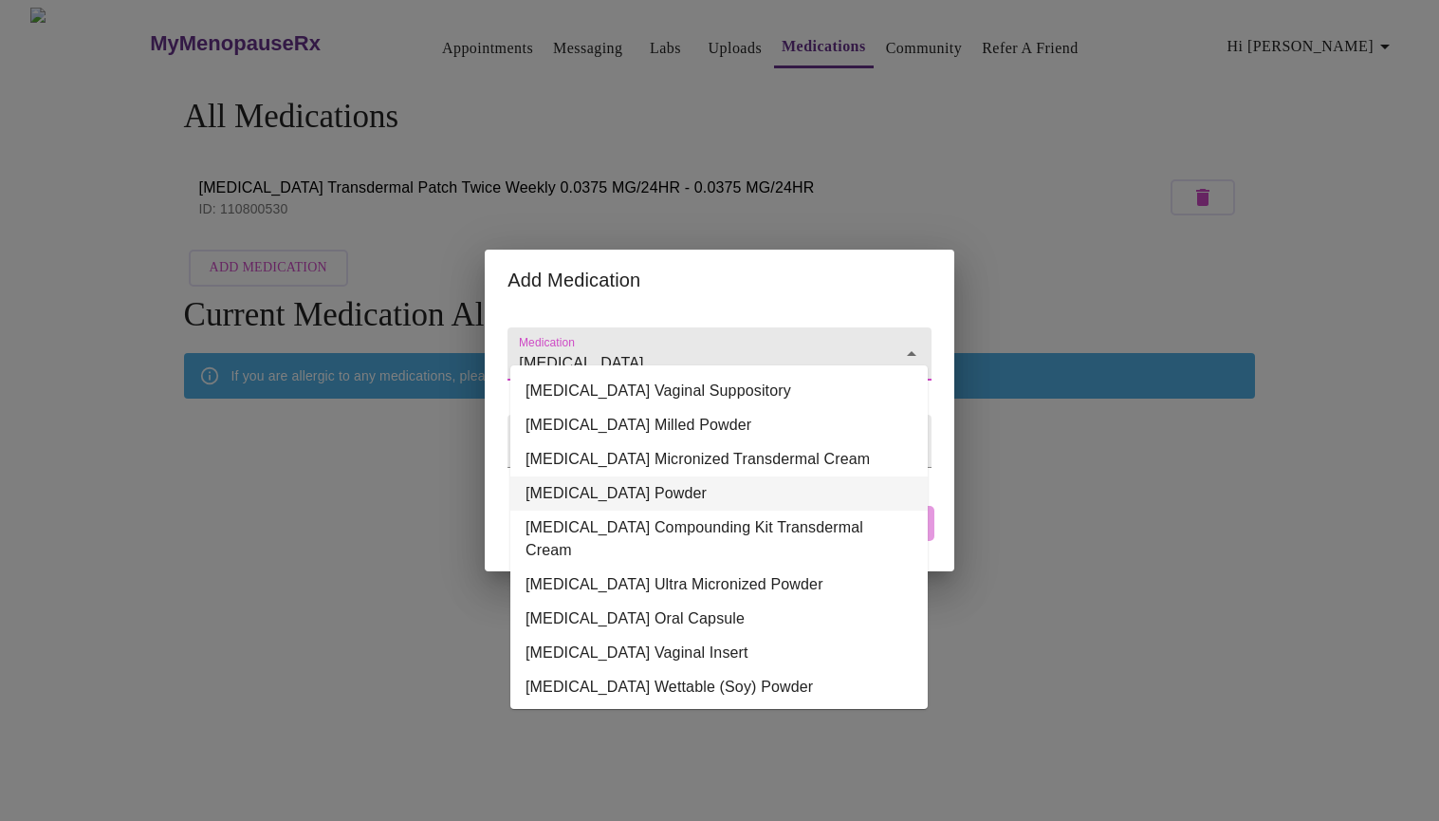
scroll to position [137, 0]
click at [684, 601] on li "[MEDICAL_DATA] Oral Capsule" at bounding box center [718, 618] width 417 height 34
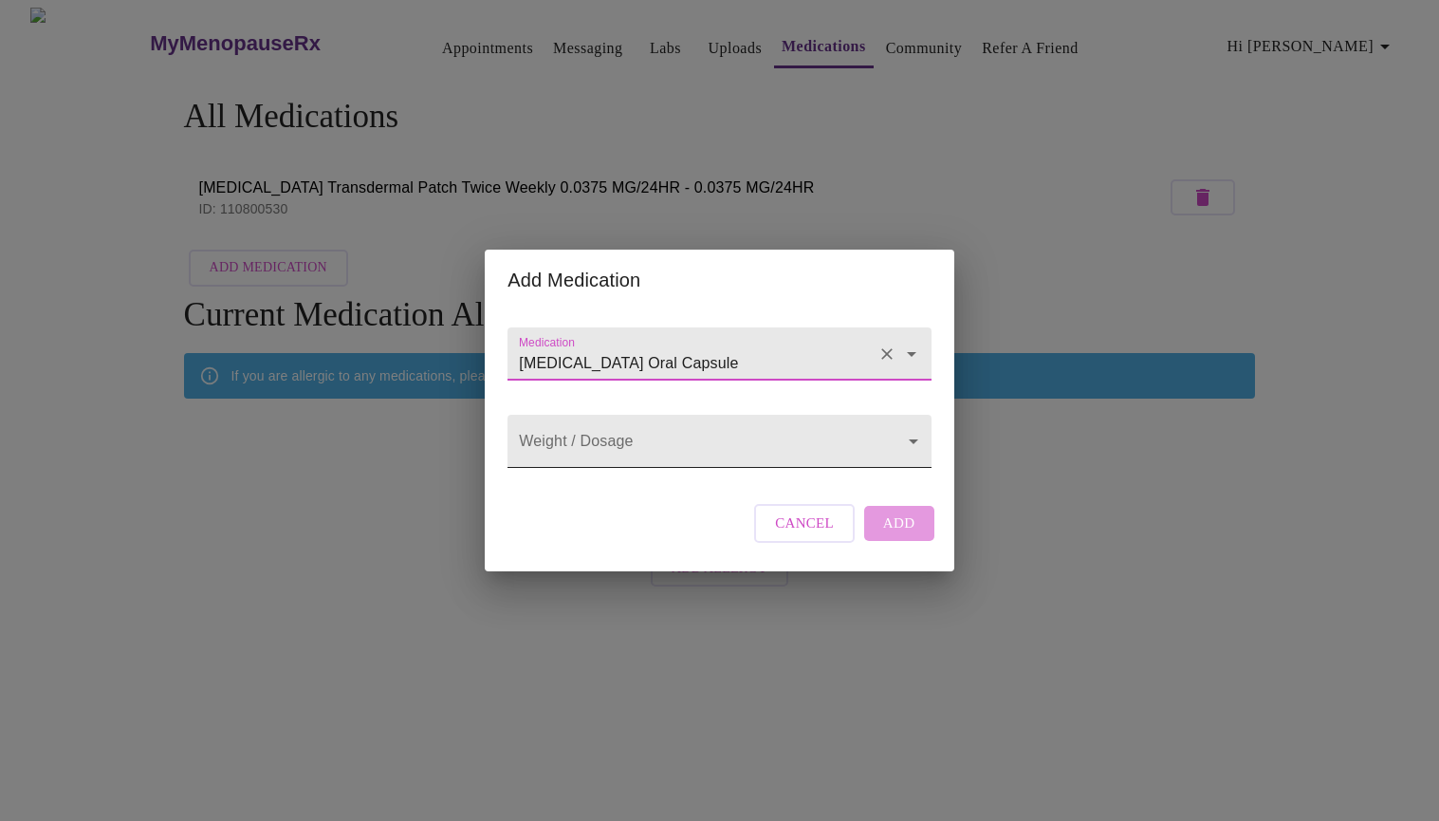
type input "[MEDICAL_DATA] Oral Capsule"
click at [910, 438] on body "MyMenopauseRx Appointments Messaging Labs Uploads Medications Community Refer a…" at bounding box center [720, 302] width 1424 height 588
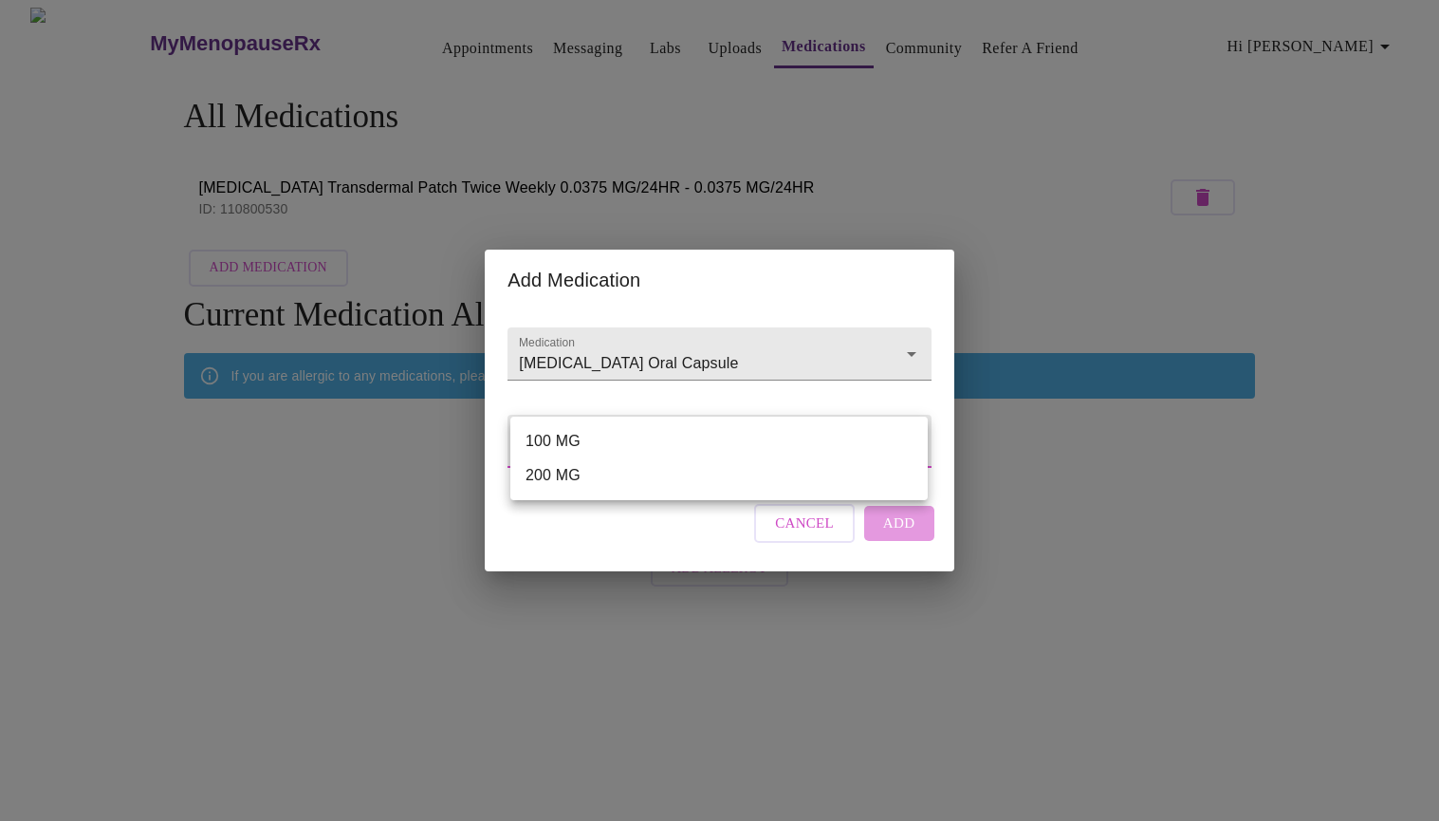
click at [776, 442] on li "100 MG" at bounding box center [718, 441] width 417 height 34
type input "100 MG"
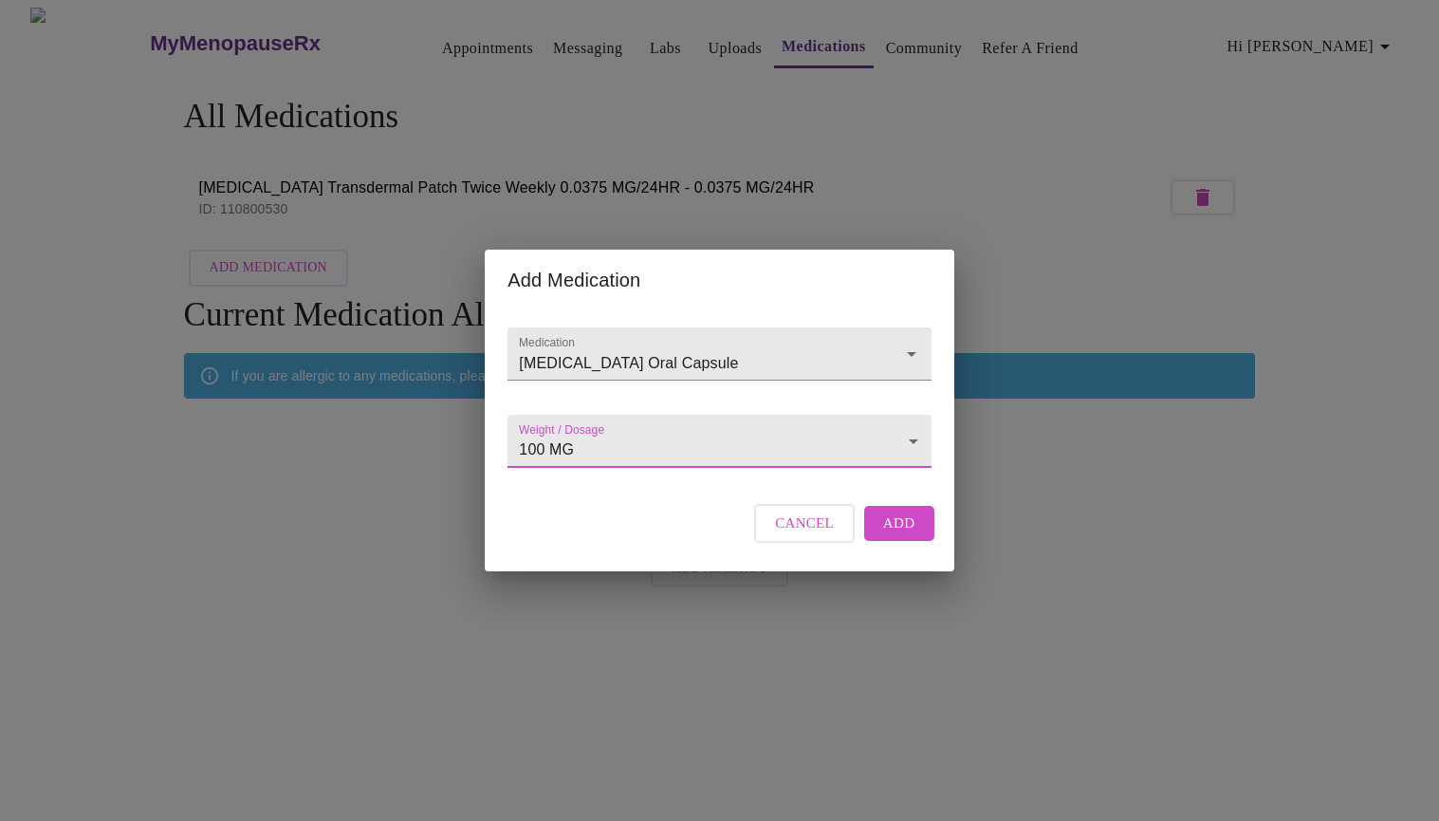
click at [883, 535] on span "Add" at bounding box center [899, 522] width 32 height 25
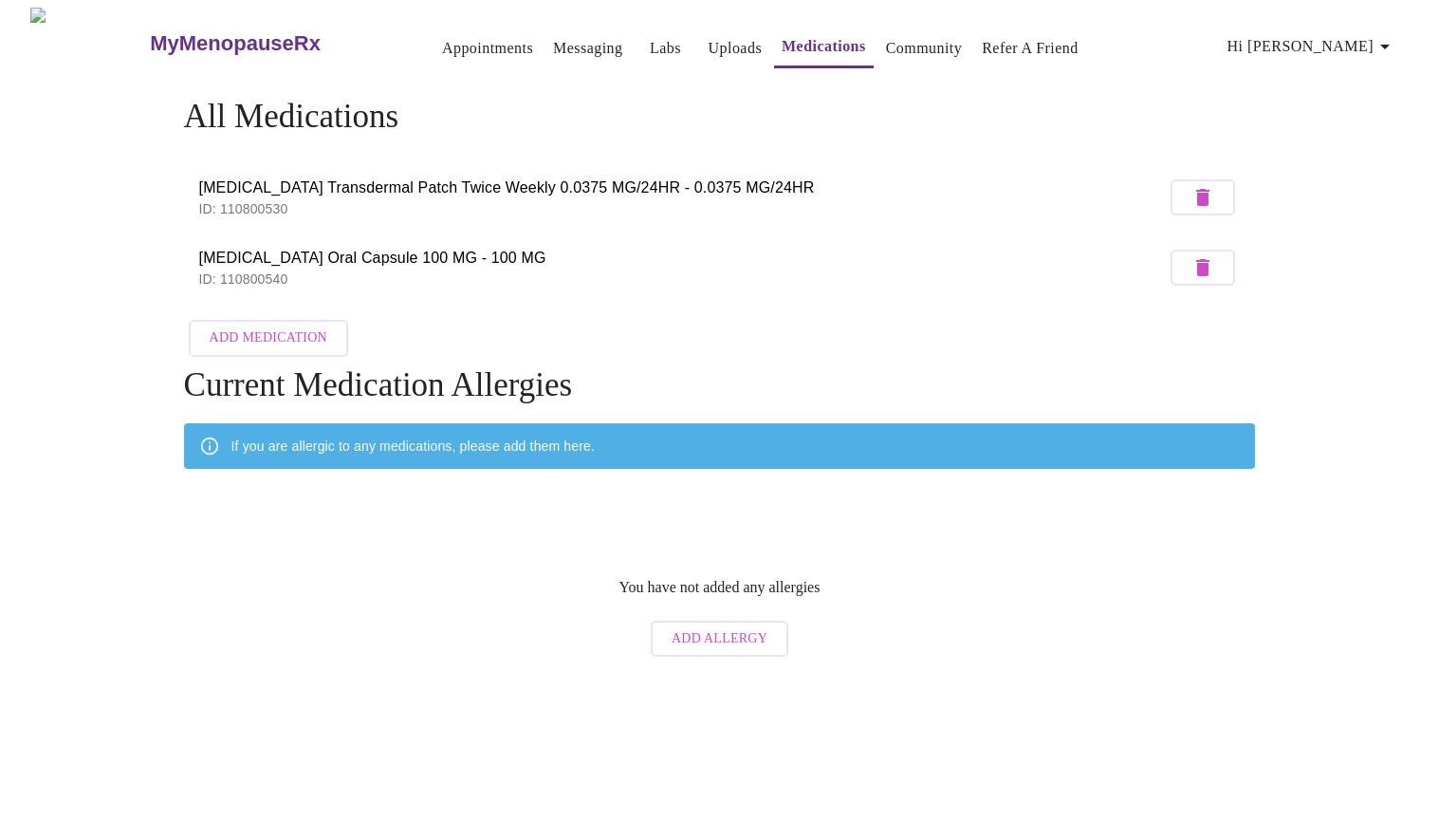
click at [886, 44] on link "Community" at bounding box center [924, 48] width 77 height 27
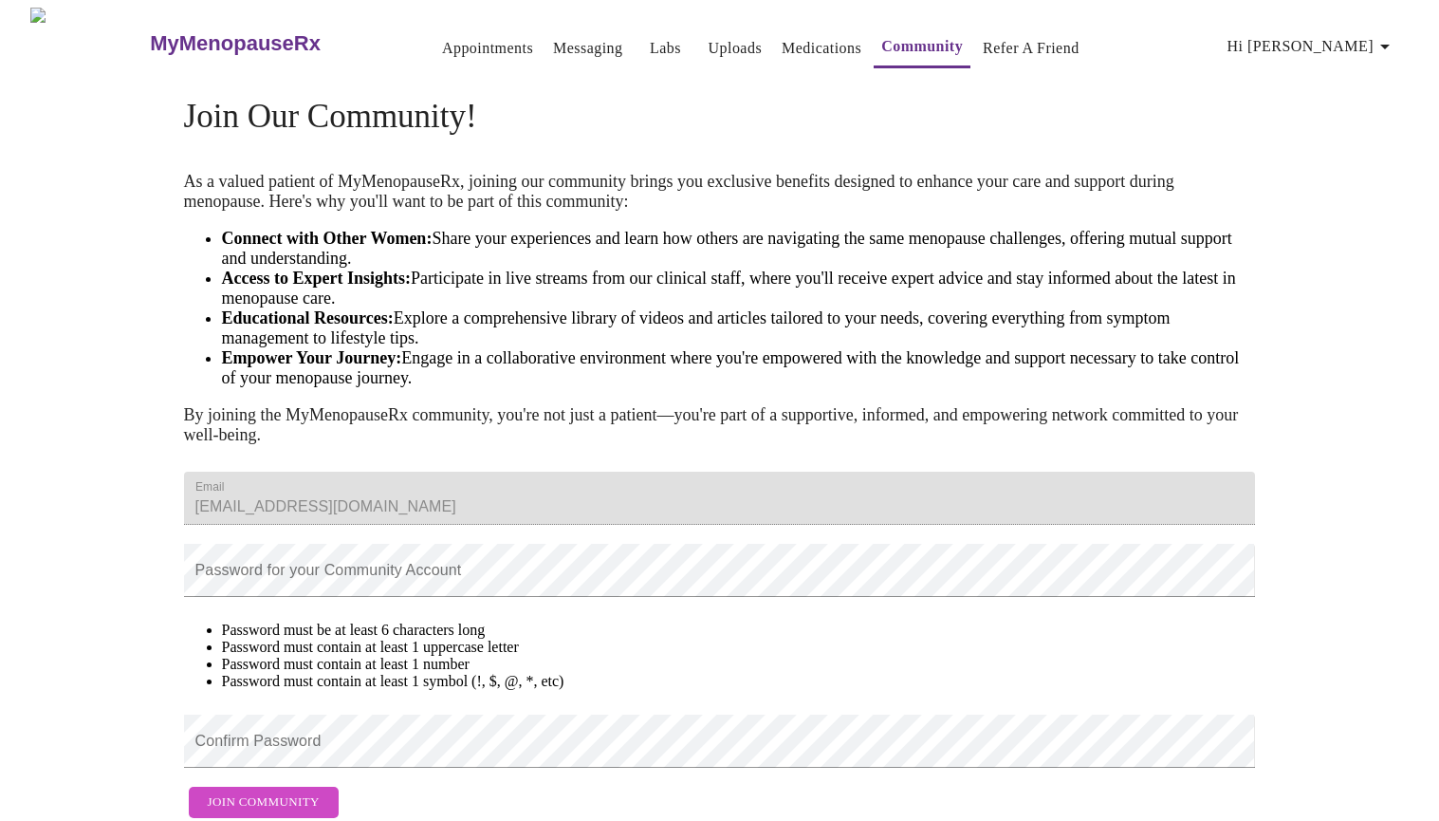
click at [983, 52] on link "Refer a Friend" at bounding box center [1031, 48] width 97 height 27
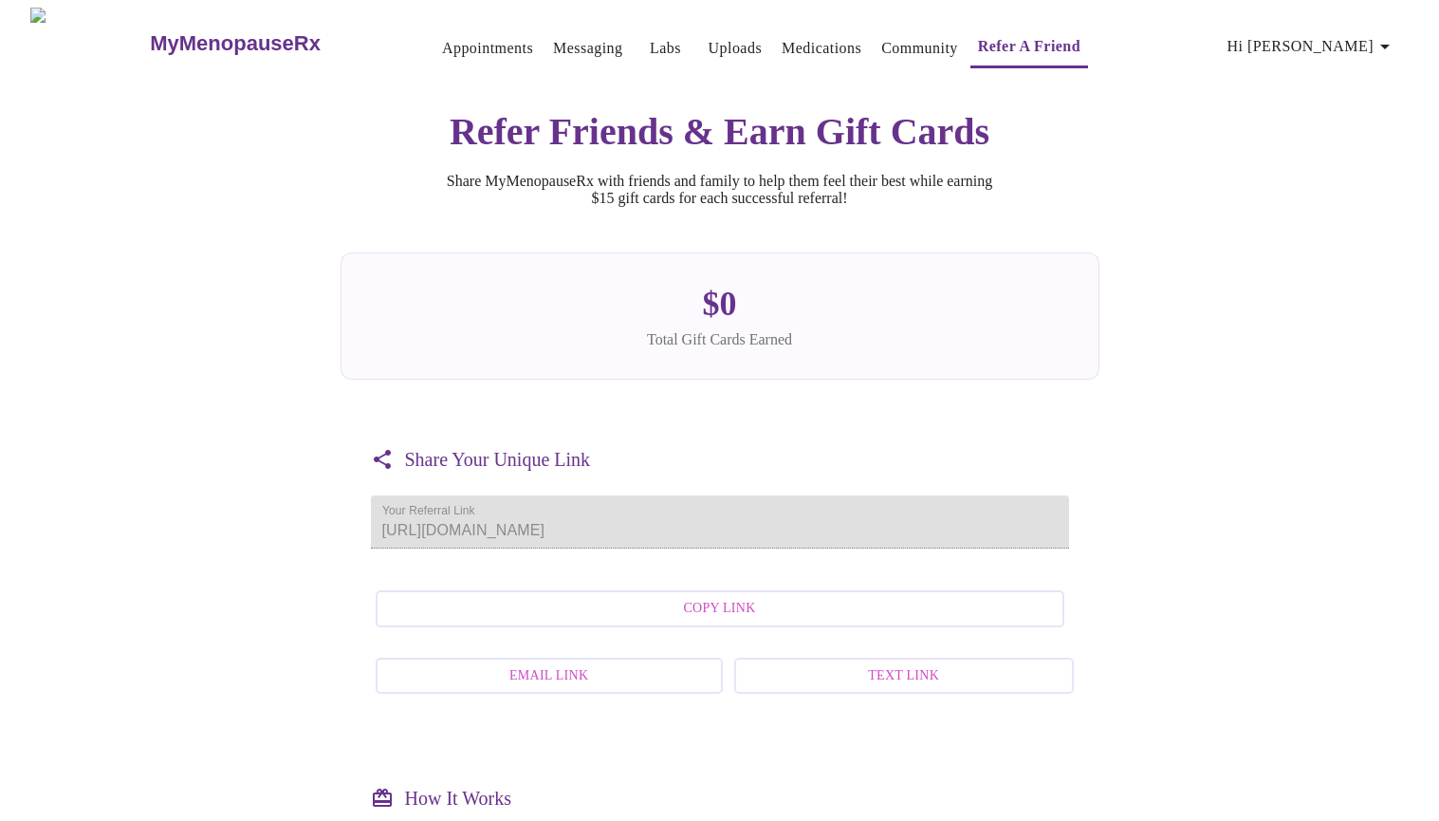
click at [1341, 33] on span "Hi [PERSON_NAME]" at bounding box center [1312, 46] width 169 height 27
click at [453, 34] on div at bounding box center [719, 410] width 1439 height 821
click at [445, 42] on link "Appointments" at bounding box center [487, 48] width 91 height 27
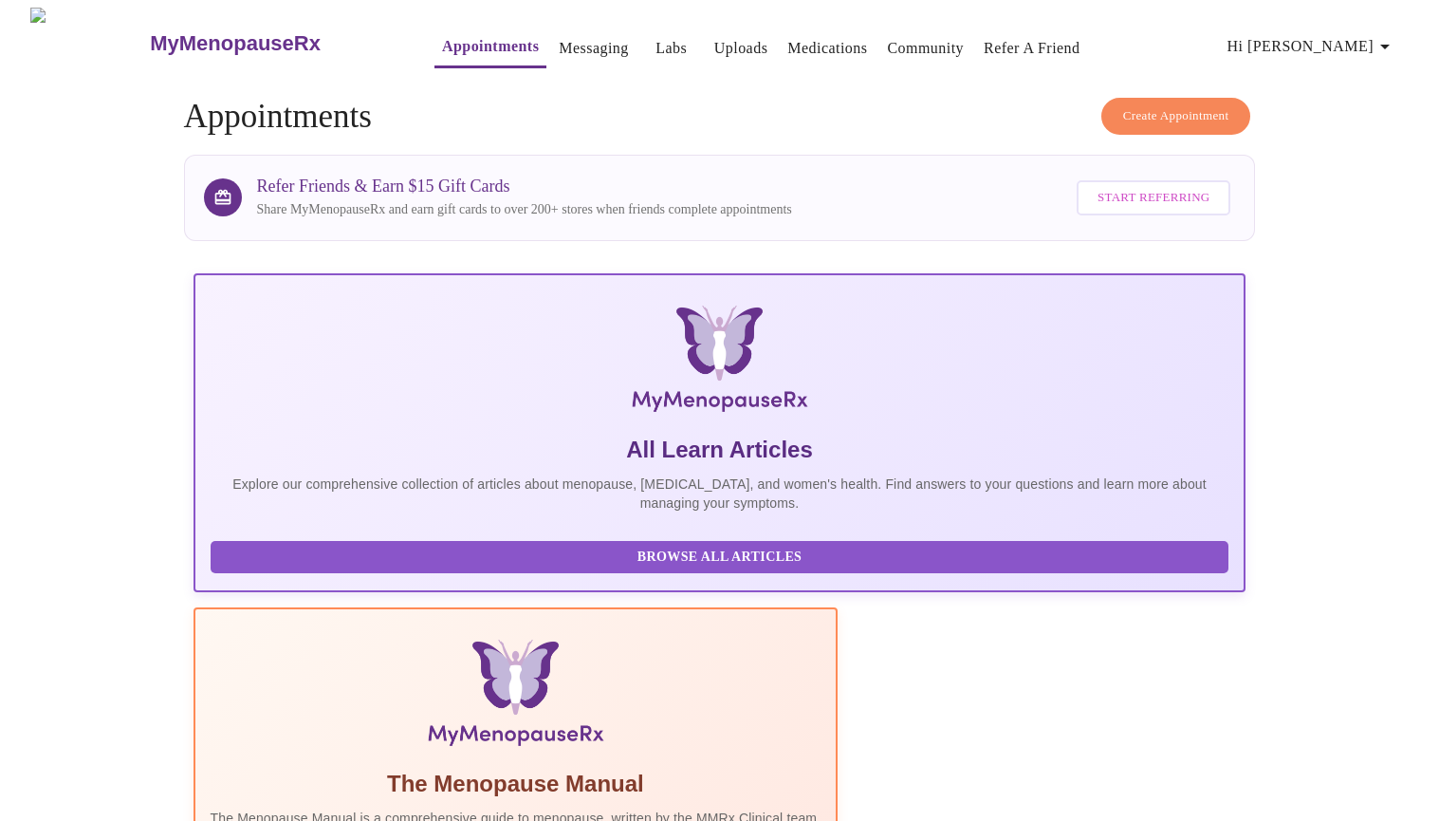
click at [559, 35] on link "Messaging" at bounding box center [593, 48] width 69 height 27
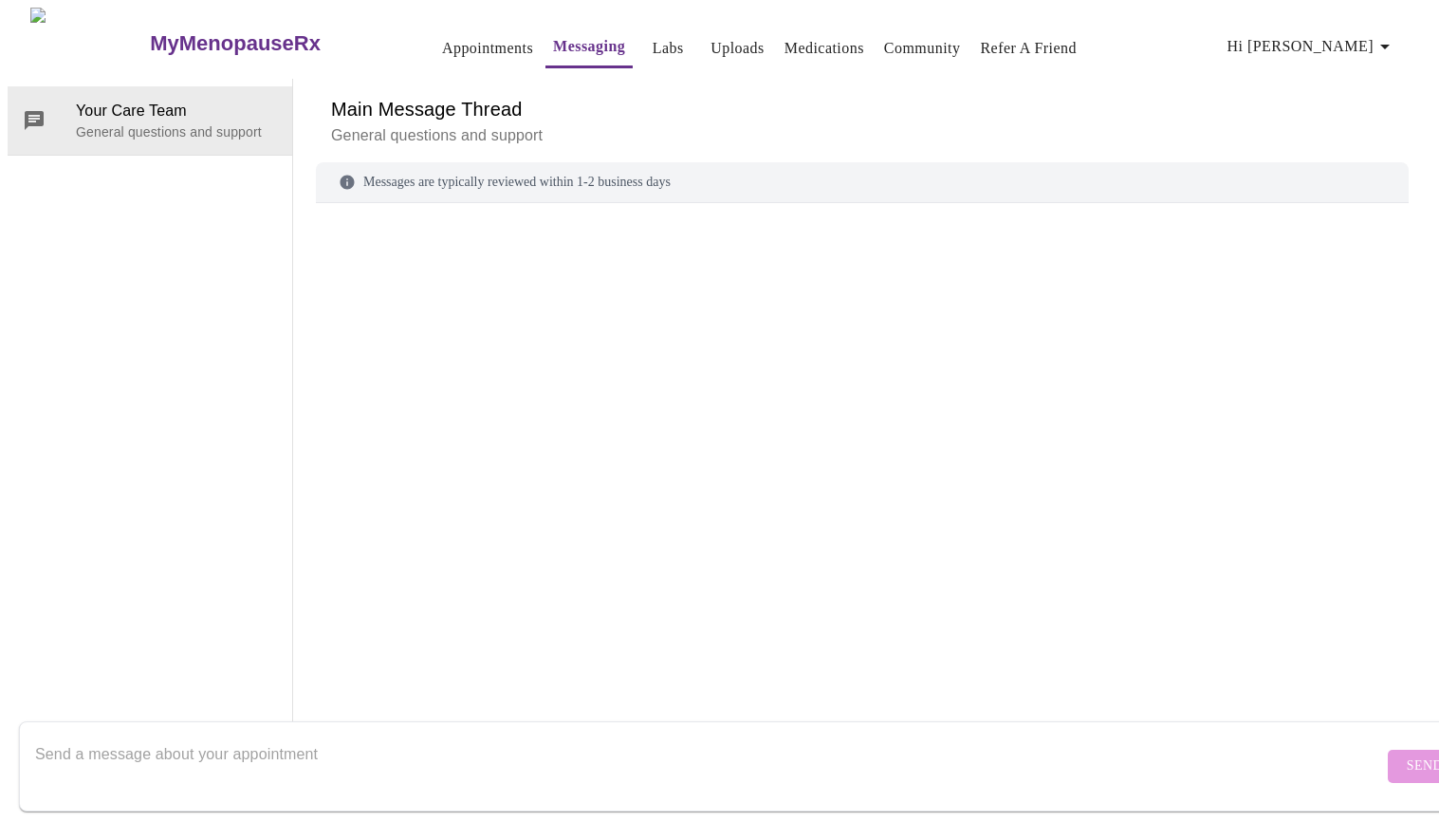
scroll to position [71, 0]
click at [780, 162] on div "Messages are typically reviewed within 1-2 business days" at bounding box center [862, 416] width 1093 height 508
click at [194, 122] on p "General questions and support" at bounding box center [176, 131] width 201 height 19
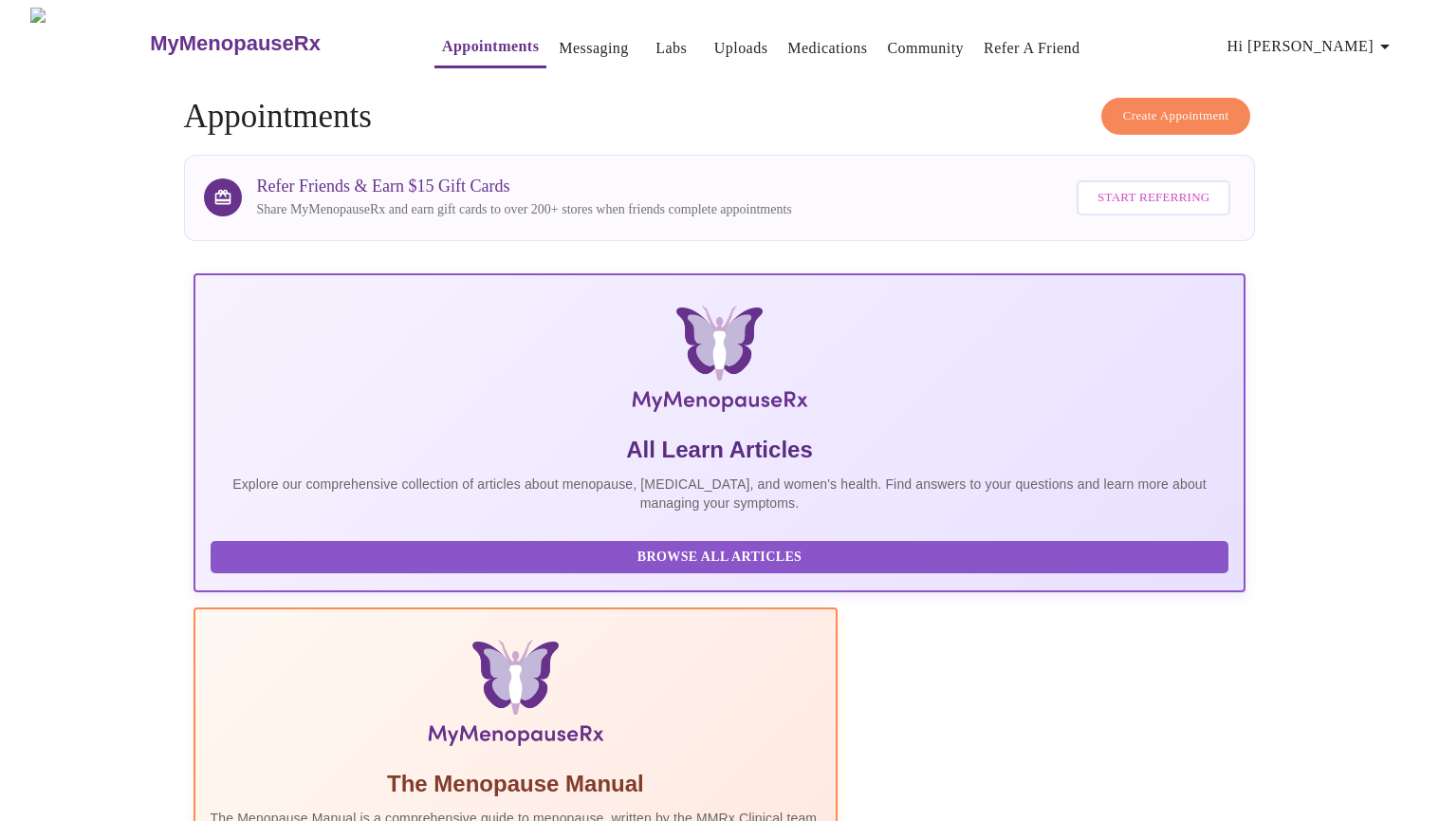
click at [1352, 33] on span "Hi [PERSON_NAME]" at bounding box center [1312, 46] width 169 height 27
click at [1363, 144] on li "Log out" at bounding box center [1359, 142] width 87 height 34
